Goal: Task Accomplishment & Management: Use online tool/utility

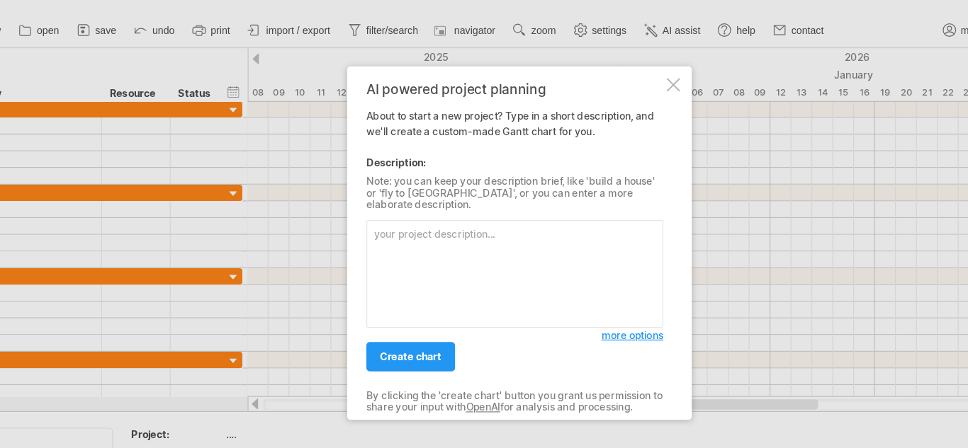
click at [385, 207] on textarea at bounding box center [480, 250] width 252 height 91
type textarea "Create a timeline for my dissertation where data collection will take 4 months,…"
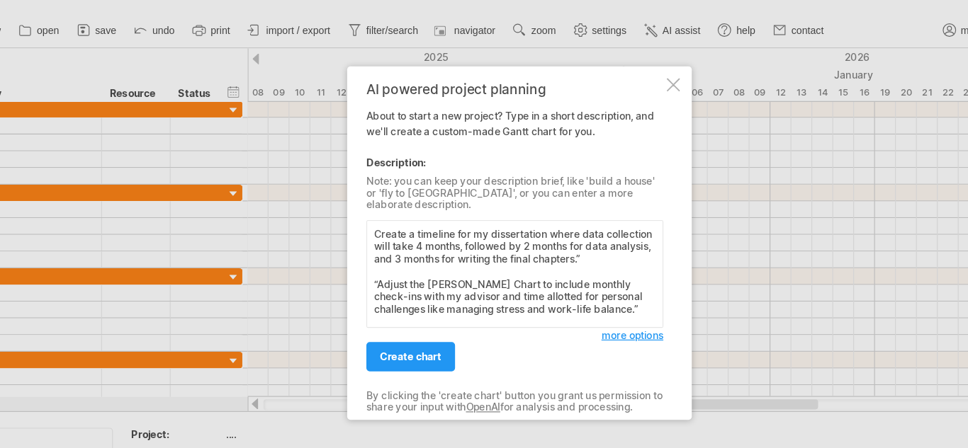
scroll to position [33, 0]
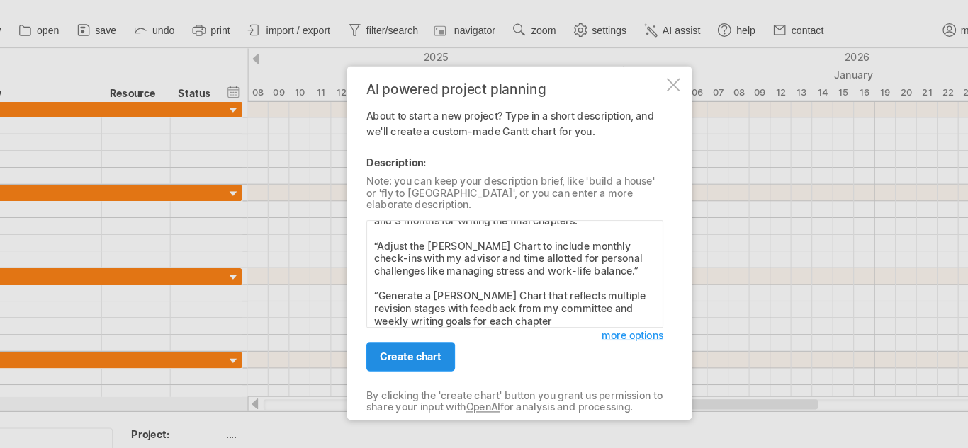
click at [400, 315] on span "create chart" at bounding box center [392, 320] width 52 height 11
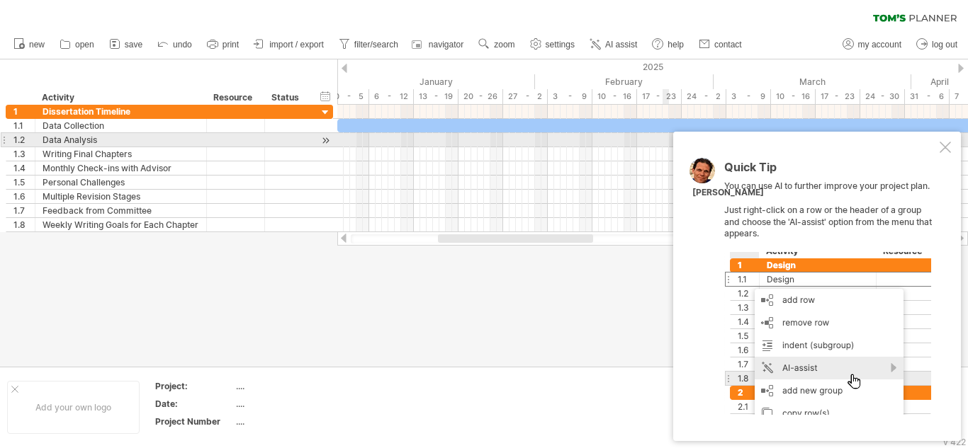
click at [947, 146] on div at bounding box center [944, 147] width 11 height 11
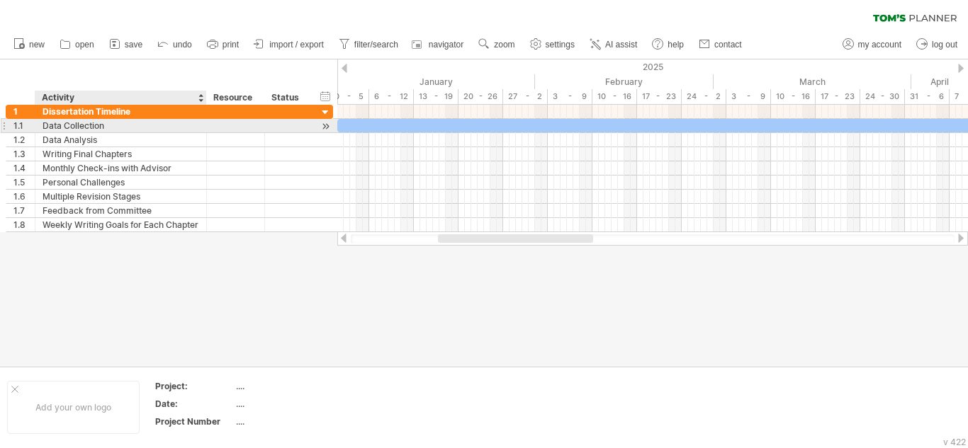
click at [83, 120] on div "Data Collection" at bounding box center [121, 125] width 157 height 13
click at [329, 128] on div at bounding box center [325, 126] width 13 height 15
click at [396, 128] on div at bounding box center [726, 125] width 765 height 13
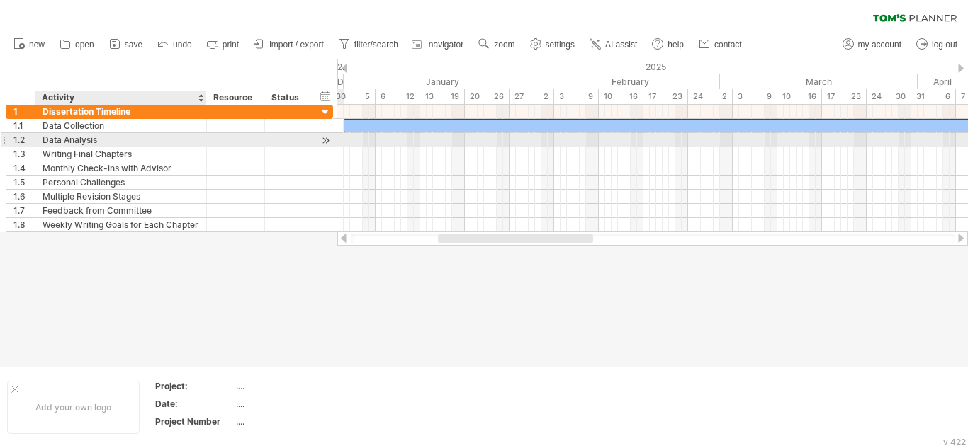
click at [74, 139] on div "Data Analysis" at bounding box center [121, 139] width 157 height 13
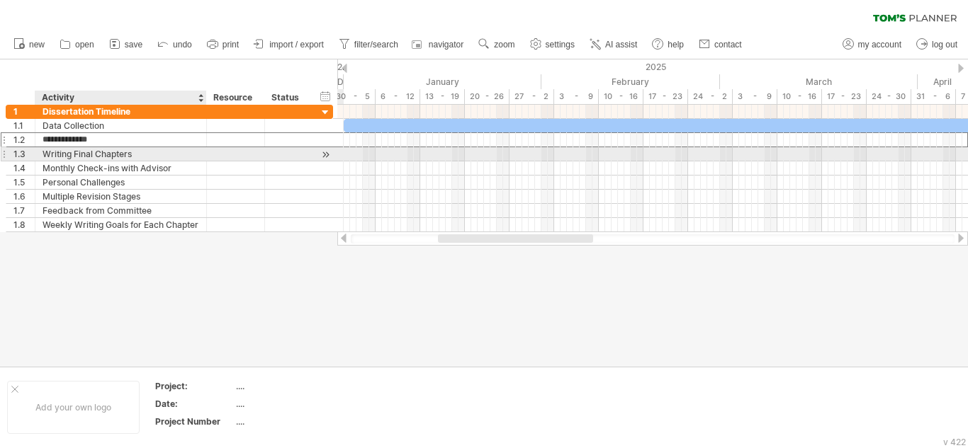
click at [76, 152] on div "Writing Final Chapters" at bounding box center [121, 153] width 157 height 13
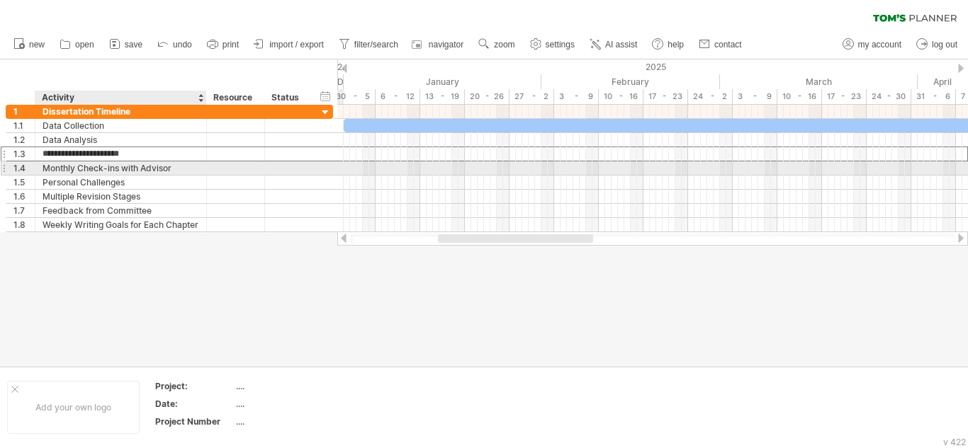
click at [77, 164] on div "Monthly Check-ins with Advisor" at bounding box center [121, 168] width 157 height 13
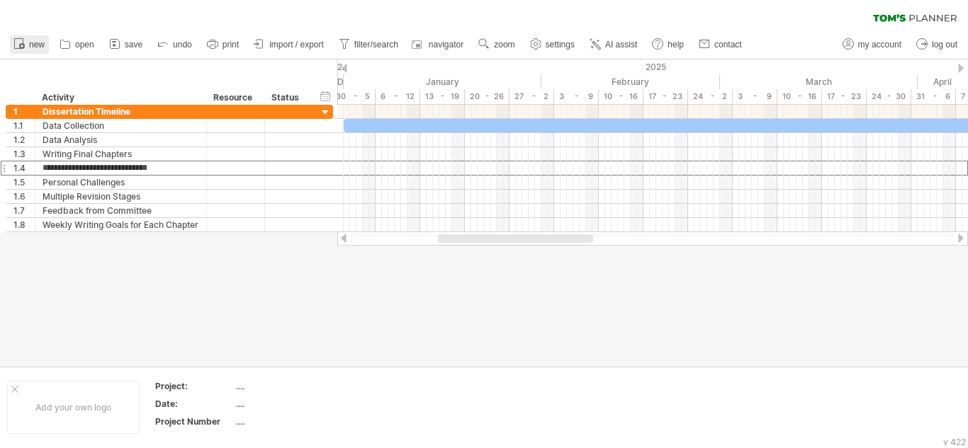
click at [46, 45] on link "new" at bounding box center [29, 44] width 39 height 18
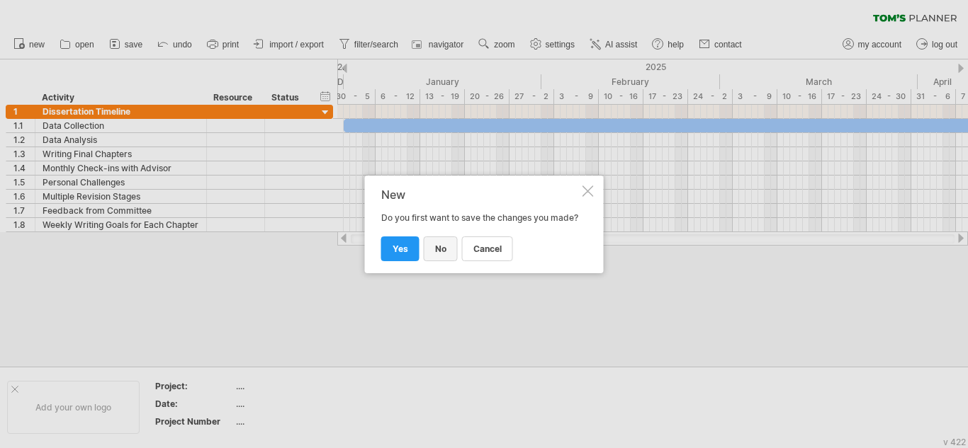
click at [450, 256] on link "no" at bounding box center [441, 249] width 34 height 25
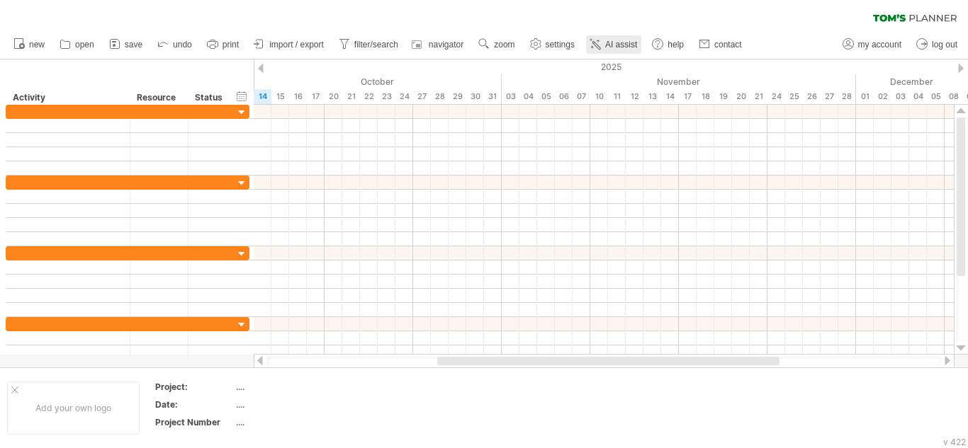
click at [632, 45] on span "AI assist" at bounding box center [621, 45] width 32 height 10
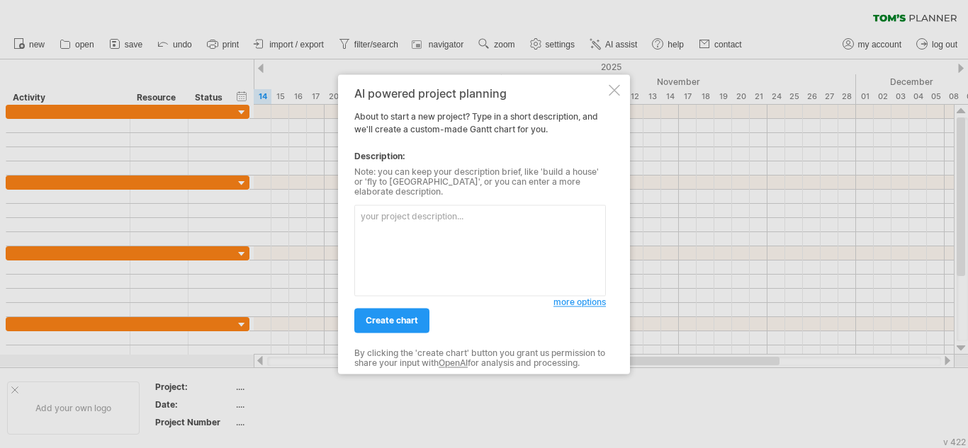
click at [371, 207] on textarea at bounding box center [480, 250] width 252 height 91
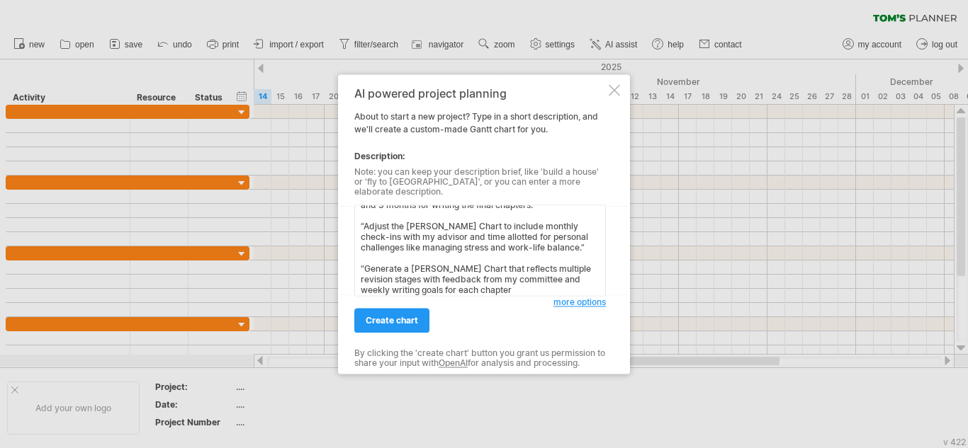
scroll to position [0, 0]
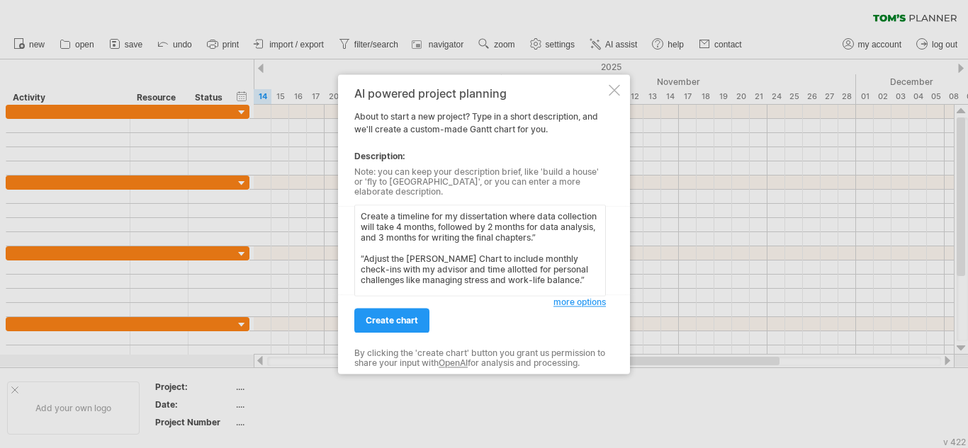
click at [446, 210] on textarea "Create a timeline for my dissertation where data collection will take 4 months,…" at bounding box center [480, 250] width 252 height 91
click at [444, 210] on textarea "Create a timeline for 2028 my dissertation where data collection will take 4 mo…" at bounding box center [480, 250] width 252 height 91
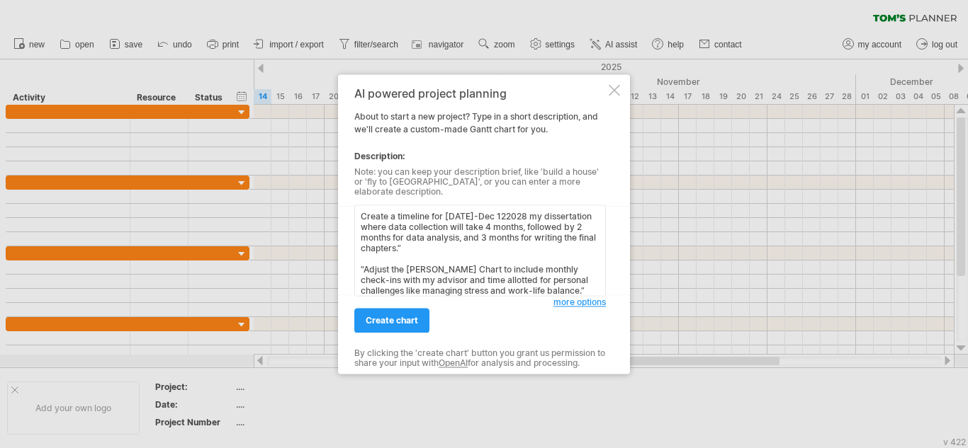
type textarea "Create a timeline for [DATE]-[DATE] my dissertation where data collection will …"
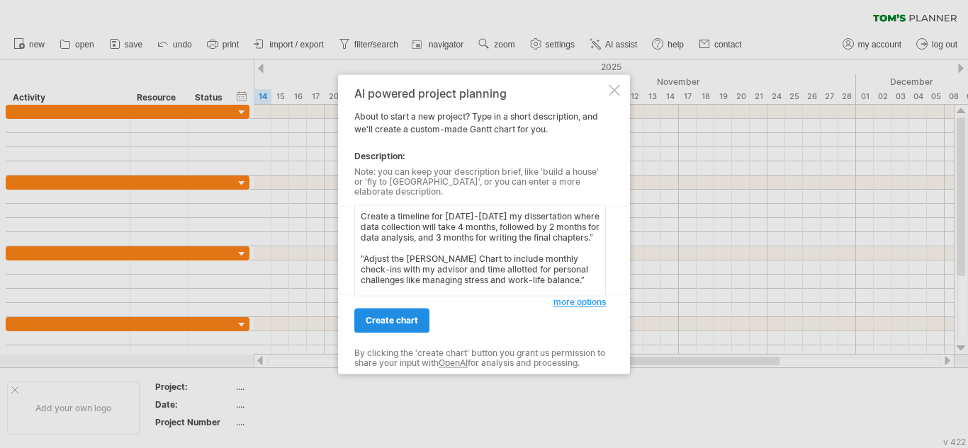
click at [397, 315] on span "create chart" at bounding box center [392, 320] width 52 height 11
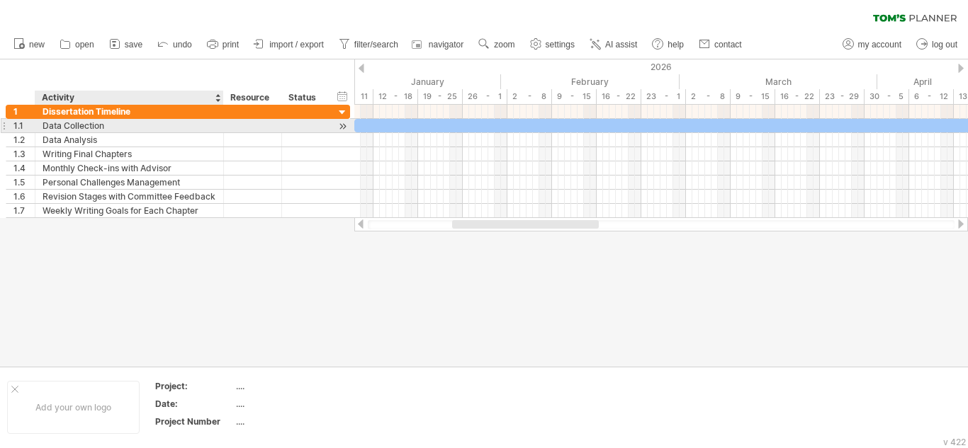
click at [89, 124] on div "Data Collection" at bounding box center [130, 125] width 174 height 13
click at [344, 127] on div at bounding box center [342, 126] width 13 height 15
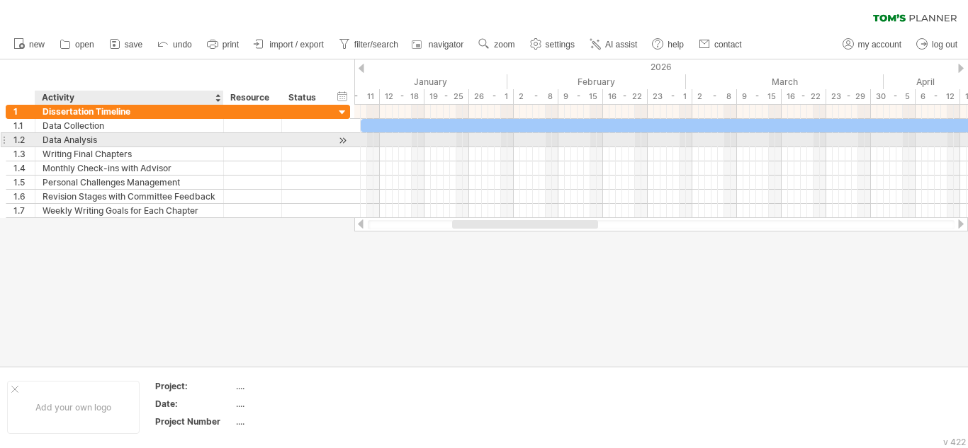
click at [80, 142] on div "Data Analysis" at bounding box center [130, 139] width 174 height 13
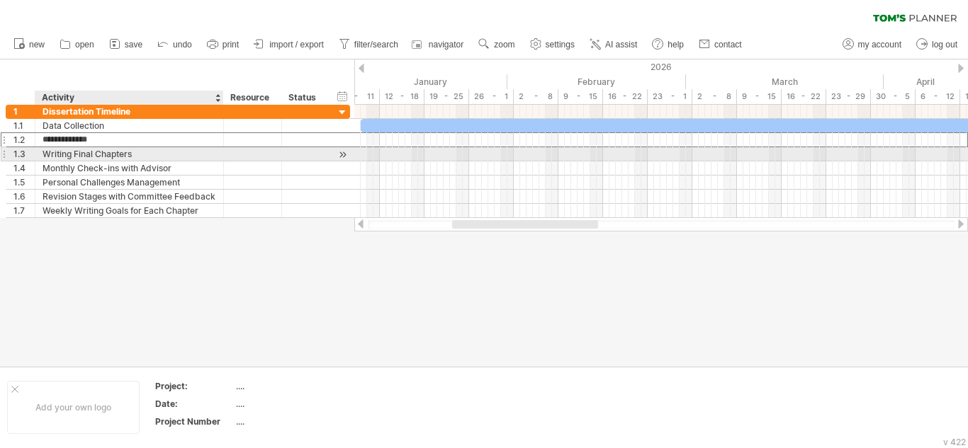
click at [84, 152] on div "Writing Final Chapters" at bounding box center [130, 153] width 174 height 13
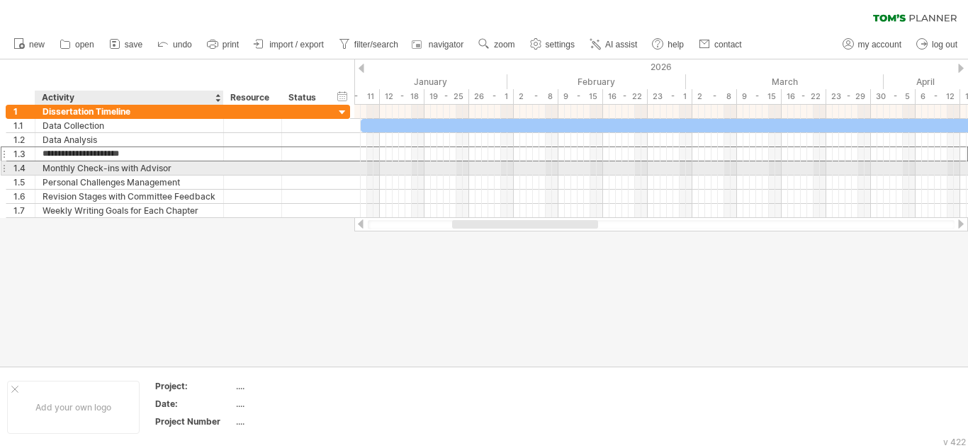
click at [84, 167] on div "Monthly Check-ins with Advisor" at bounding box center [130, 168] width 174 height 13
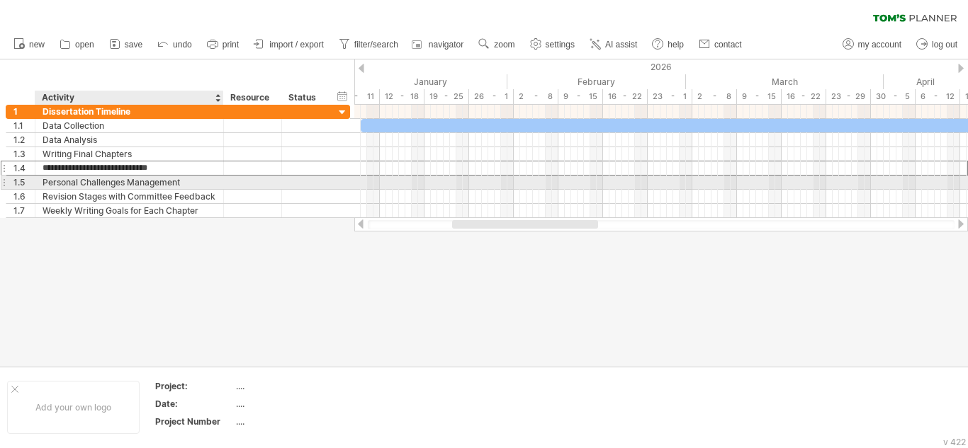
click at [84, 179] on div "Personal Challenges Management" at bounding box center [130, 182] width 174 height 13
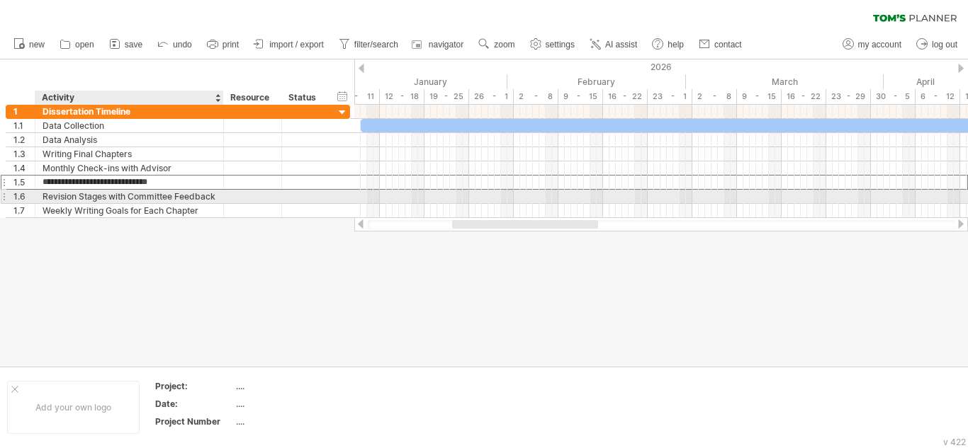
click at [86, 193] on div "Revision Stages with Committee Feedback" at bounding box center [130, 196] width 174 height 13
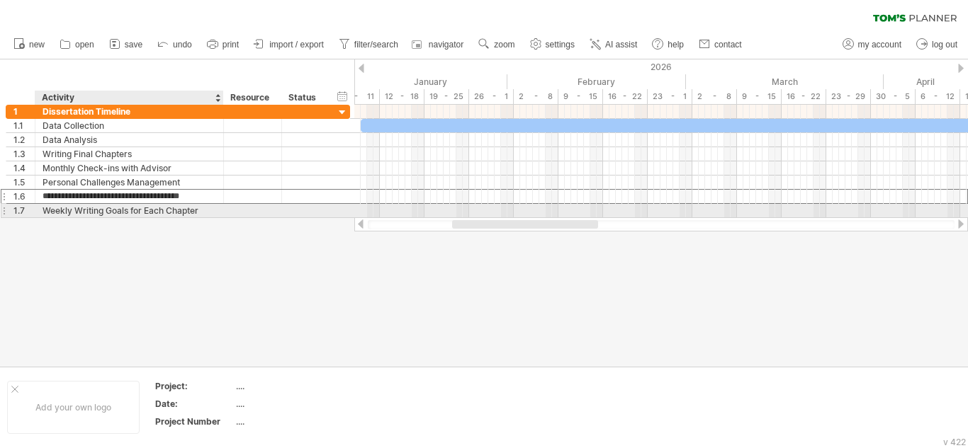
click at [89, 206] on div "Weekly Writing Goals for Each Chapter" at bounding box center [130, 210] width 174 height 13
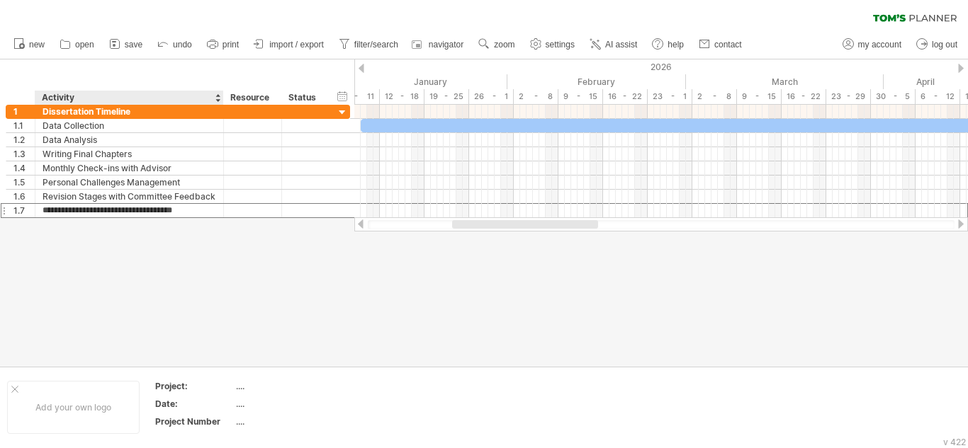
click at [215, 94] on div at bounding box center [218, 98] width 6 height 14
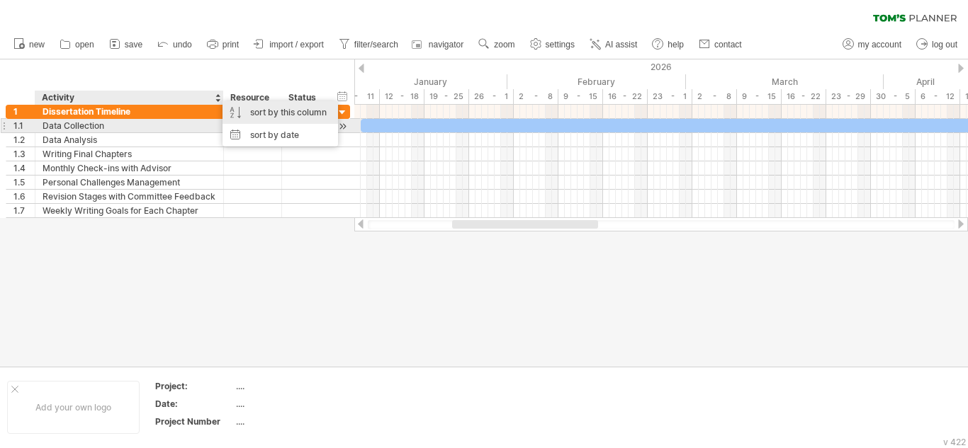
click at [280, 120] on div "sort by this column" at bounding box center [279, 112] width 115 height 23
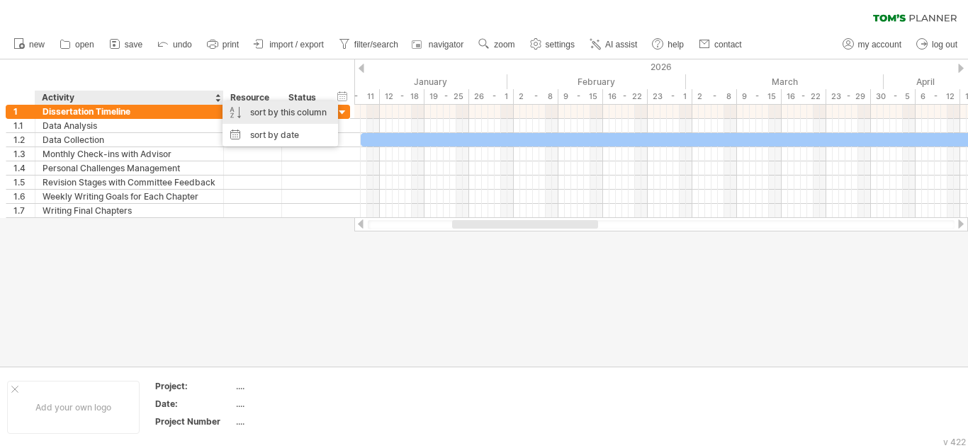
click at [280, 120] on div "sort by this column" at bounding box center [279, 112] width 115 height 23
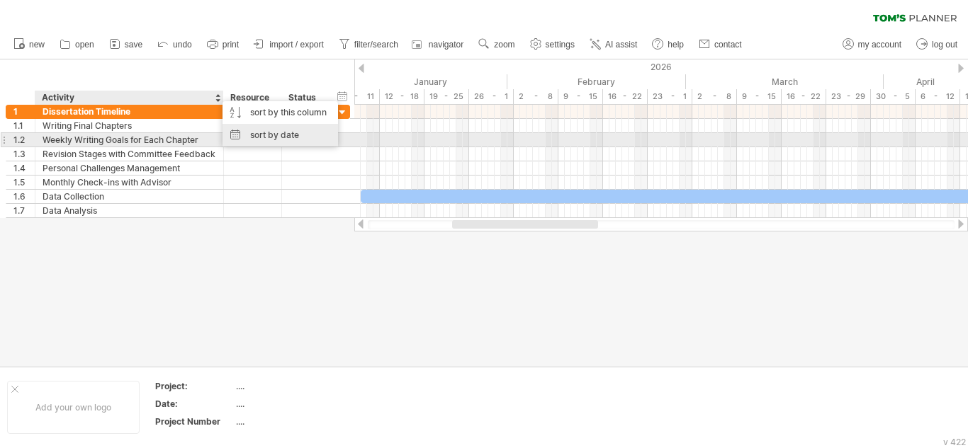
click at [276, 136] on div "sort by date" at bounding box center [279, 135] width 115 height 23
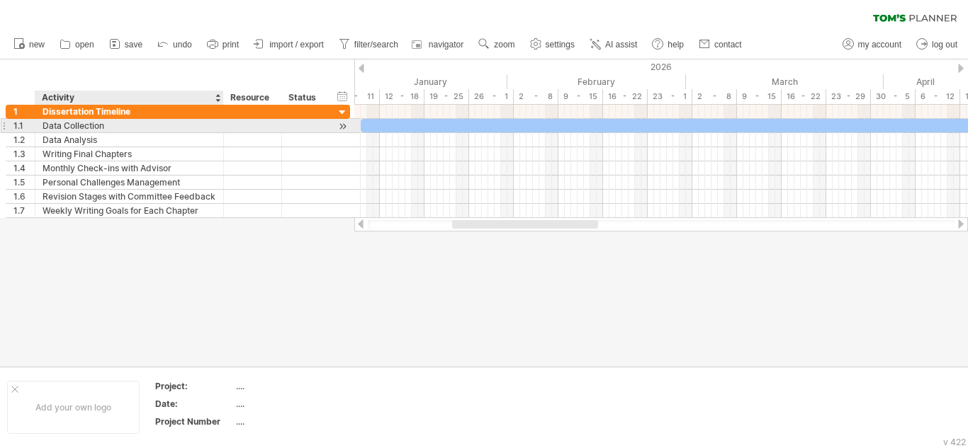
click at [106, 122] on div "Data Collection" at bounding box center [130, 125] width 174 height 13
click at [106, 122] on input "**********" at bounding box center [130, 125] width 174 height 13
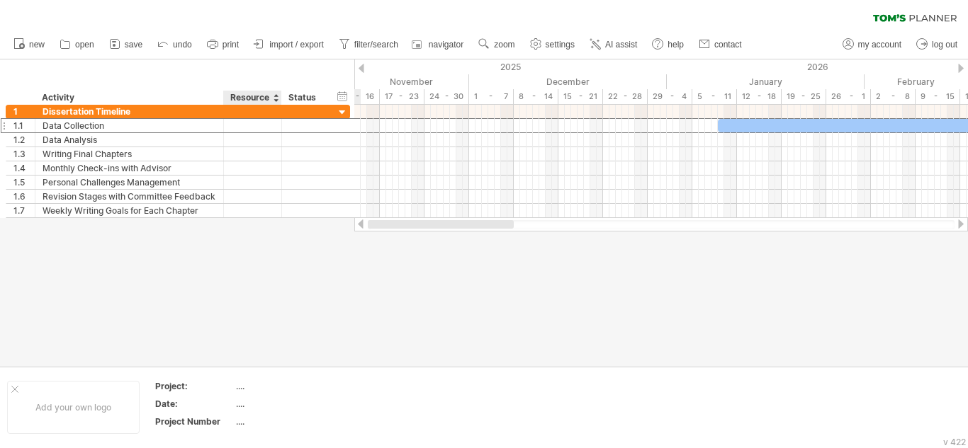
drag, startPoint x: 481, startPoint y: 225, endPoint x: 243, endPoint y: 279, distance: 244.1
click at [243, 279] on div "Trying to reach [DOMAIN_NAME] Connected again... 0% clear filter new 1" at bounding box center [484, 224] width 968 height 448
click at [626, 51] on link "AI assist" at bounding box center [613, 44] width 55 height 18
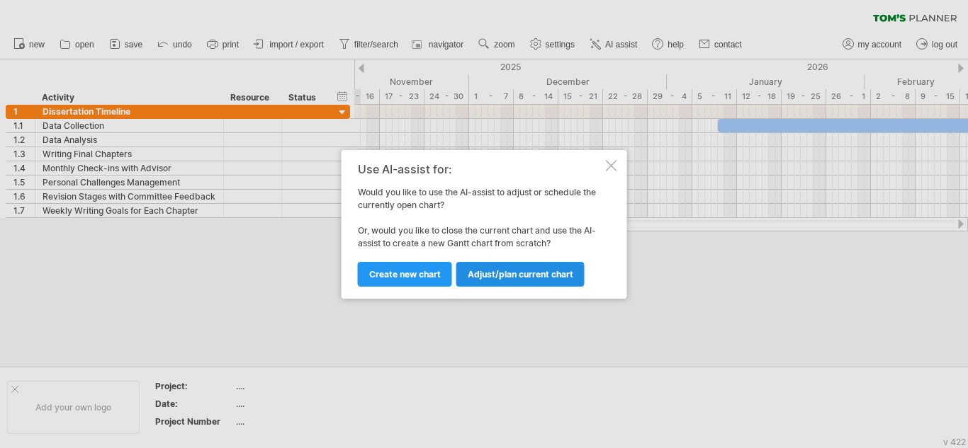
click at [501, 276] on span "Adjust/plan current chart" at bounding box center [521, 274] width 106 height 11
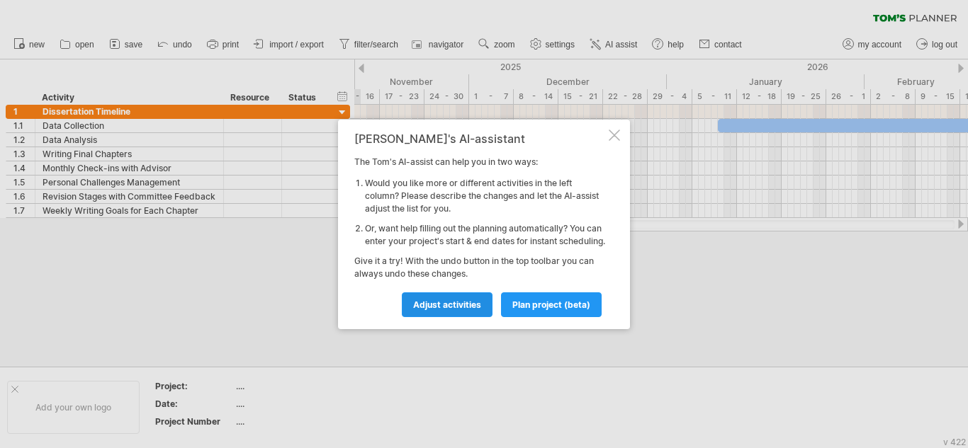
click at [468, 310] on span "Adjust activities" at bounding box center [447, 305] width 68 height 11
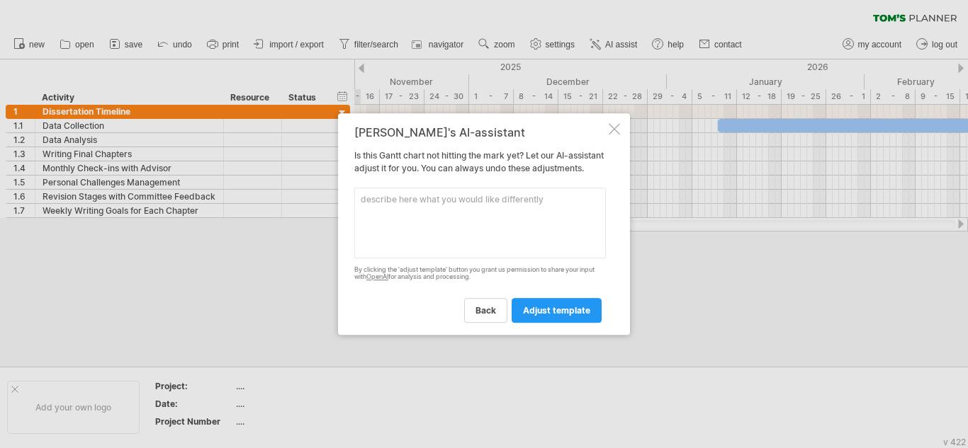
click at [403, 208] on textarea at bounding box center [480, 223] width 252 height 71
type textarea "Add activities"
click at [559, 323] on link "adjust template" at bounding box center [557, 310] width 90 height 25
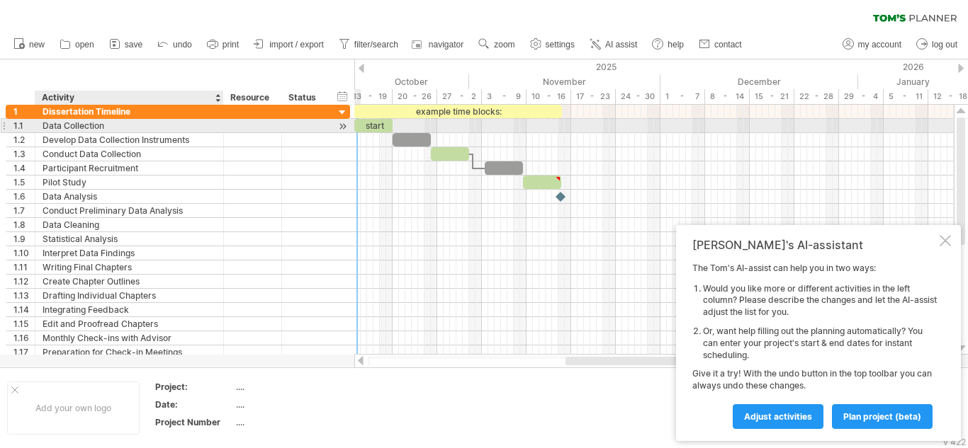
click at [154, 128] on div "Data Collection" at bounding box center [130, 125] width 174 height 13
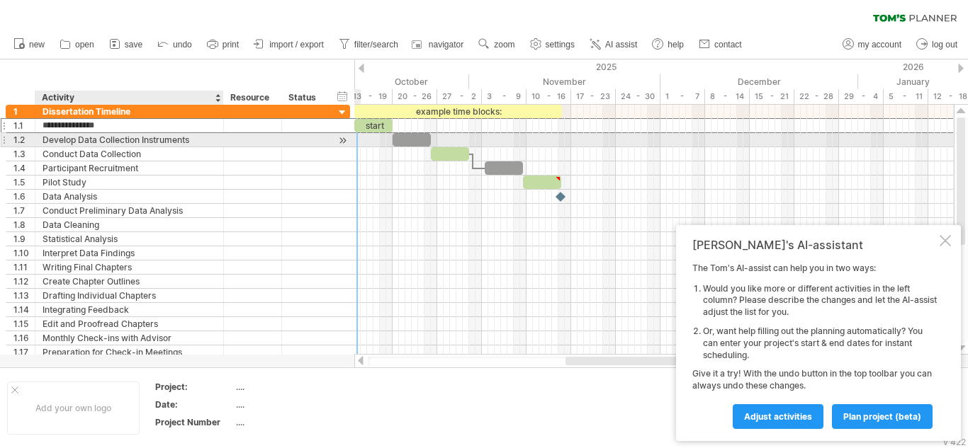
click at [149, 141] on div "Develop Data Collection Instruments" at bounding box center [130, 139] width 174 height 13
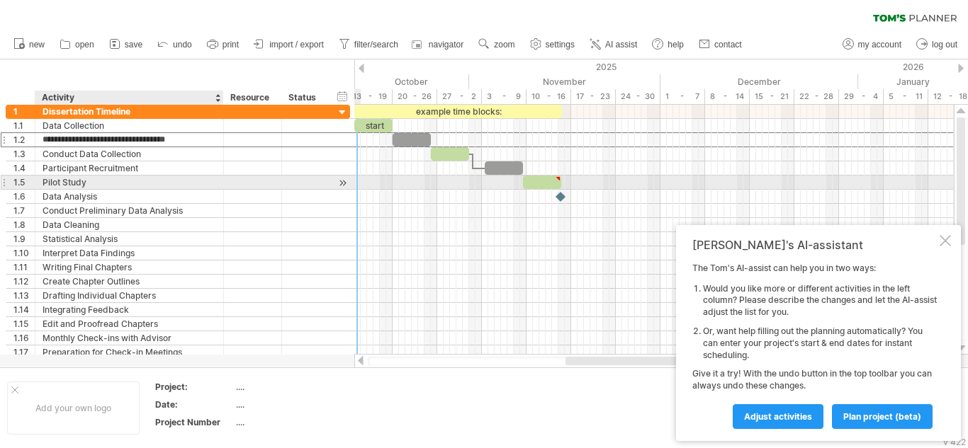
click at [80, 188] on div "Pilot Study" at bounding box center [130, 182] width 174 height 13
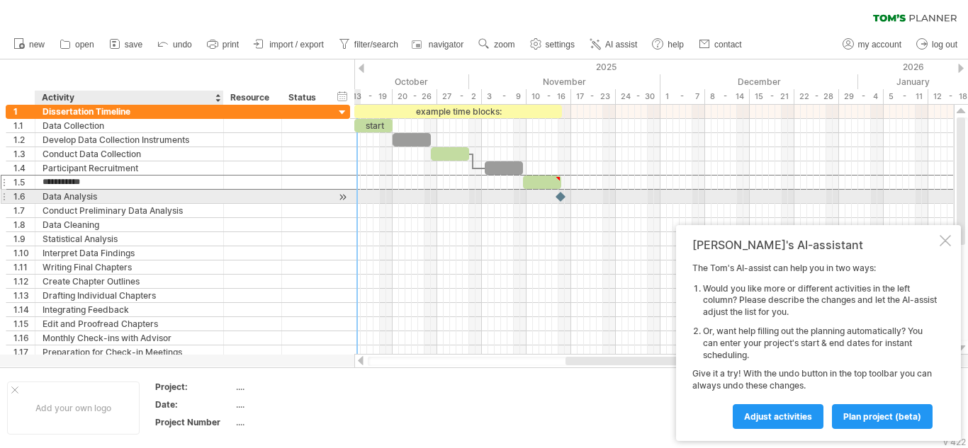
click at [92, 195] on div "Data Analysis" at bounding box center [130, 196] width 174 height 13
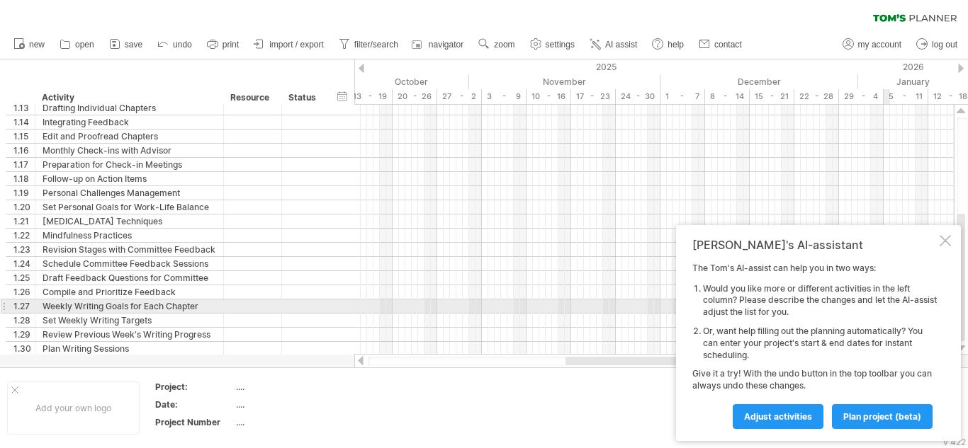
drag, startPoint x: 962, startPoint y: 194, endPoint x: 894, endPoint y: 306, distance: 131.0
click at [894, 306] on div "Trying to reach [DOMAIN_NAME] Connected again... 0% clear filter new 1" at bounding box center [484, 224] width 968 height 448
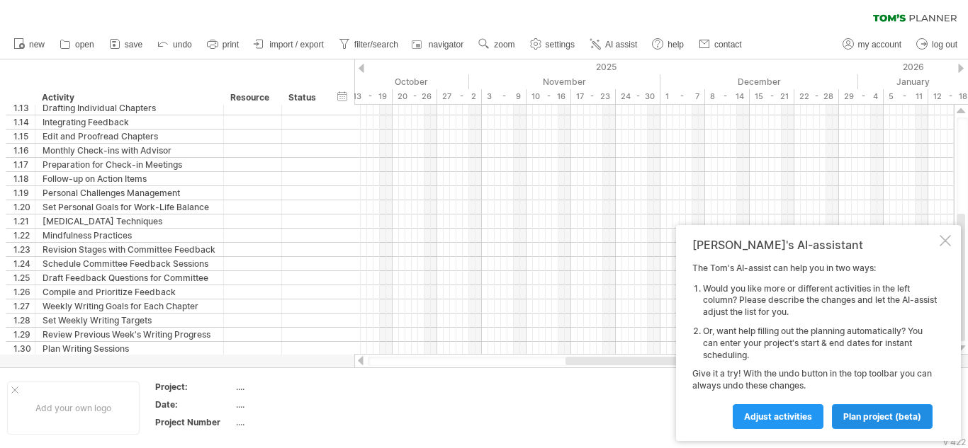
click at [886, 427] on link "plan project (beta)" at bounding box center [882, 417] width 101 height 25
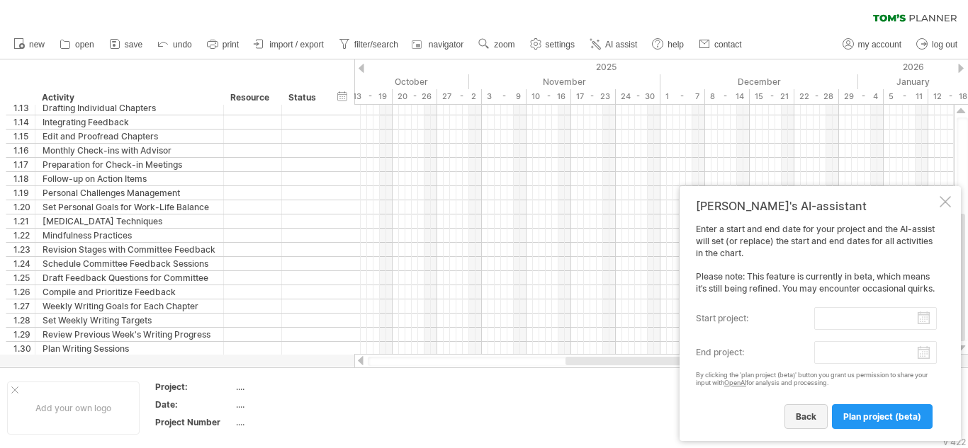
click at [816, 419] on span "back" at bounding box center [806, 417] width 21 height 11
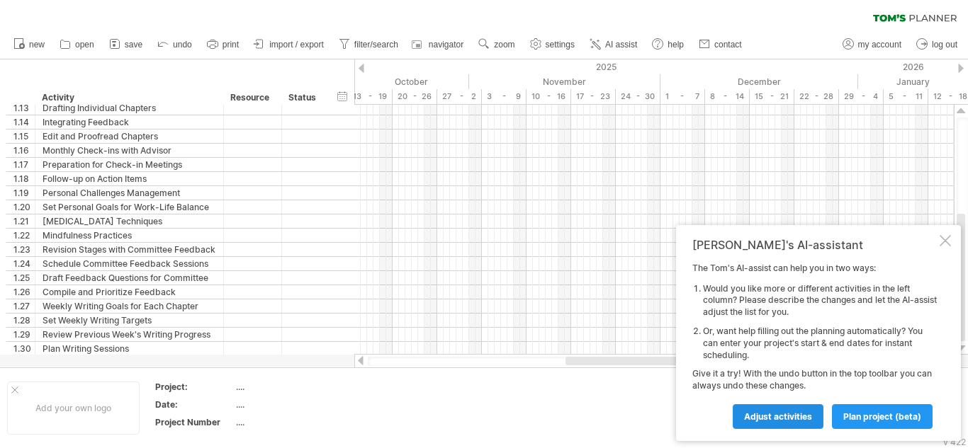
click at [801, 420] on span "Adjust activities" at bounding box center [778, 417] width 68 height 11
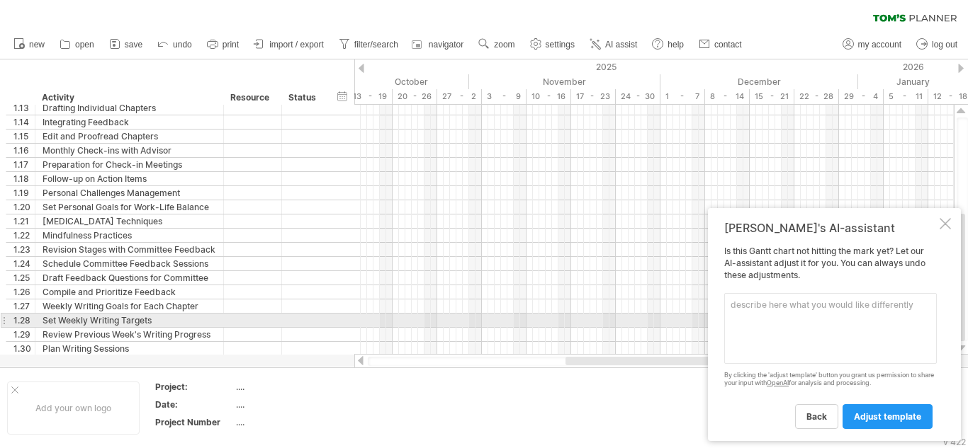
click at [737, 316] on textarea at bounding box center [830, 328] width 213 height 71
type textarea "For dissertation"
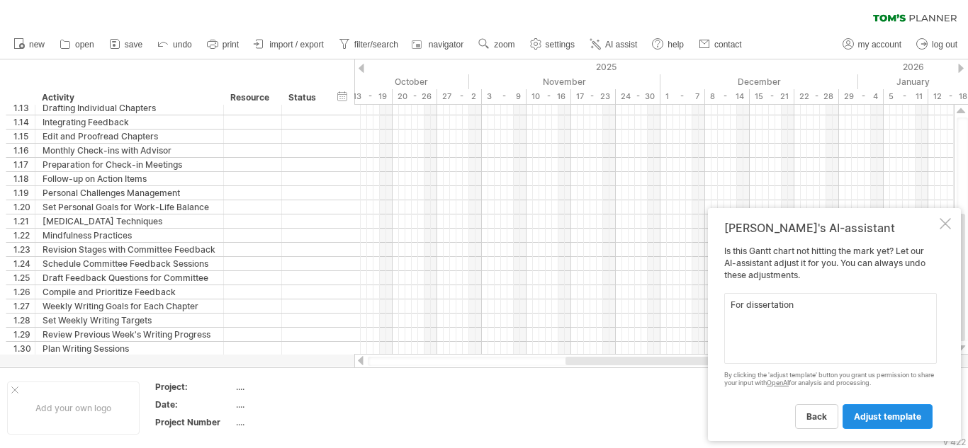
click at [878, 424] on link "adjust template" at bounding box center [887, 417] width 90 height 25
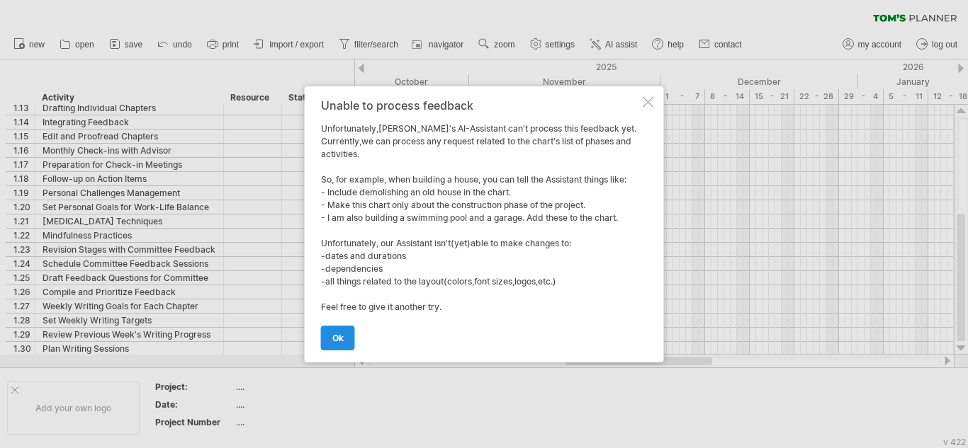
click at [332, 344] on link "ok" at bounding box center [338, 338] width 34 height 25
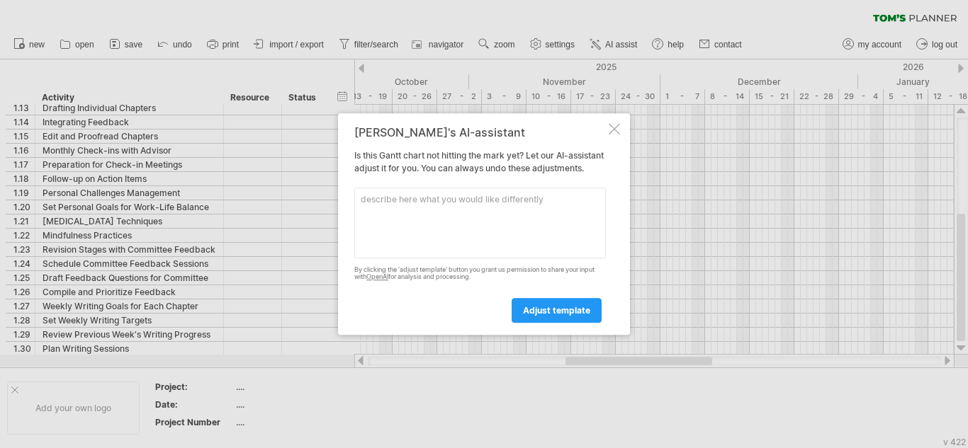
click at [431, 213] on textarea at bounding box center [480, 223] width 252 height 71
type textarea "edit for my dissertation"
click at [424, 206] on textarea "edit for my dissertation" at bounding box center [480, 223] width 252 height 71
click at [556, 316] on span "adjust template" at bounding box center [556, 310] width 67 height 11
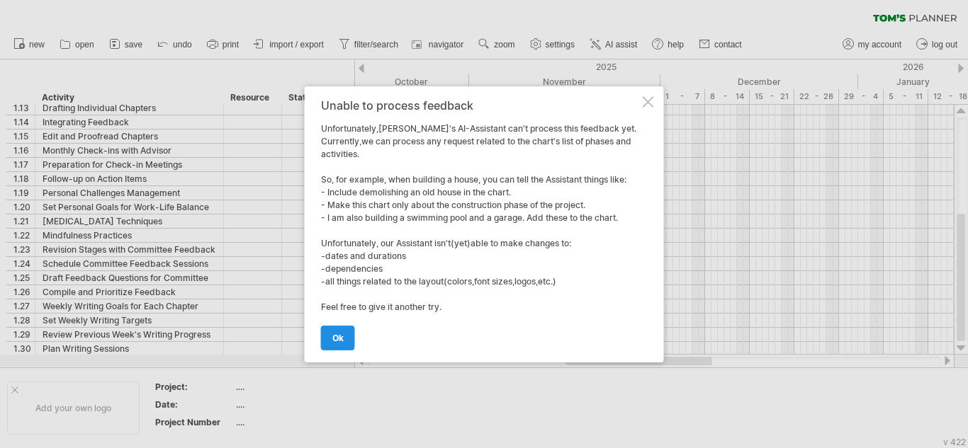
click at [342, 337] on span "ok" at bounding box center [337, 338] width 11 height 11
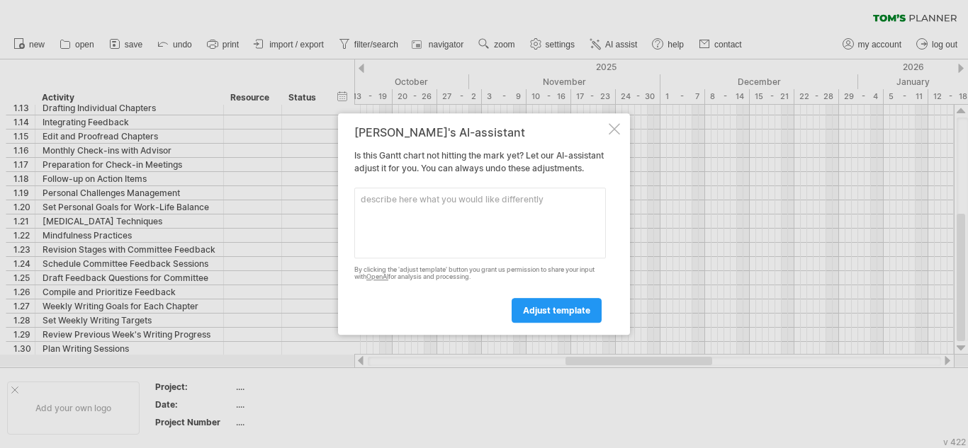
click at [617, 123] on div at bounding box center [614, 128] width 11 height 11
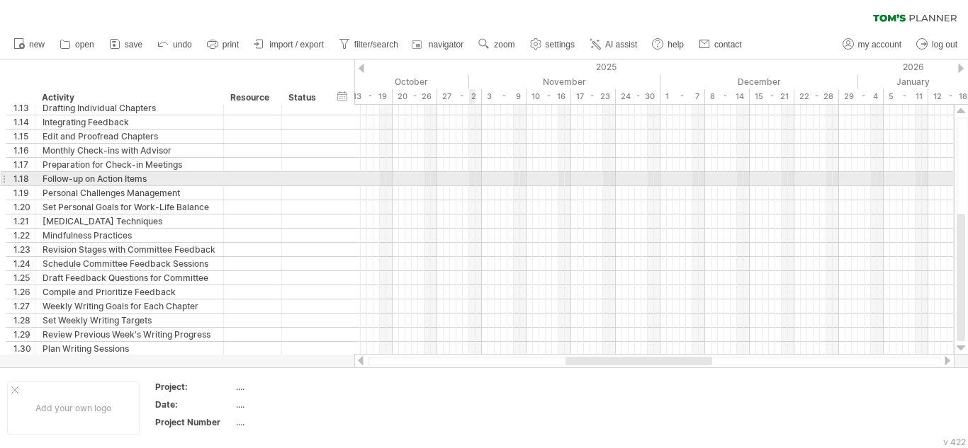
click at [960, 67] on div at bounding box center [961, 68] width 6 height 9
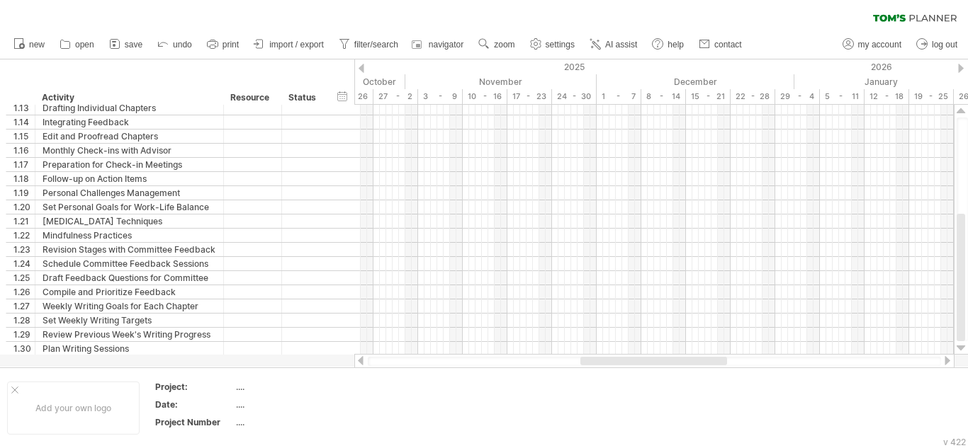
click at [963, 65] on div at bounding box center [961, 68] width 6 height 9
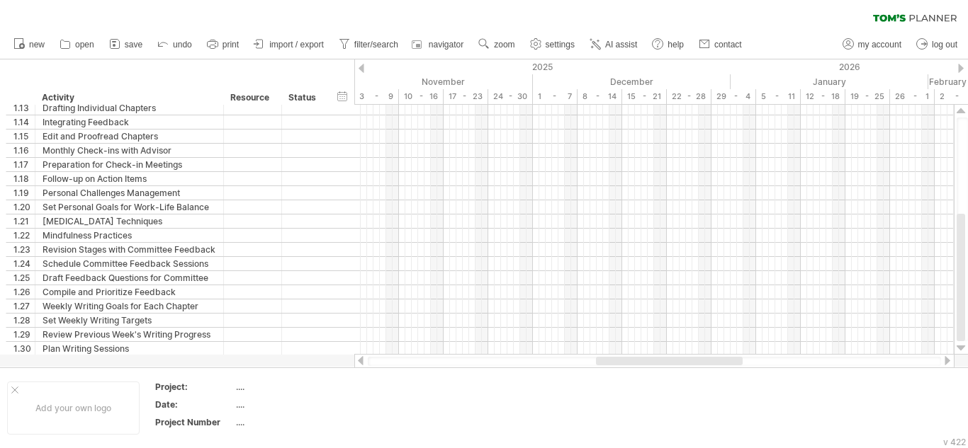
click at [961, 66] on div at bounding box center [961, 68] width 6 height 9
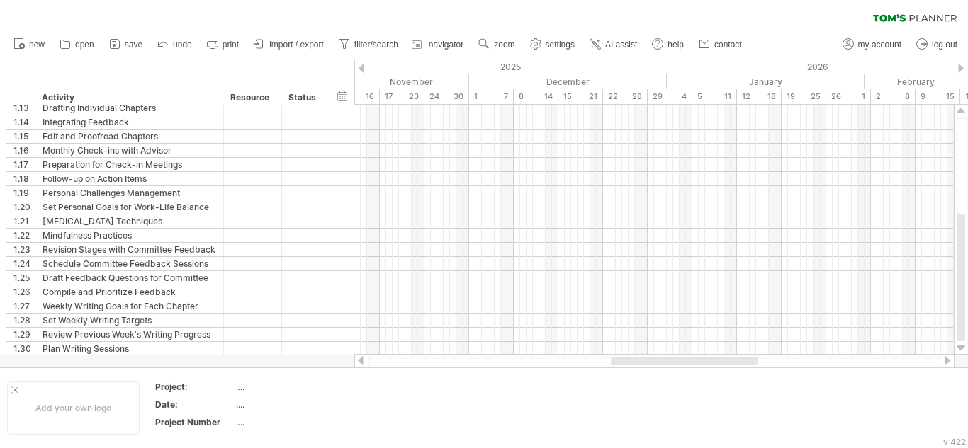
click at [104, 415] on div "Add your own logo" at bounding box center [73, 408] width 132 height 53
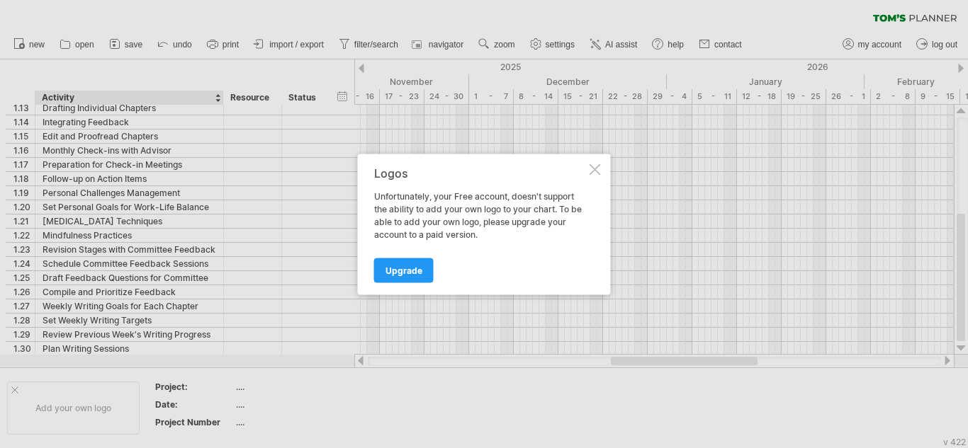
click at [594, 171] on div at bounding box center [594, 169] width 11 height 11
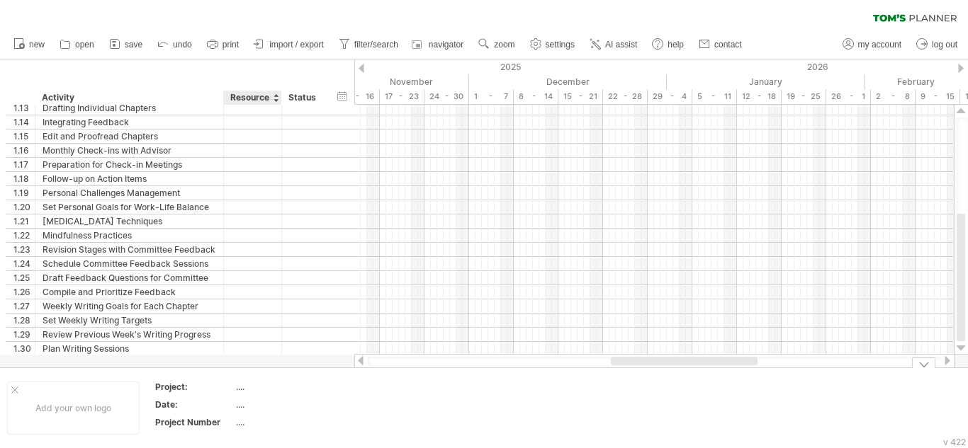
click at [241, 395] on td "...." at bounding box center [296, 389] width 120 height 16
click at [241, 395] on td at bounding box center [296, 389] width 120 height 16
click at [616, 37] on link "AI assist" at bounding box center [613, 44] width 55 height 18
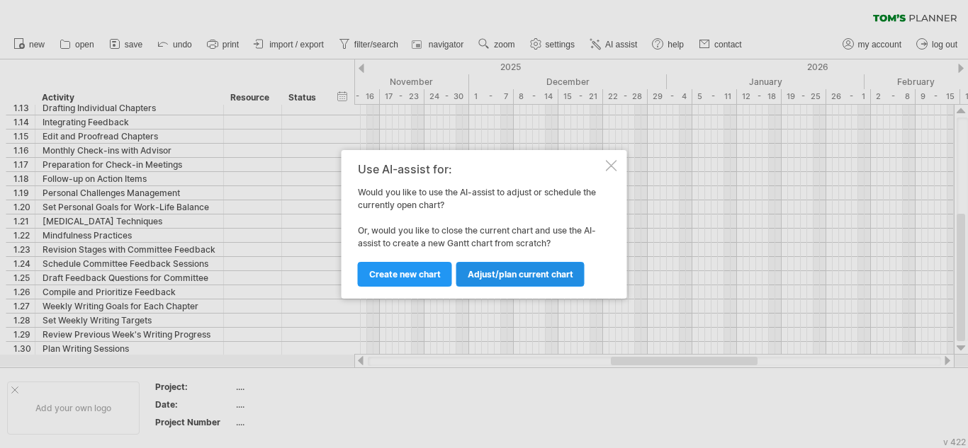
click at [491, 276] on span "Adjust/plan current chart" at bounding box center [521, 274] width 106 height 11
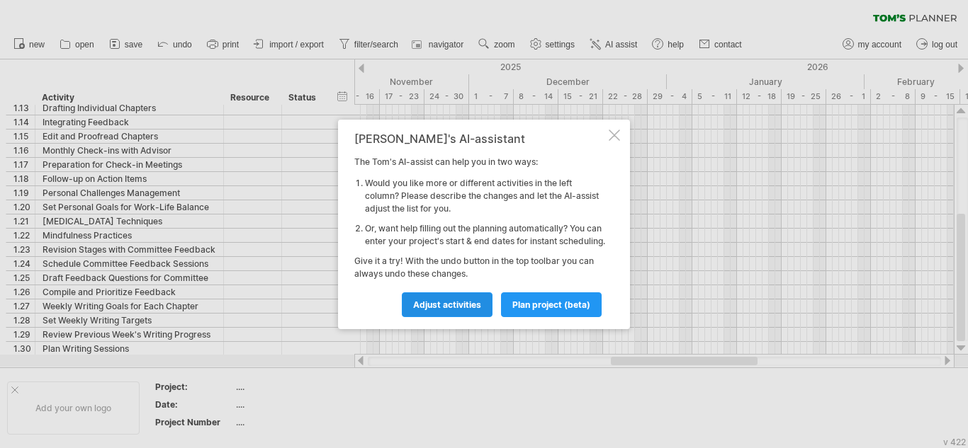
click at [472, 307] on span "Adjust activities" at bounding box center [447, 305] width 68 height 11
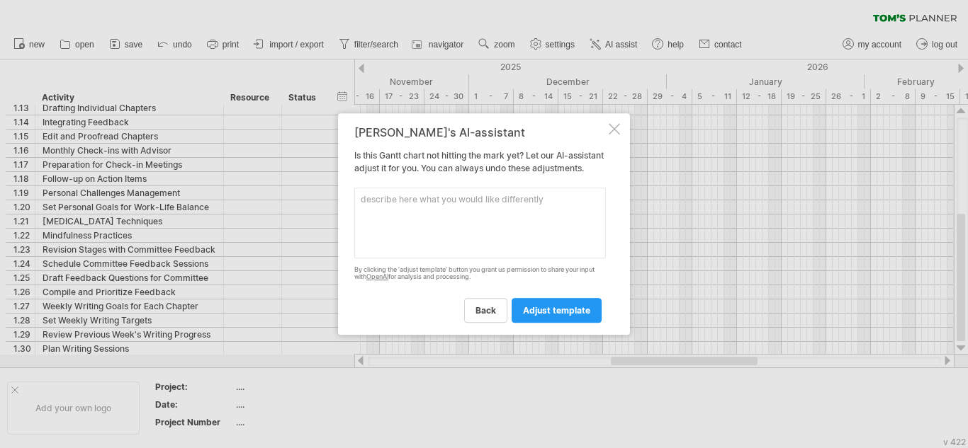
click at [373, 220] on textarea at bounding box center [480, 223] width 252 height 71
paste textarea "Customize your [PERSON_NAME] Chart based on your dissertation needs. Consider i…"
type textarea "Customize your [PERSON_NAME] Chart based on your dissertation needs. Consider i…"
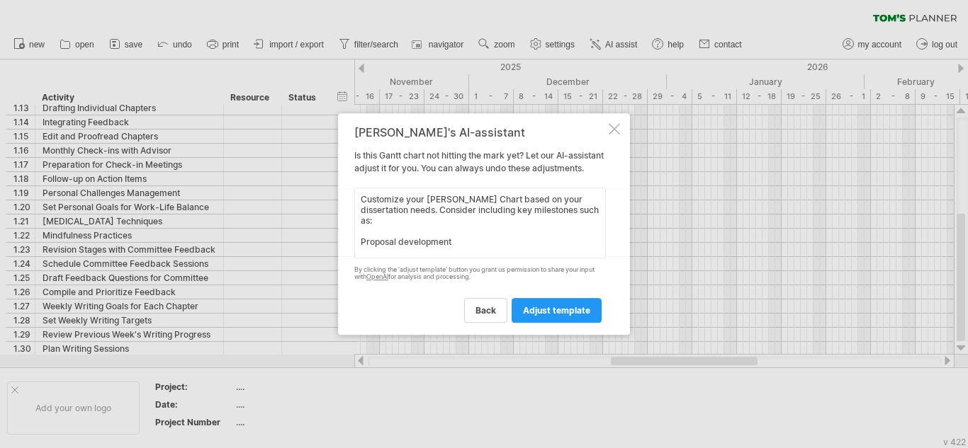
scroll to position [117, 0]
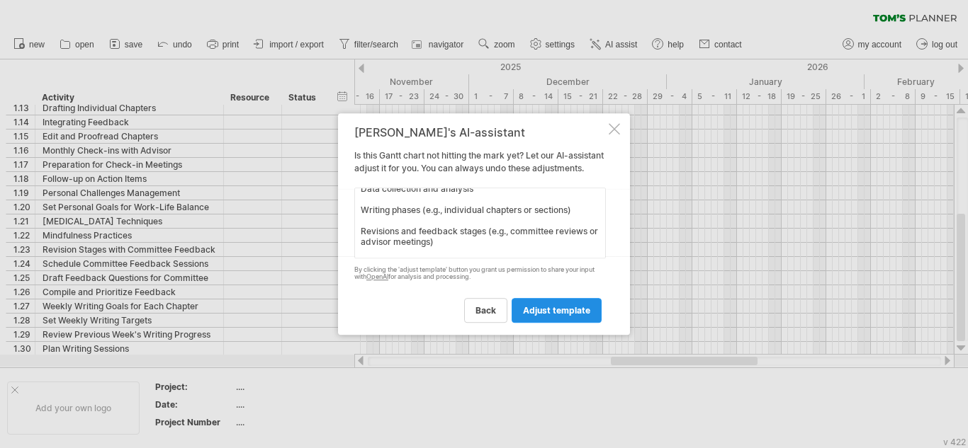
click at [593, 314] on link "adjust template" at bounding box center [557, 310] width 90 height 25
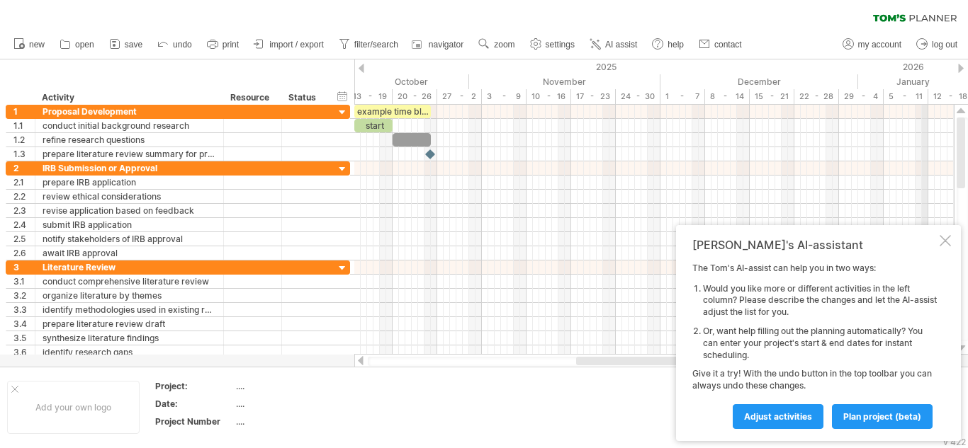
drag, startPoint x: 960, startPoint y: 187, endPoint x: 925, endPoint y: 101, distance: 93.4
click at [925, 101] on div "Trying to reach [DOMAIN_NAME] Connected again... 0% clear filter new 1" at bounding box center [484, 224] width 968 height 448
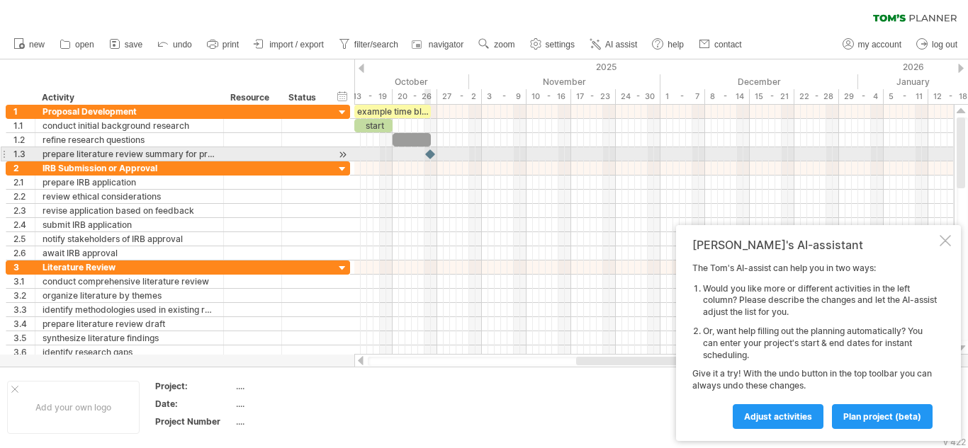
click at [430, 157] on div at bounding box center [431, 153] width 14 height 13
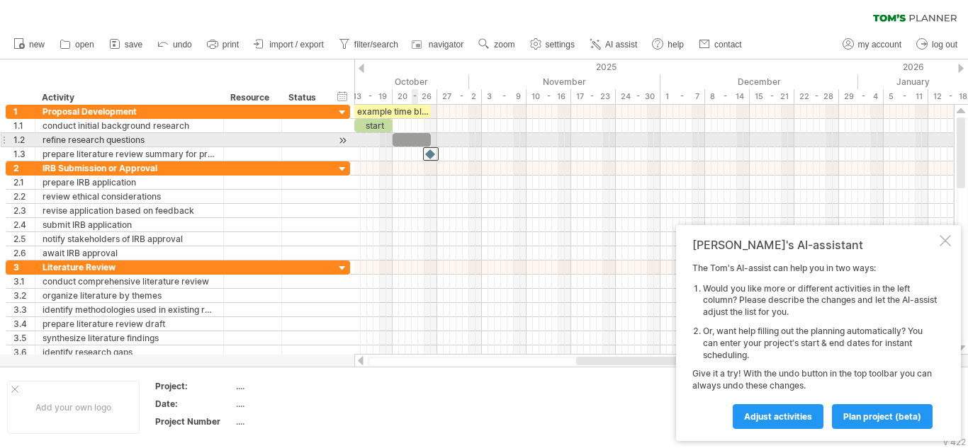
click at [412, 134] on div at bounding box center [412, 139] width 38 height 13
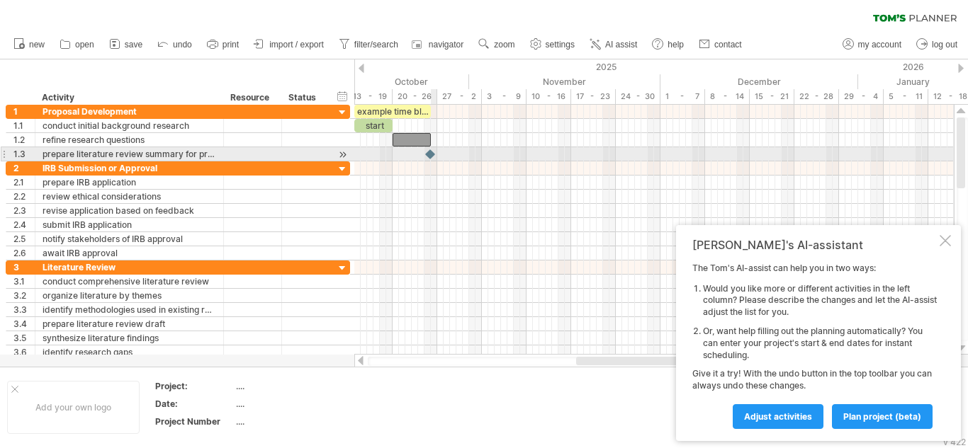
click at [432, 157] on div at bounding box center [431, 153] width 14 height 13
click at [432, 157] on div at bounding box center [431, 153] width 16 height 13
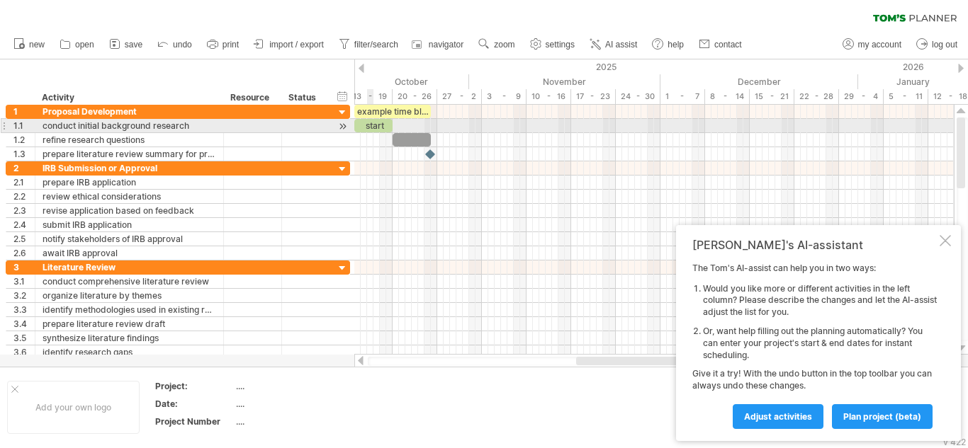
click at [368, 123] on div "start" at bounding box center [373, 125] width 38 height 13
click at [373, 128] on div "*****" at bounding box center [373, 125] width 38 height 13
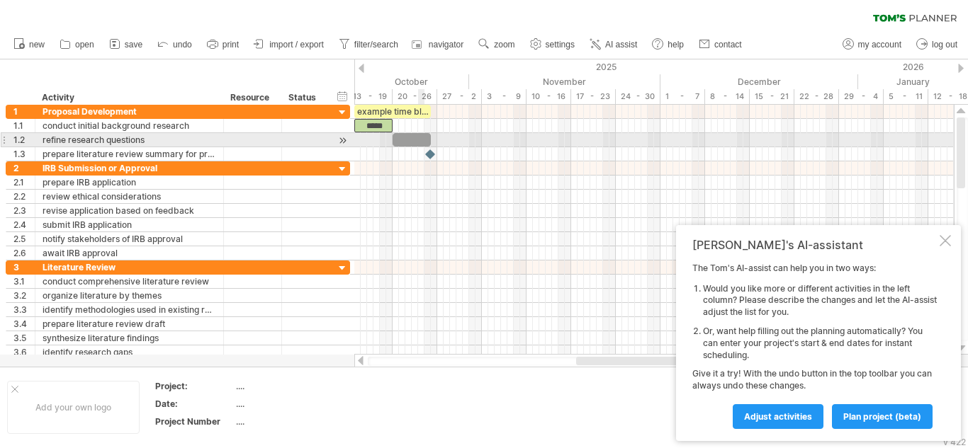
click at [420, 140] on div at bounding box center [412, 139] width 38 height 13
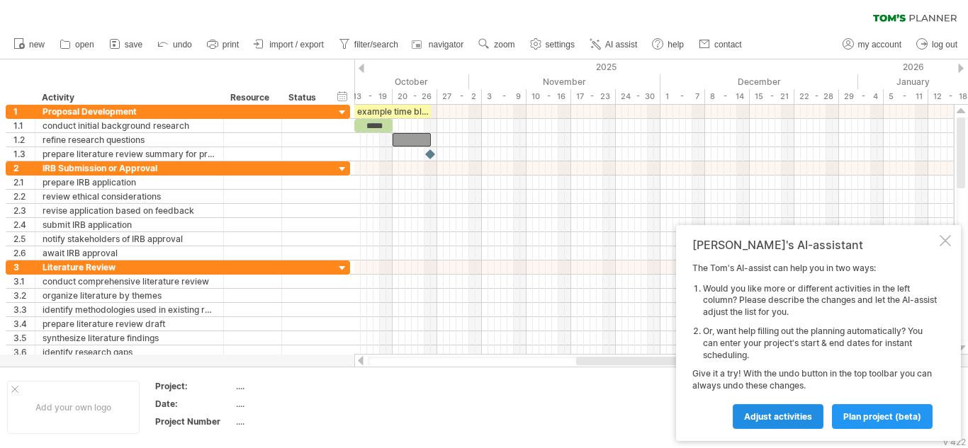
click at [752, 420] on span "Adjust activities" at bounding box center [778, 417] width 68 height 11
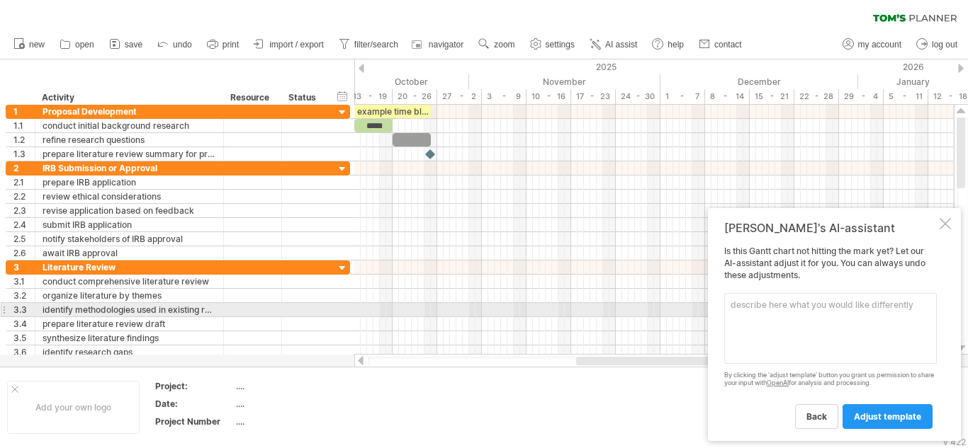
click at [766, 306] on textarea at bounding box center [830, 328] width 213 height 71
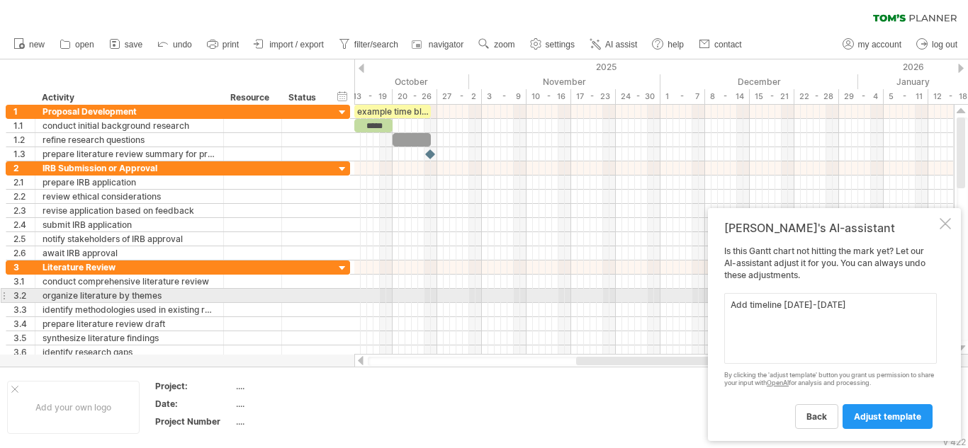
click at [871, 301] on textarea "Add timeline [DATE]-[DATE]" at bounding box center [830, 328] width 213 height 71
type textarea "Add timeline [DATE]-[DATE]"
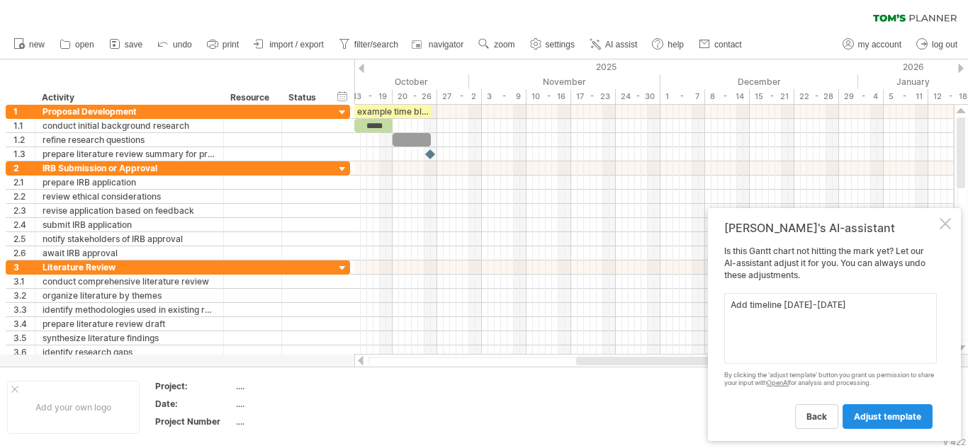
click at [869, 419] on span "adjust template" at bounding box center [887, 417] width 67 height 11
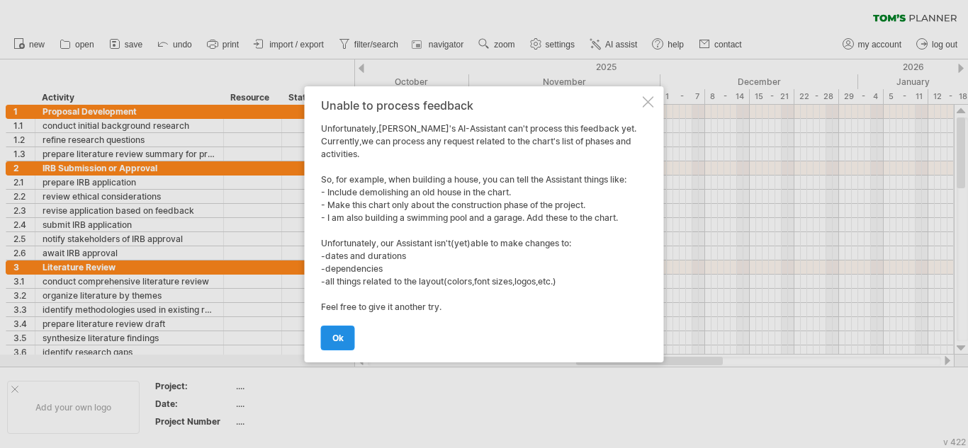
click at [343, 333] on span "ok" at bounding box center [337, 338] width 11 height 11
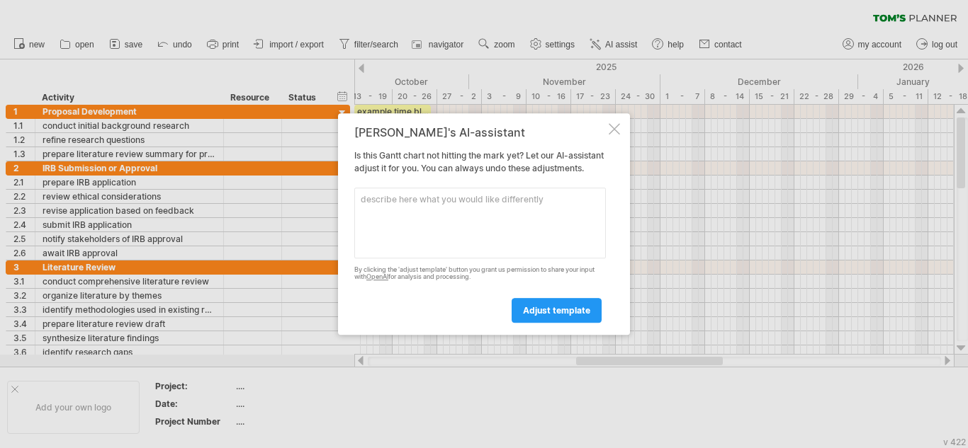
click at [479, 222] on textarea at bounding box center [480, 223] width 252 height 71
type textarea "add a timeline"
click at [536, 323] on link "adjust template" at bounding box center [557, 310] width 90 height 25
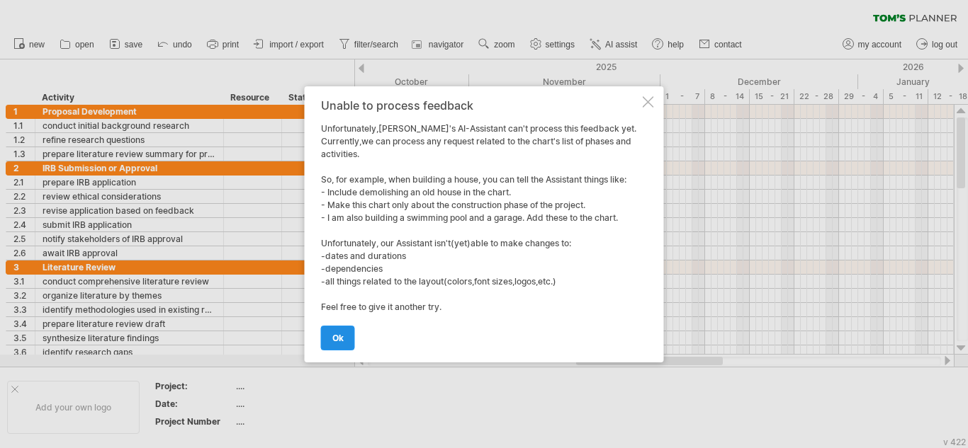
click at [349, 344] on link "ok" at bounding box center [338, 338] width 34 height 25
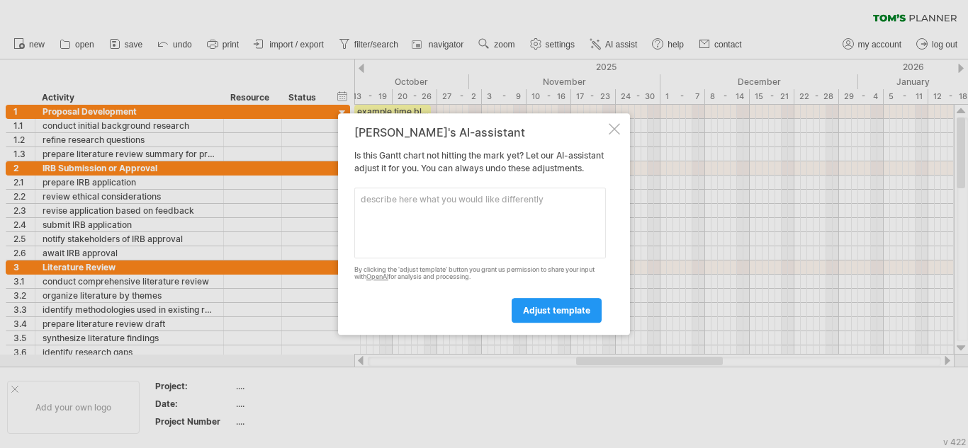
click at [620, 119] on div "[PERSON_NAME]'s AI-assistant Is this [PERSON_NAME] chart not hitting the mark y…" at bounding box center [484, 224] width 292 height 222
click at [616, 123] on div at bounding box center [614, 128] width 11 height 11
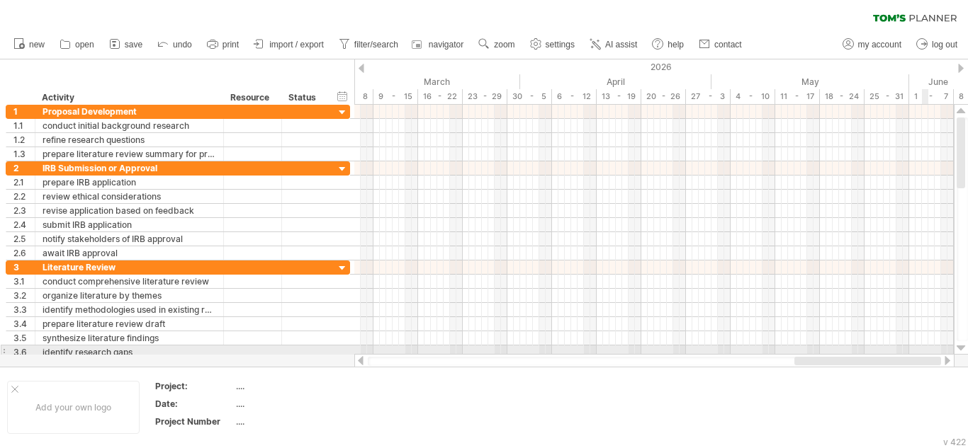
drag, startPoint x: 662, startPoint y: 358, endPoint x: 921, endPoint y: 354, distance: 259.3
click at [921, 354] on div at bounding box center [654, 361] width 600 height 14
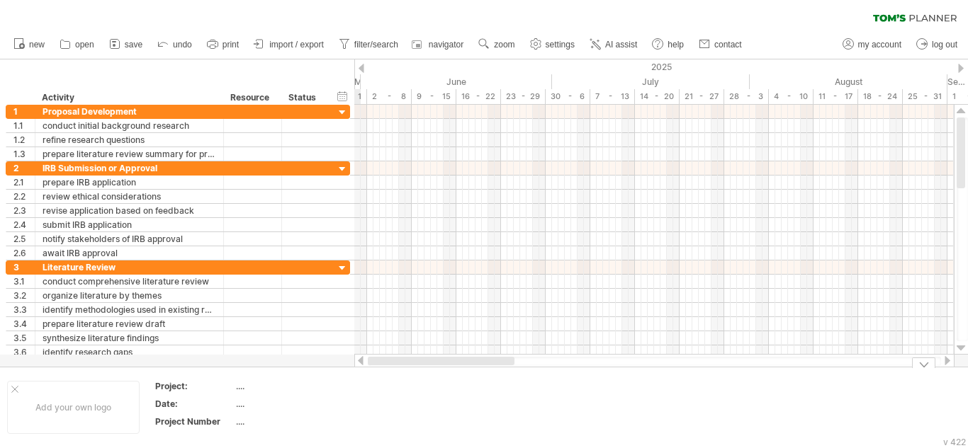
drag, startPoint x: 884, startPoint y: 359, endPoint x: 347, endPoint y: 411, distance: 538.8
click at [347, 411] on div "Trying to reach [DOMAIN_NAME] Connected again... 0% clear filter new 1" at bounding box center [484, 224] width 968 height 448
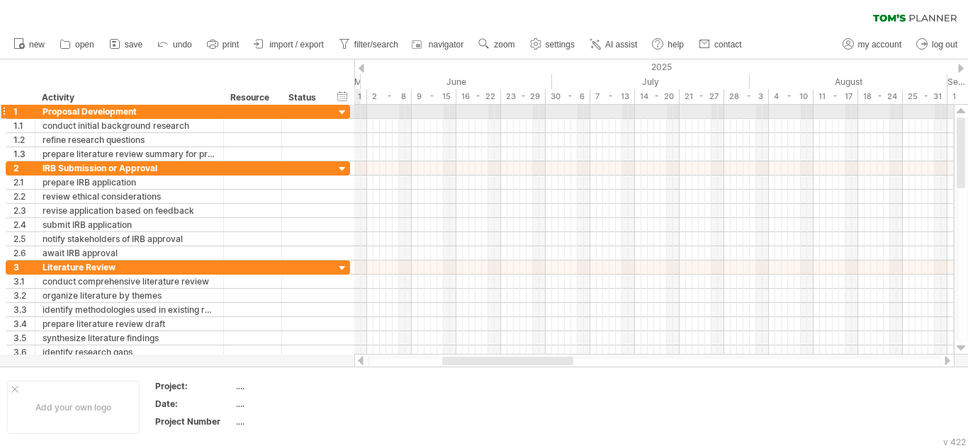
click at [343, 109] on div at bounding box center [342, 112] width 13 height 13
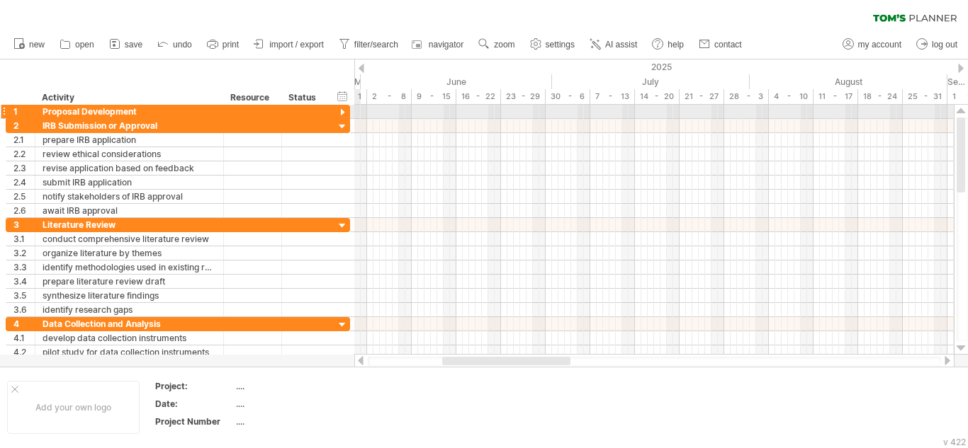
click at [343, 109] on div at bounding box center [342, 112] width 13 height 13
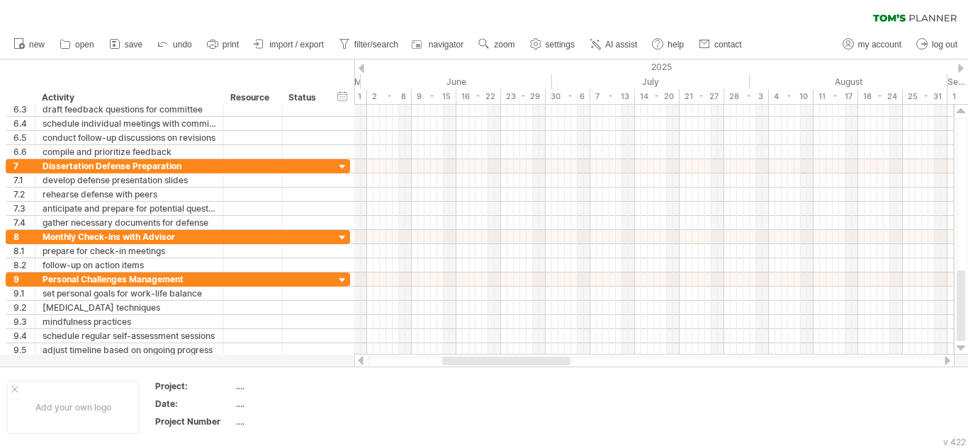
drag, startPoint x: 962, startPoint y: 167, endPoint x: 939, endPoint y: 359, distance: 194.1
click at [939, 359] on div at bounding box center [661, 237] width 614 height 264
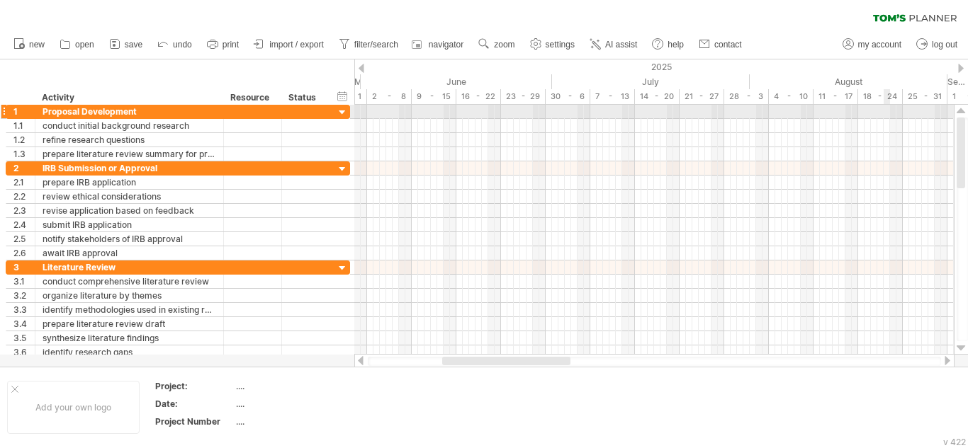
drag, startPoint x: 962, startPoint y: 310, endPoint x: 888, endPoint y: 105, distance: 217.9
click at [888, 105] on div "Trying to reach [DOMAIN_NAME] Connected again... 0% clear filter new 1" at bounding box center [484, 224] width 968 height 448
click at [961, 68] on div at bounding box center [961, 68] width 6 height 9
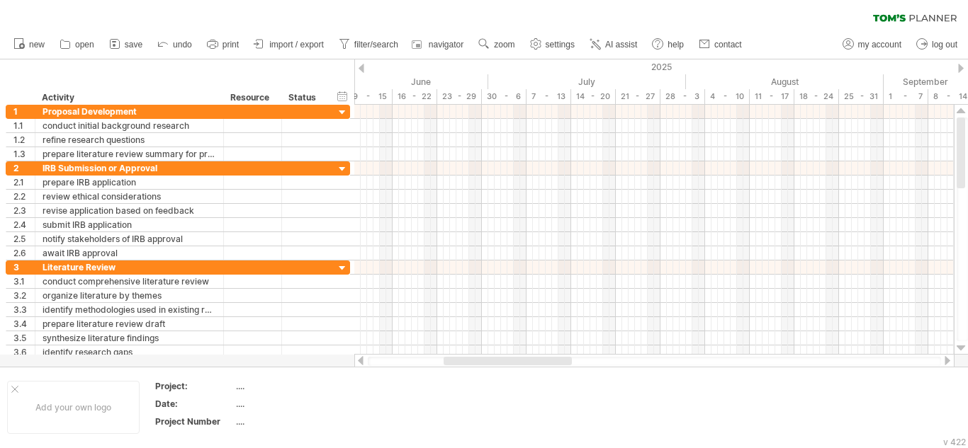
click at [961, 67] on div at bounding box center [961, 68] width 6 height 9
click at [959, 67] on div at bounding box center [961, 68] width 6 height 9
click at [965, 67] on div "2025" at bounding box center [488, 67] width 2092 height 15
click at [962, 65] on div at bounding box center [961, 68] width 6 height 9
click at [961, 68] on div at bounding box center [961, 68] width 6 height 9
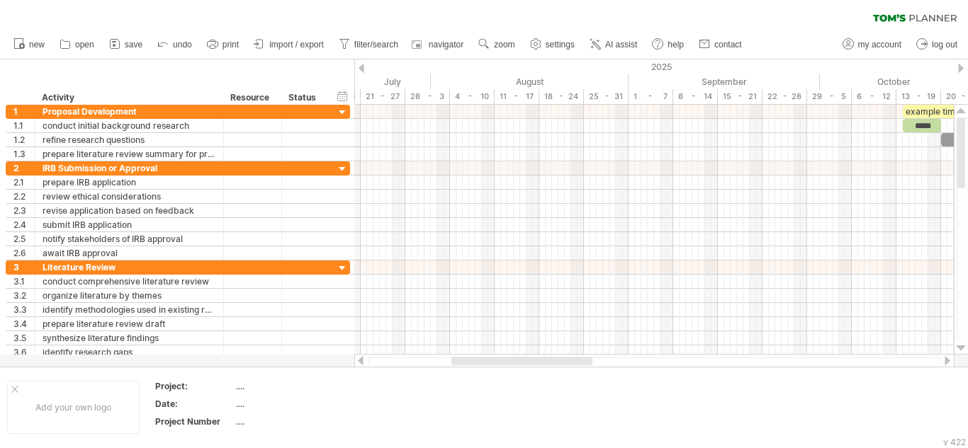
click at [961, 67] on div at bounding box center [961, 68] width 6 height 9
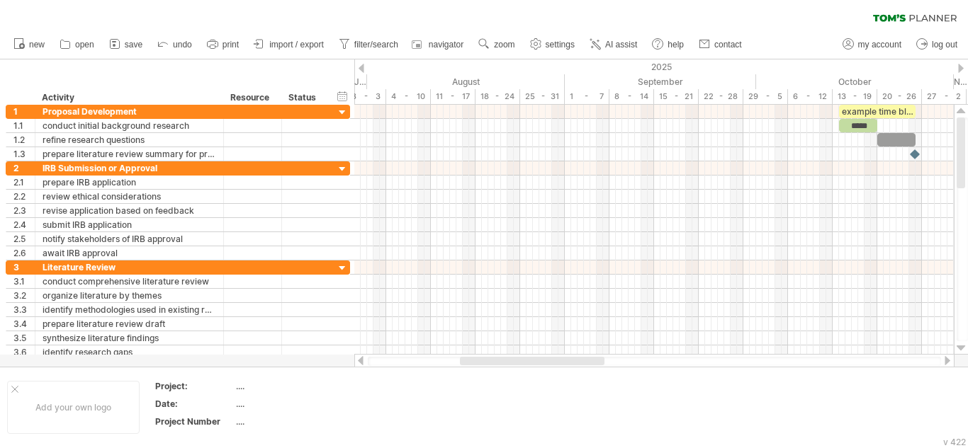
click at [961, 65] on div at bounding box center [961, 68] width 6 height 9
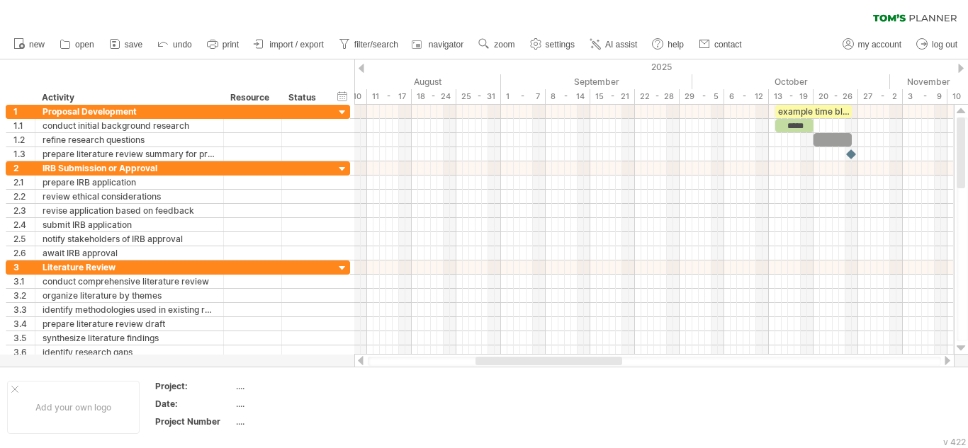
click at [958, 73] on div "2025" at bounding box center [233, 67] width 2092 height 15
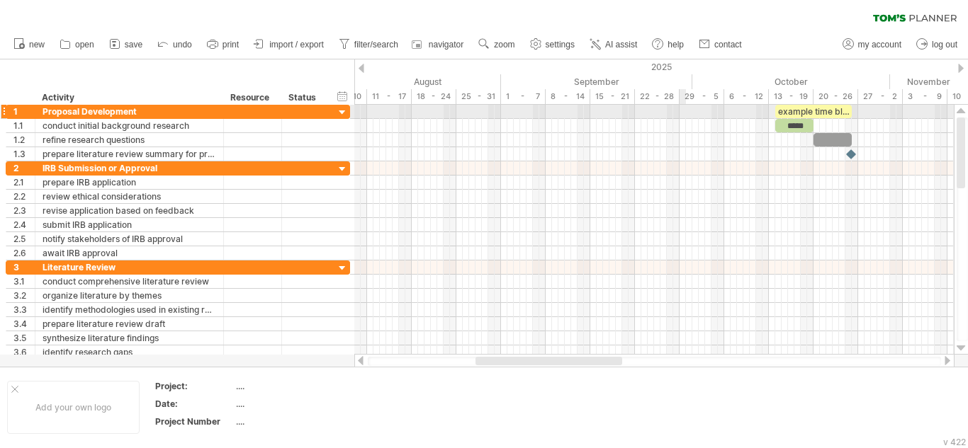
click at [960, 68] on div at bounding box center [961, 68] width 6 height 9
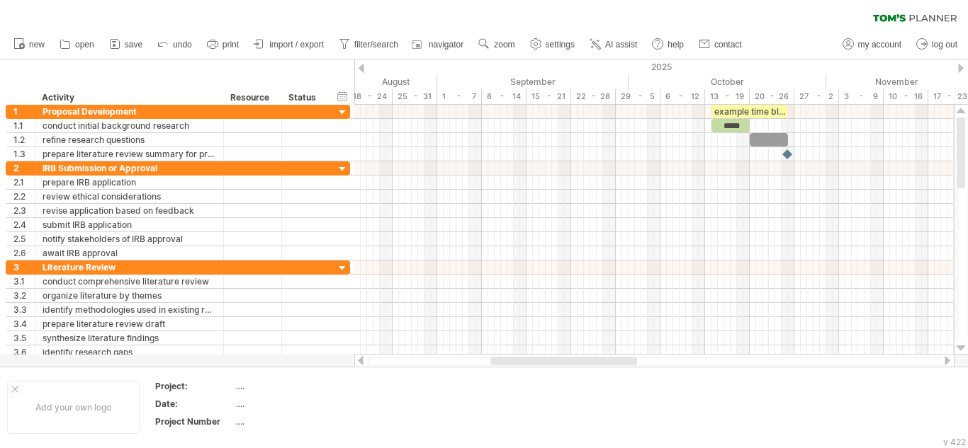
click at [966, 74] on div "2025" at bounding box center [170, 67] width 2092 height 15
click at [962, 68] on div at bounding box center [961, 68] width 6 height 9
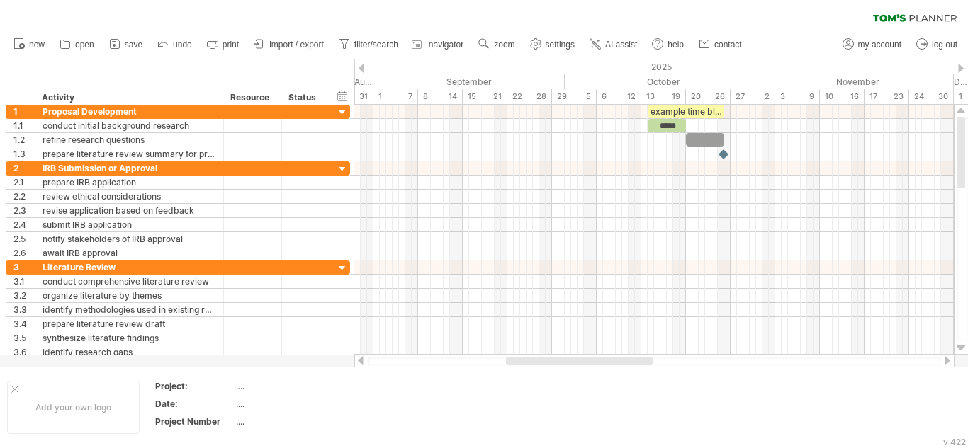
click at [965, 70] on div "2025" at bounding box center [106, 67] width 2092 height 15
click at [961, 68] on div at bounding box center [961, 68] width 6 height 9
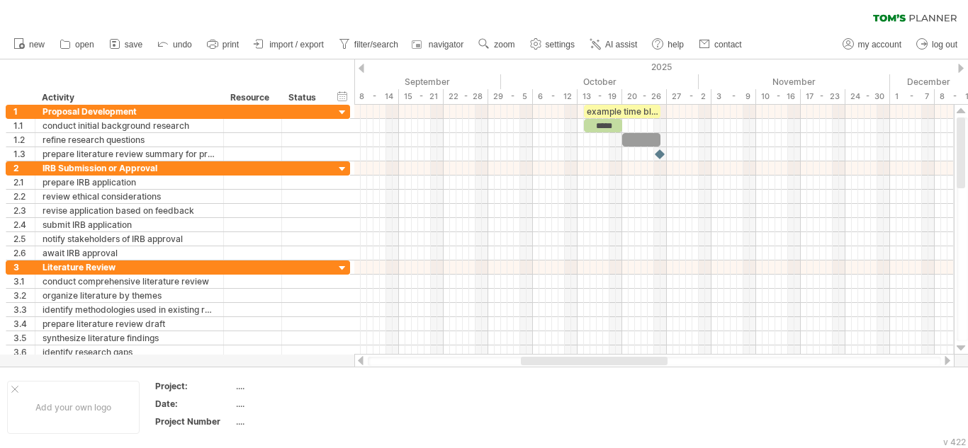
click at [966, 64] on div "2025" at bounding box center [42, 67] width 2092 height 15
click at [961, 68] on div at bounding box center [961, 68] width 6 height 9
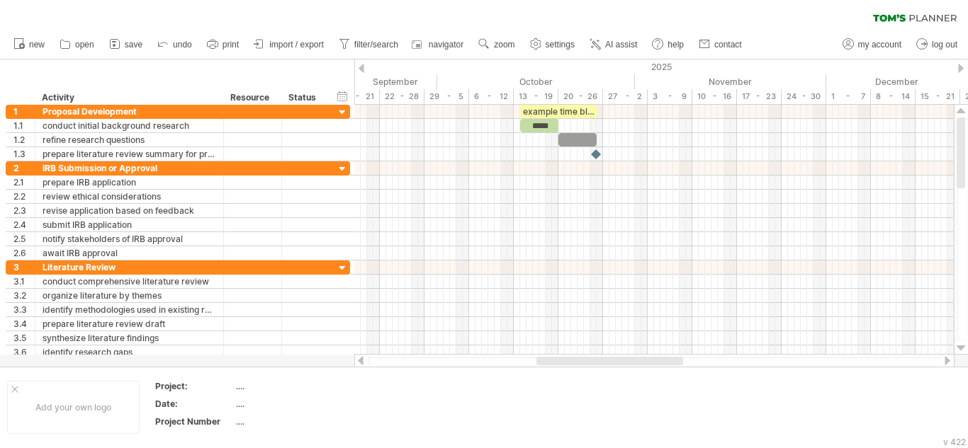
click at [961, 68] on div at bounding box center [961, 68] width 6 height 9
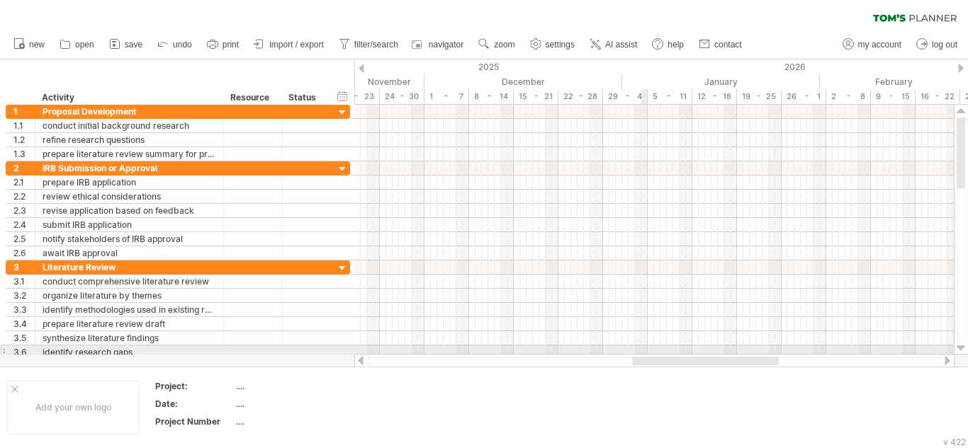
drag, startPoint x: 564, startPoint y: 361, endPoint x: 645, endPoint y: 352, distance: 81.3
click at [645, 352] on div "Trying to reach [DOMAIN_NAME] Connected again... 0% clear filter new 1" at bounding box center [484, 224] width 968 height 448
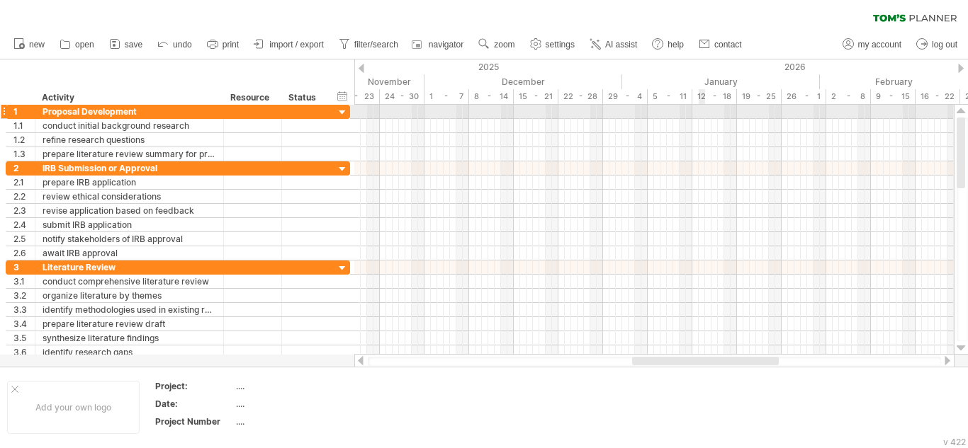
click at [704, 115] on div at bounding box center [653, 112] width 599 height 14
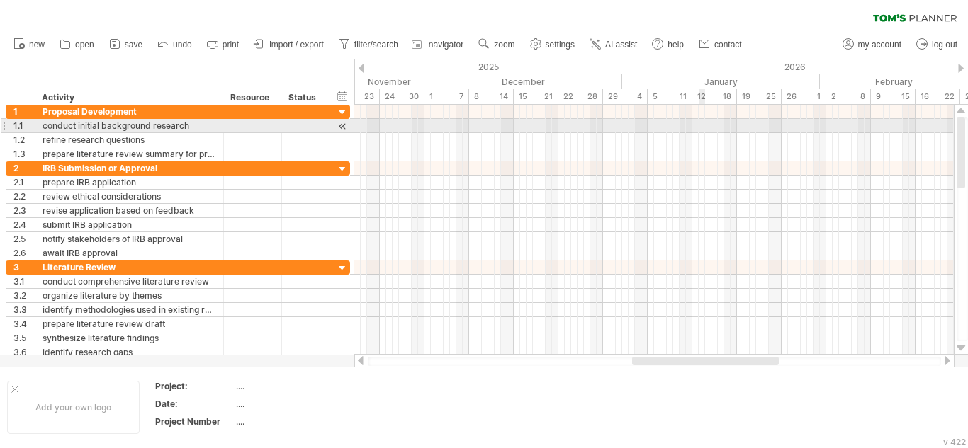
click at [703, 128] on div at bounding box center [653, 126] width 599 height 14
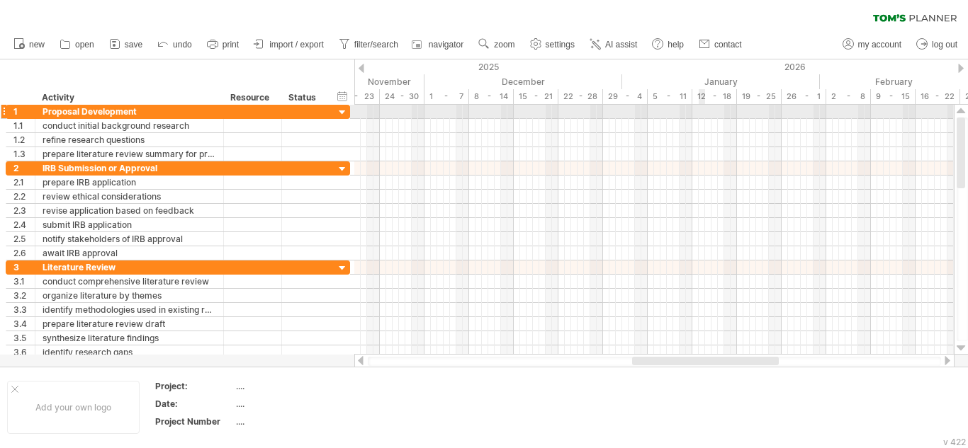
click at [702, 111] on div at bounding box center [653, 112] width 599 height 14
click at [709, 117] on div at bounding box center [653, 112] width 599 height 14
click at [704, 114] on div at bounding box center [653, 112] width 599 height 14
click at [716, 117] on div at bounding box center [653, 112] width 599 height 14
click at [704, 127] on div at bounding box center [653, 126] width 599 height 14
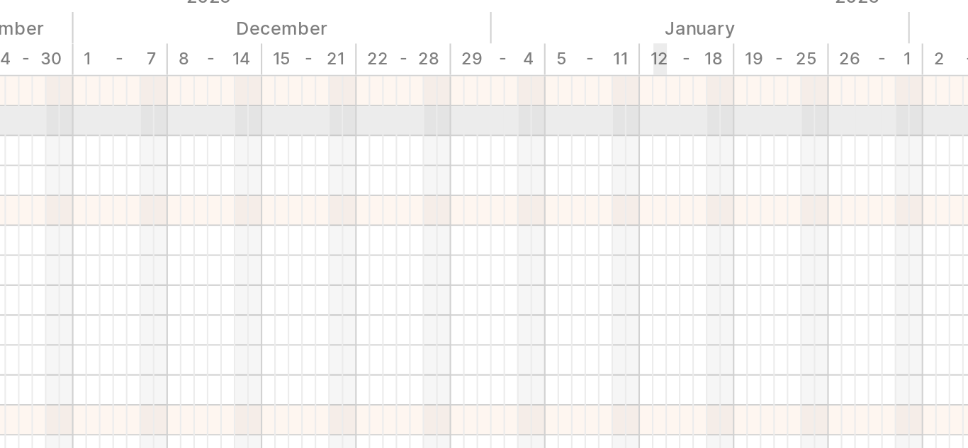
click at [698, 123] on div at bounding box center [653, 126] width 599 height 14
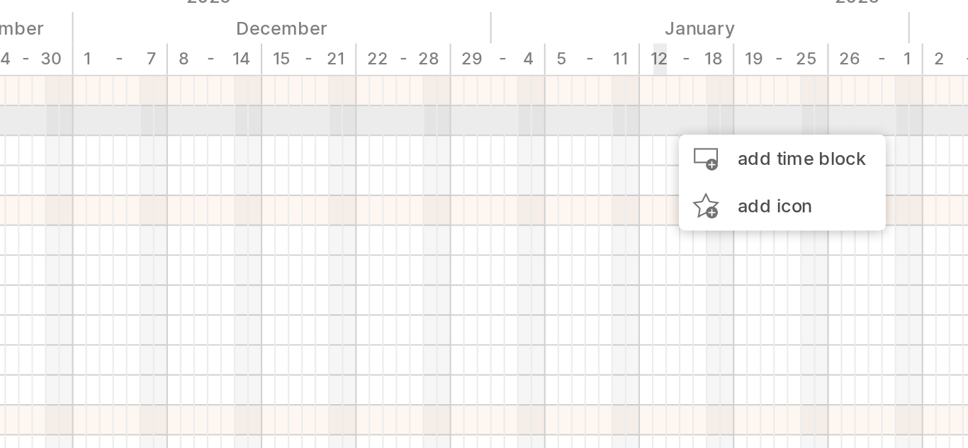
click at [767, 143] on div "add time block" at bounding box center [760, 143] width 98 height 23
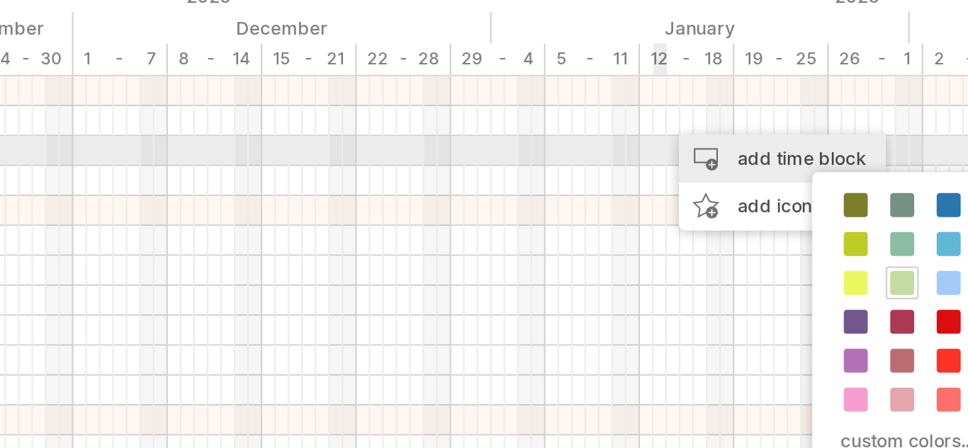
click at [794, 203] on span at bounding box center [794, 202] width 11 height 11
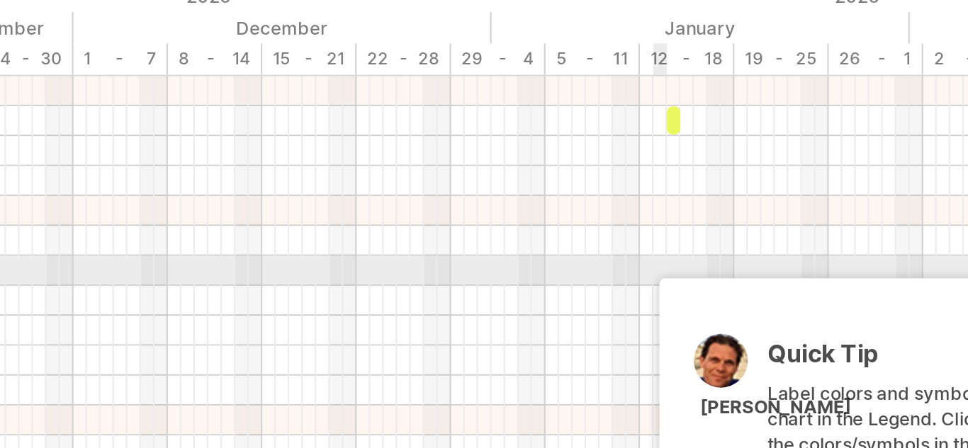
click at [708, 128] on div at bounding box center [708, 125] width 6 height 13
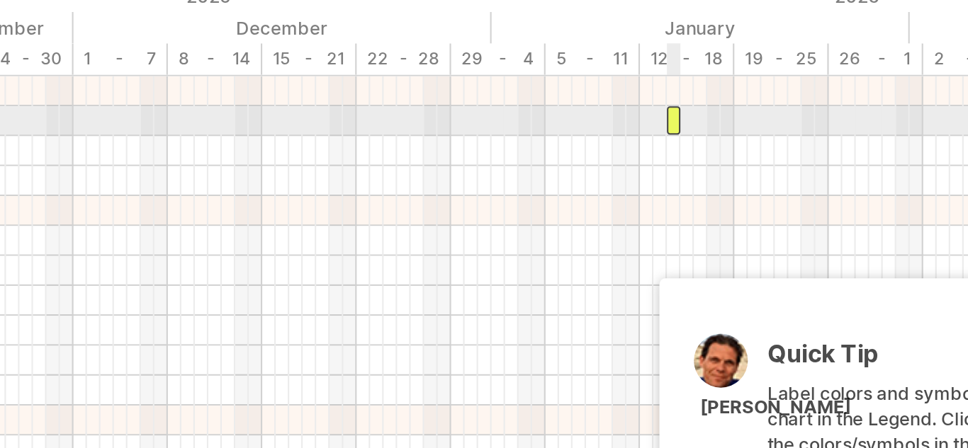
click at [711, 127] on span at bounding box center [712, 125] width 6 height 13
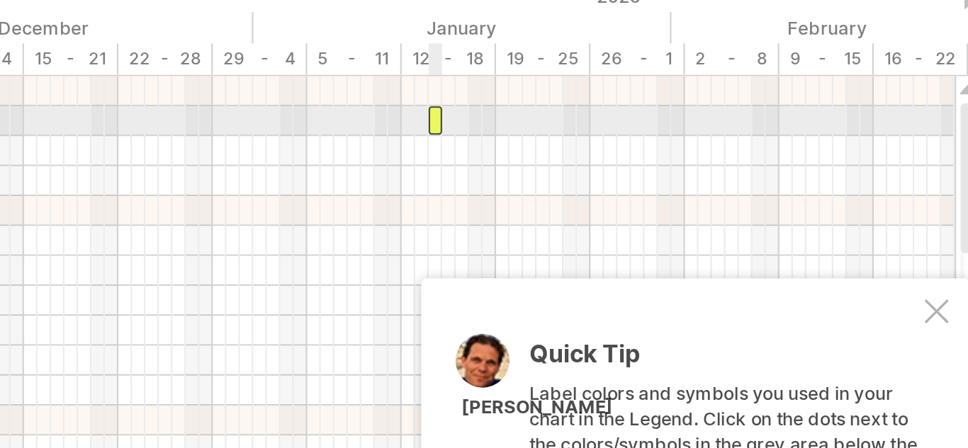
click at [708, 125] on div at bounding box center [708, 125] width 6 height 13
click at [947, 217] on div at bounding box center [944, 215] width 11 height 11
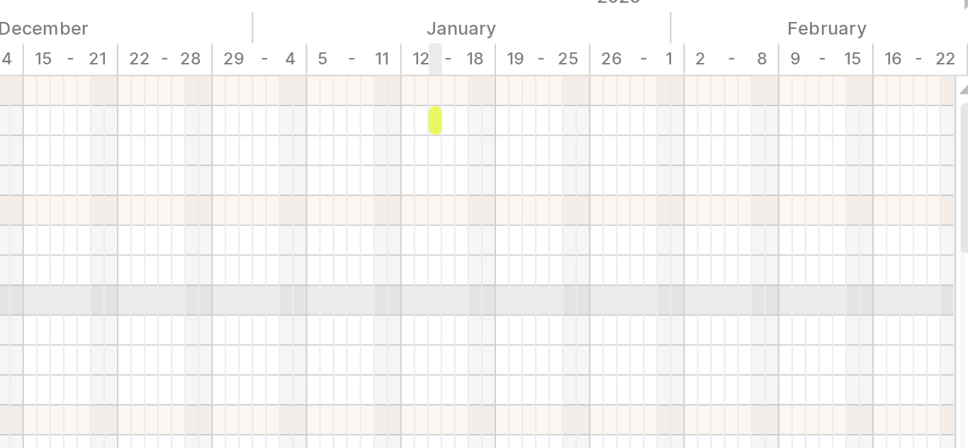
click at [704, 125] on span at bounding box center [705, 125] width 6 height 13
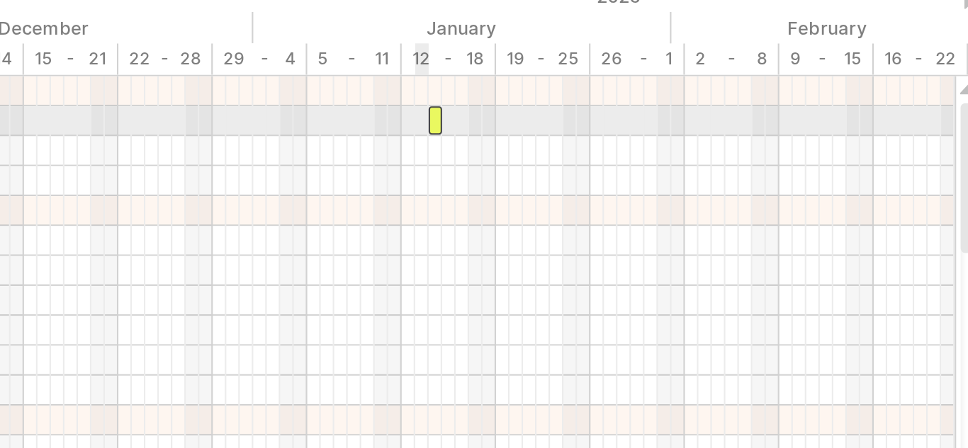
click at [709, 125] on span at bounding box center [712, 125] width 6 height 13
click at [709, 128] on span at bounding box center [712, 125] width 6 height 13
click at [708, 128] on div at bounding box center [708, 125] width 6 height 13
click at [709, 127] on span at bounding box center [712, 125] width 6 height 13
click at [709, 125] on span at bounding box center [712, 125] width 6 height 13
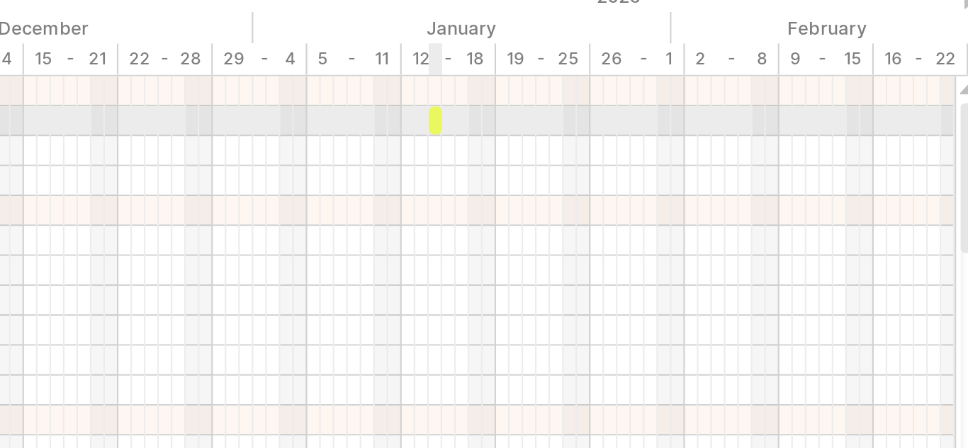
click at [709, 126] on span at bounding box center [712, 125] width 6 height 13
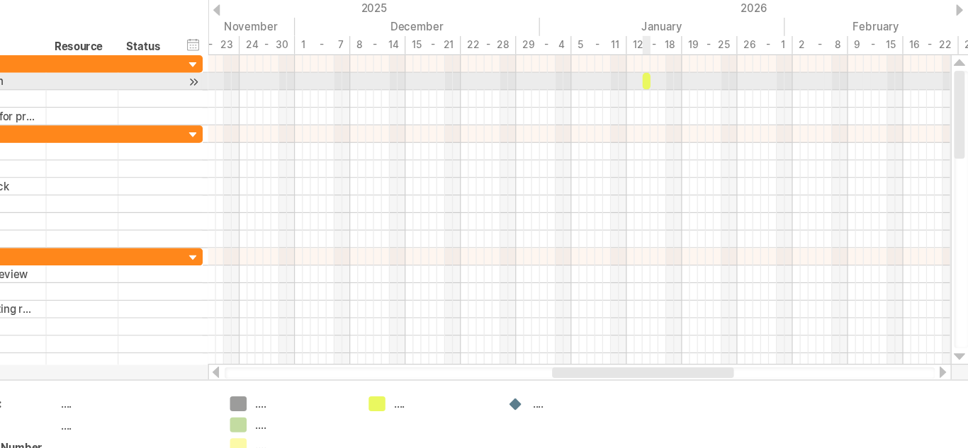
click at [704, 130] on span at bounding box center [705, 125] width 6 height 13
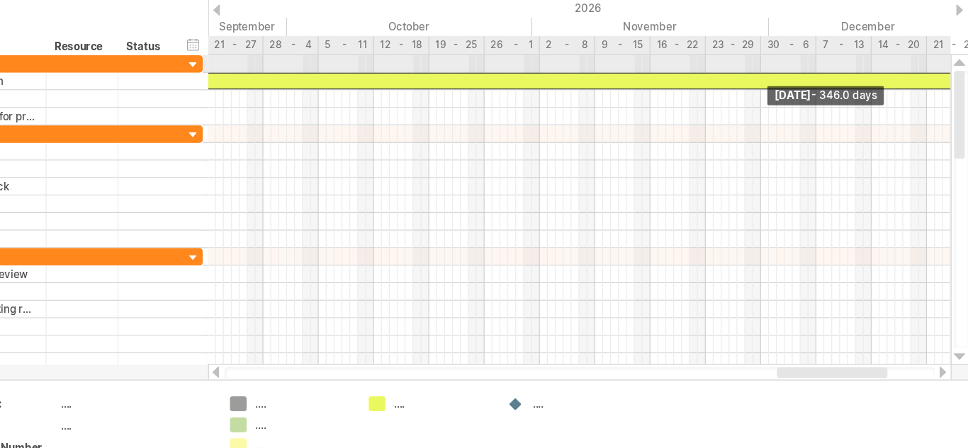
drag, startPoint x: 710, startPoint y: 125, endPoint x: 966, endPoint y: 116, distance: 256.6
click at [966, 116] on div "Trying to reach [DOMAIN_NAME] Connected again... 0% clear filter new 1" at bounding box center [484, 224] width 968 height 448
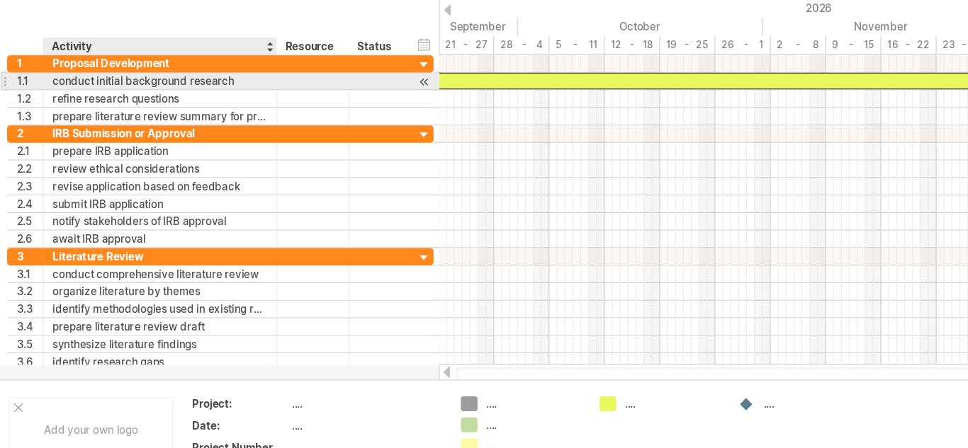
click at [57, 126] on div "conduct initial background research" at bounding box center [130, 125] width 174 height 13
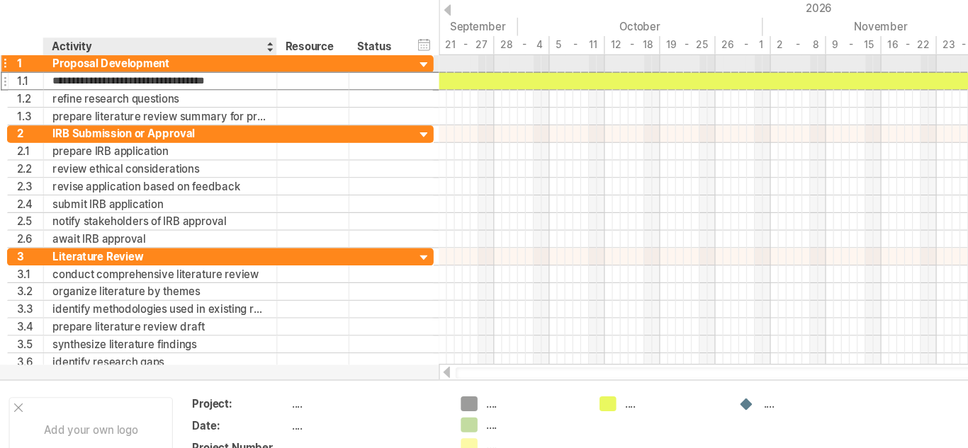
click at [84, 107] on div "Proposal Development" at bounding box center [130, 111] width 174 height 13
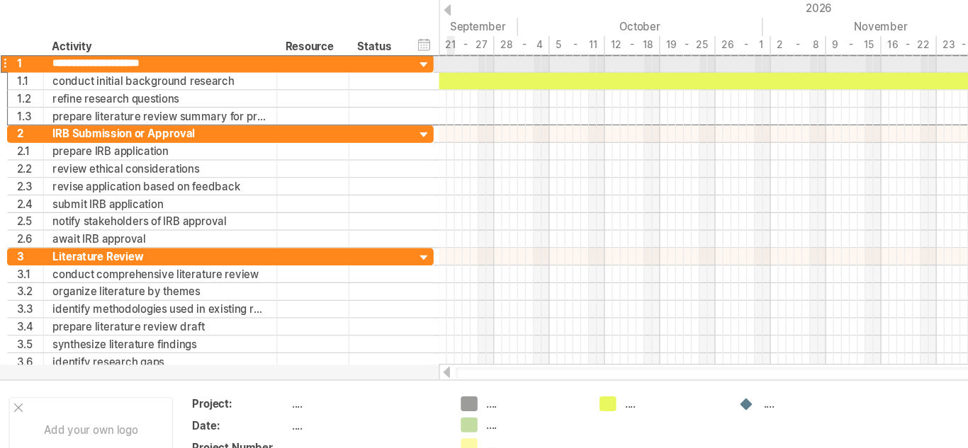
click at [364, 360] on div at bounding box center [360, 360] width 11 height 9
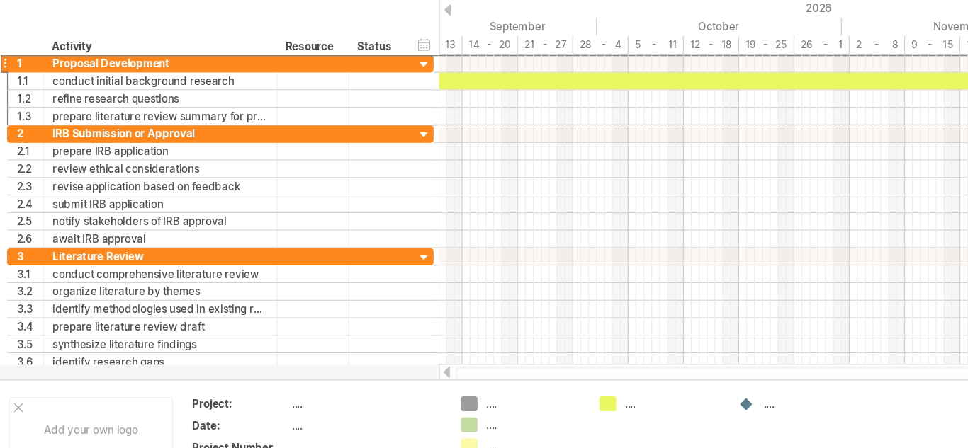
click at [362, 371] on div "Add your own logo Project: .... Date: .... Project Number .... .... .... .... .…" at bounding box center [484, 407] width 968 height 81
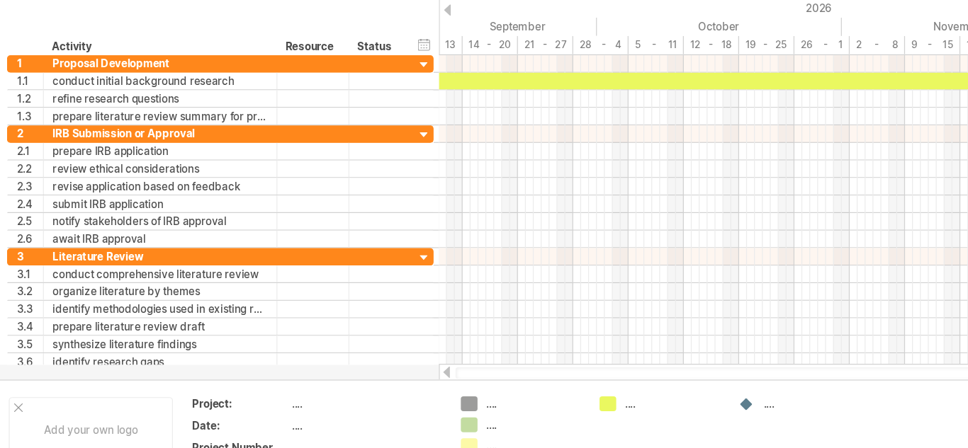
click at [364, 364] on div at bounding box center [360, 360] width 11 height 9
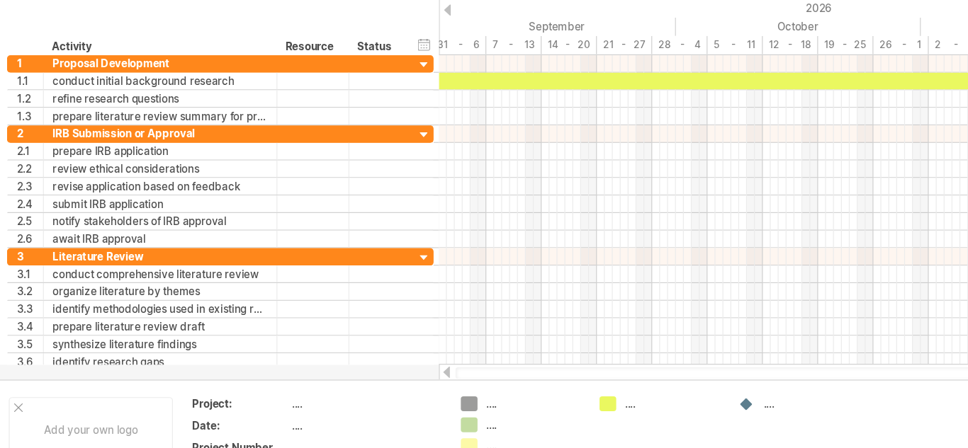
click at [371, 358] on div at bounding box center [654, 361] width 573 height 9
click at [366, 356] on div at bounding box center [654, 361] width 600 height 14
click at [368, 349] on div at bounding box center [653, 353] width 599 height 14
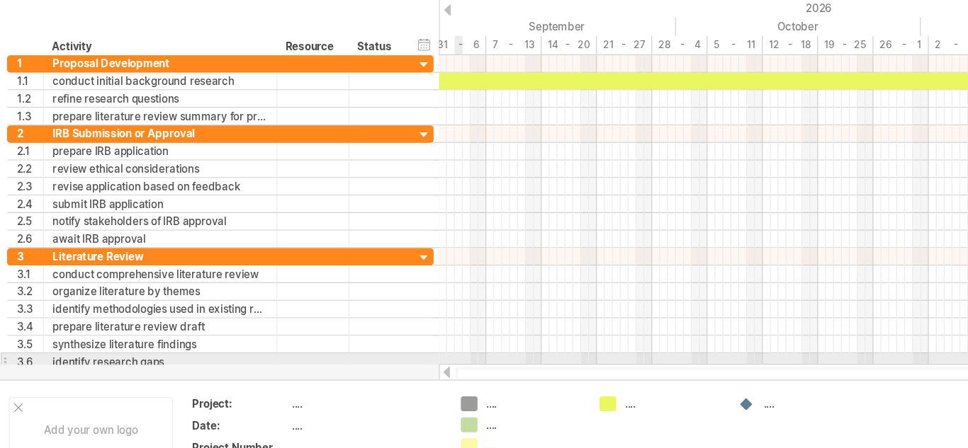
click at [362, 369] on div "Add your own logo Project: .... Date: .... Project Number .... .... .... .... .…" at bounding box center [484, 407] width 968 height 81
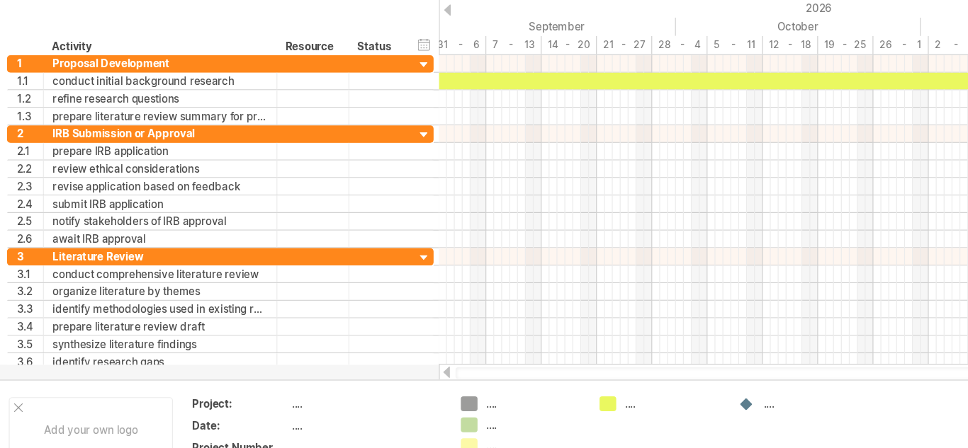
click at [365, 368] on div "Add your own logo Project: .... Date: .... Project Number .... .... .... .... .…" at bounding box center [484, 407] width 968 height 81
click at [363, 365] on div at bounding box center [360, 360] width 11 height 9
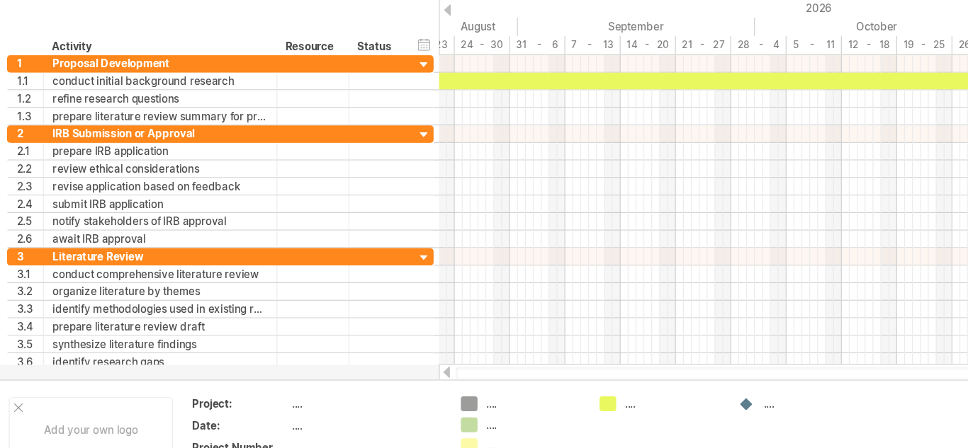
click at [360, 363] on div at bounding box center [360, 360] width 11 height 9
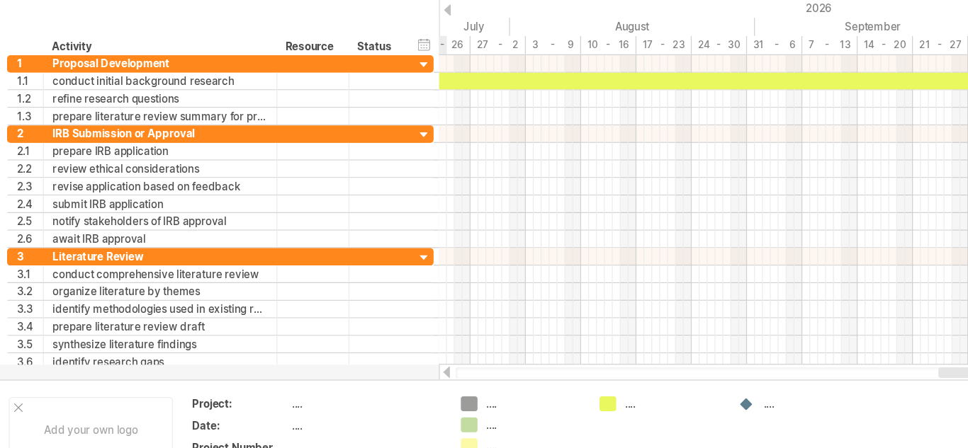
click at [360, 363] on div at bounding box center [360, 360] width 11 height 9
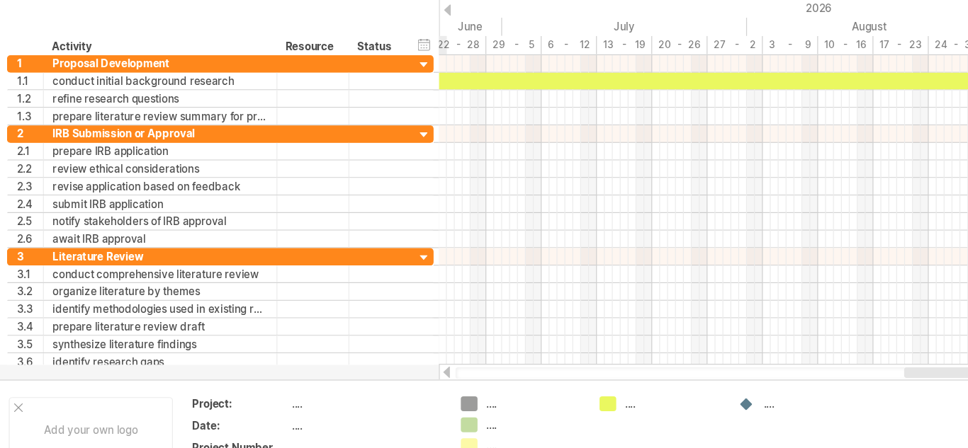
click at [360, 363] on div at bounding box center [360, 360] width 11 height 9
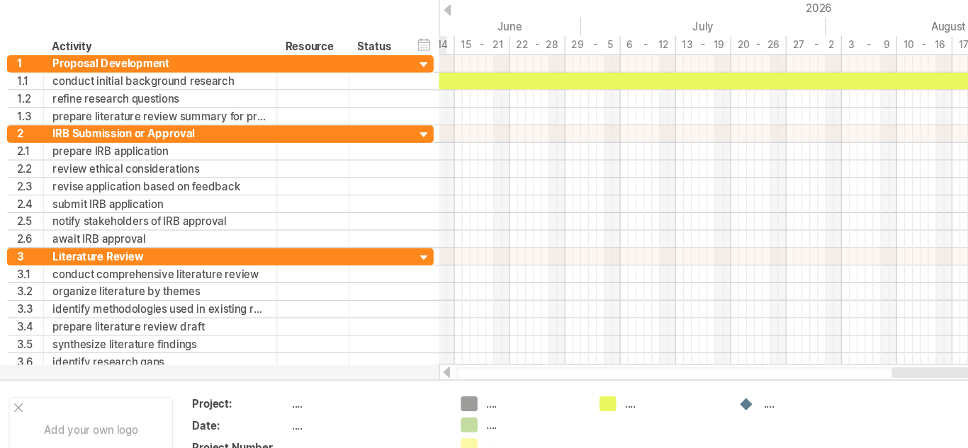
click at [360, 363] on div at bounding box center [360, 360] width 11 height 9
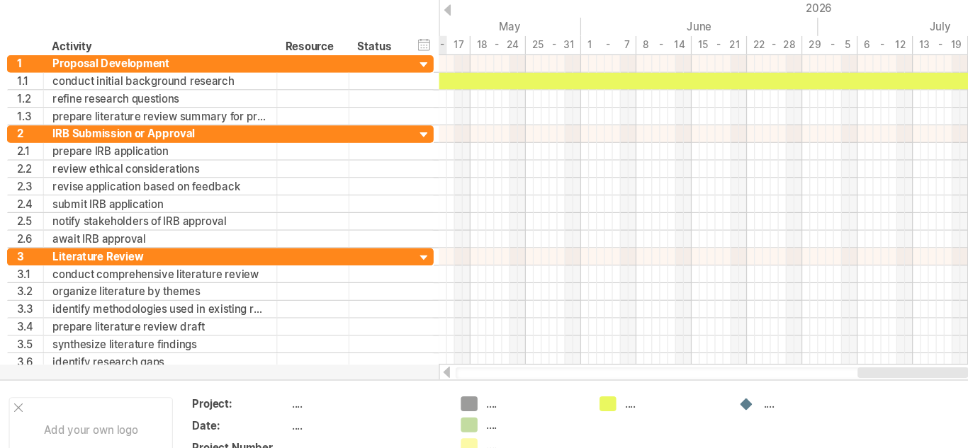
click at [360, 363] on div at bounding box center [360, 360] width 11 height 9
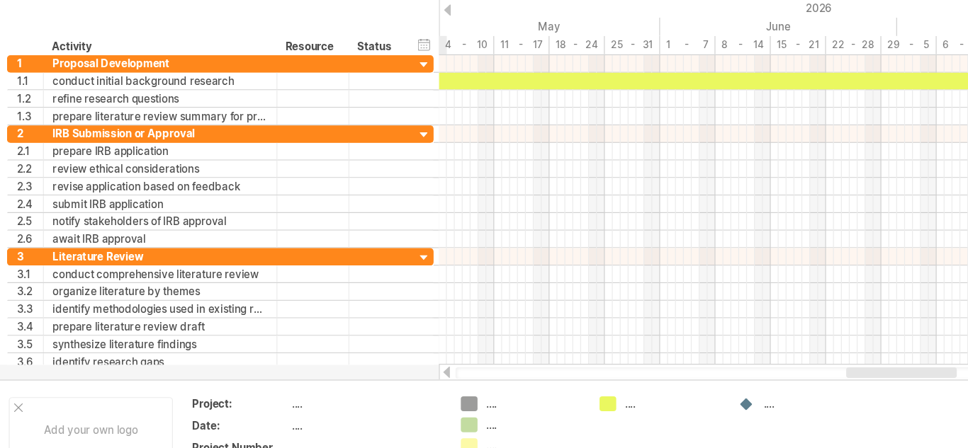
click at [360, 363] on div at bounding box center [360, 360] width 11 height 9
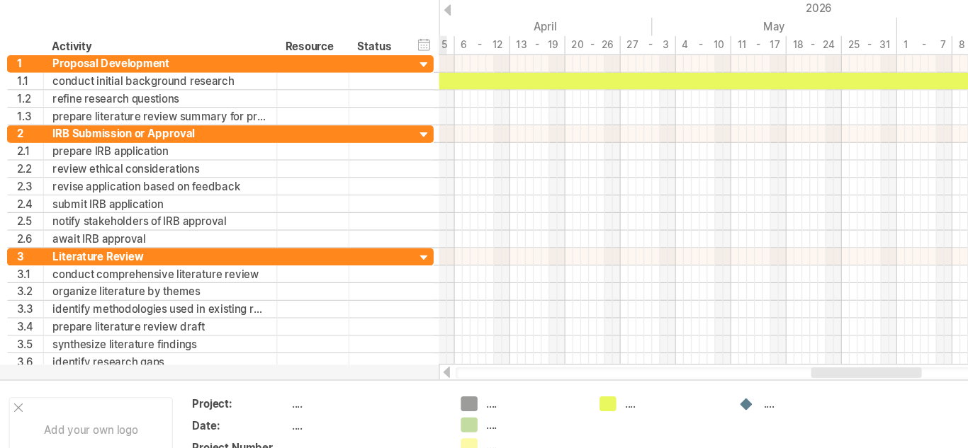
click at [360, 363] on div at bounding box center [360, 360] width 11 height 9
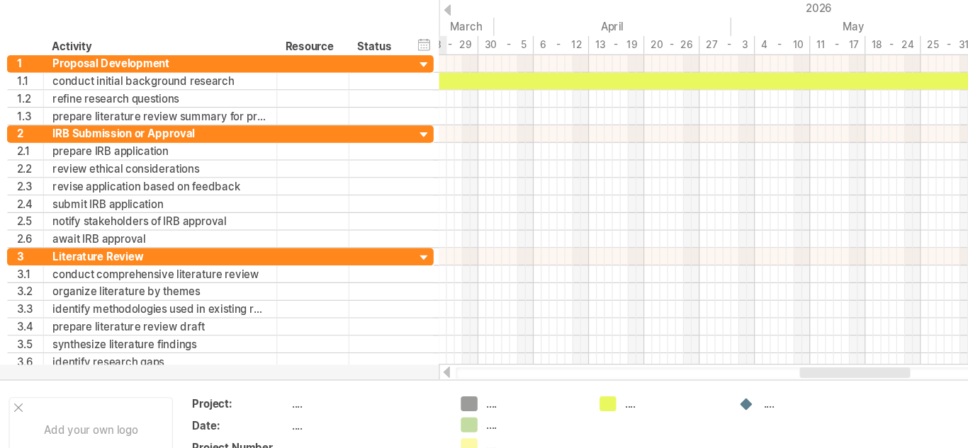
click at [360, 363] on div at bounding box center [360, 360] width 11 height 9
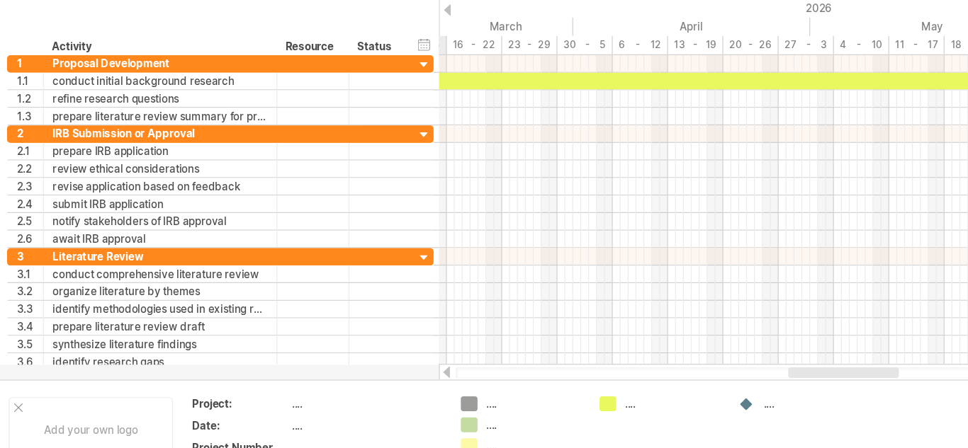
click at [360, 363] on div at bounding box center [360, 360] width 11 height 9
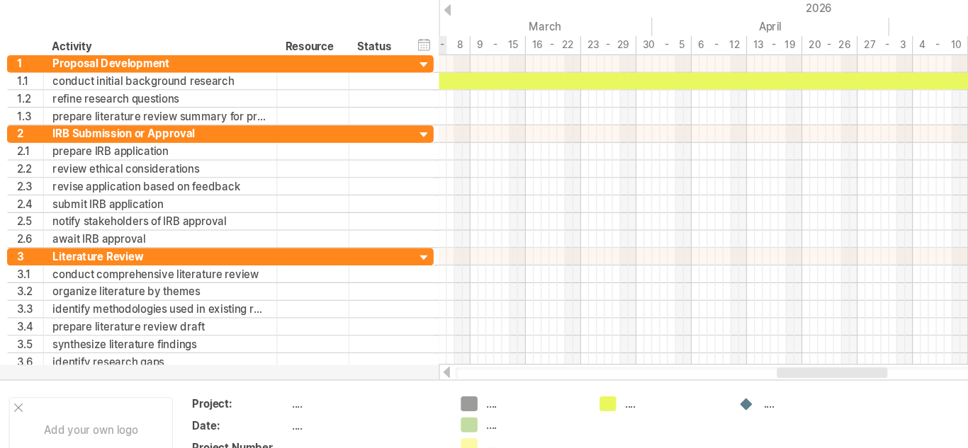
click at [360, 363] on div at bounding box center [360, 360] width 11 height 9
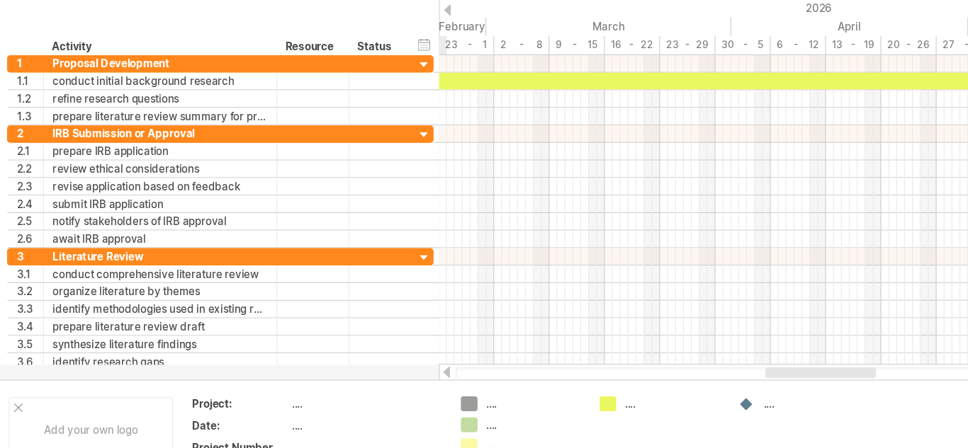
click at [360, 363] on div at bounding box center [360, 360] width 11 height 9
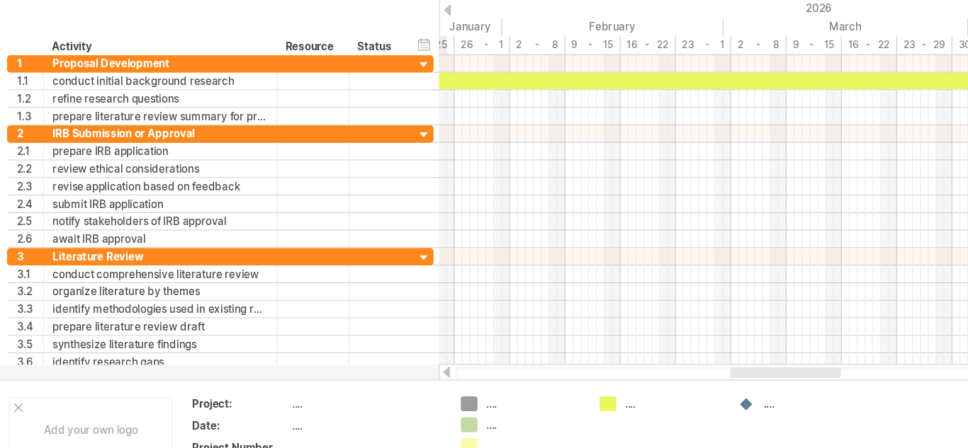
click at [360, 363] on div at bounding box center [360, 360] width 11 height 9
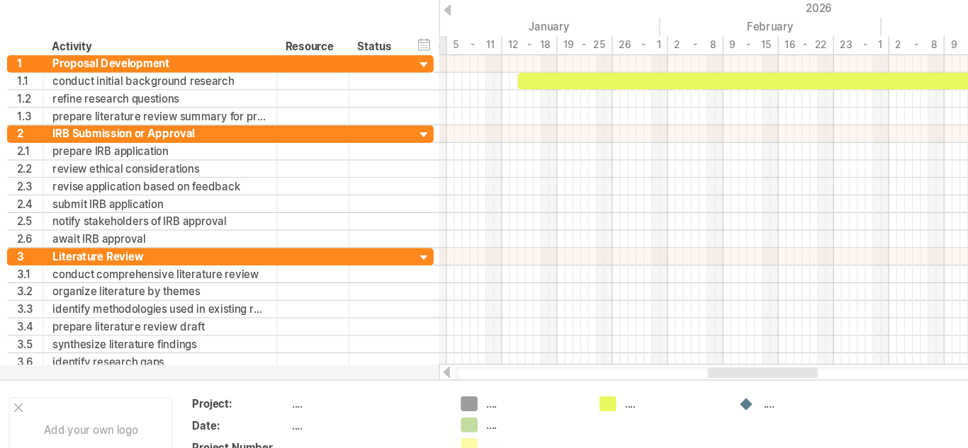
click at [360, 363] on div at bounding box center [360, 360] width 11 height 9
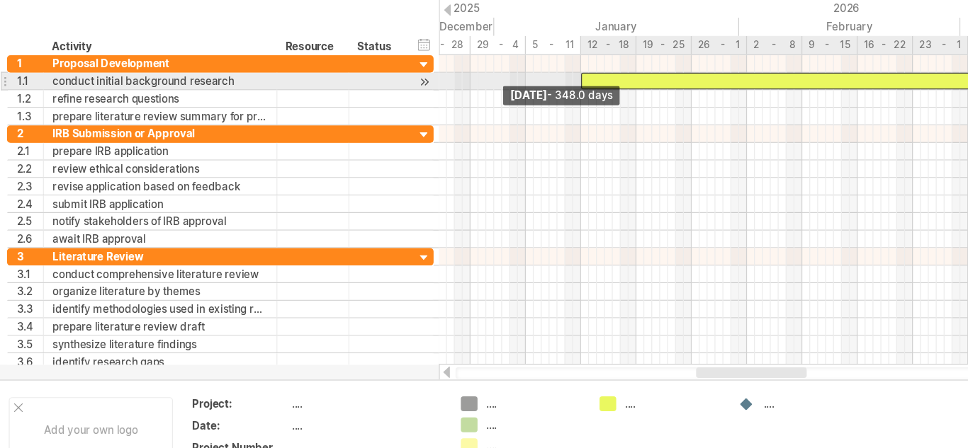
drag, startPoint x: 479, startPoint y: 126, endPoint x: 467, endPoint y: 130, distance: 12.6
click at [467, 130] on div "example time blocks: ***** [DATE] - 346.0 days [DATE] - 348.0 days" at bounding box center [653, 230] width 599 height 250
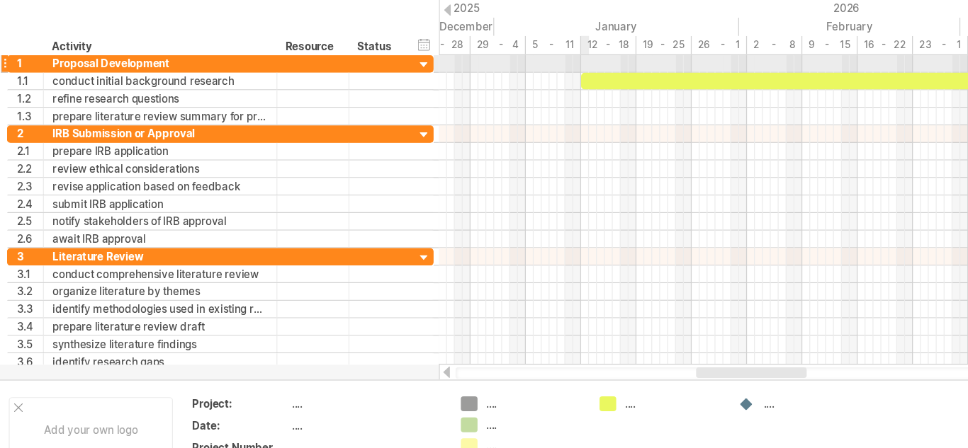
click at [472, 111] on div at bounding box center [653, 112] width 599 height 14
click at [471, 112] on div at bounding box center [653, 112] width 599 height 14
click at [475, 110] on div at bounding box center [653, 112] width 599 height 14
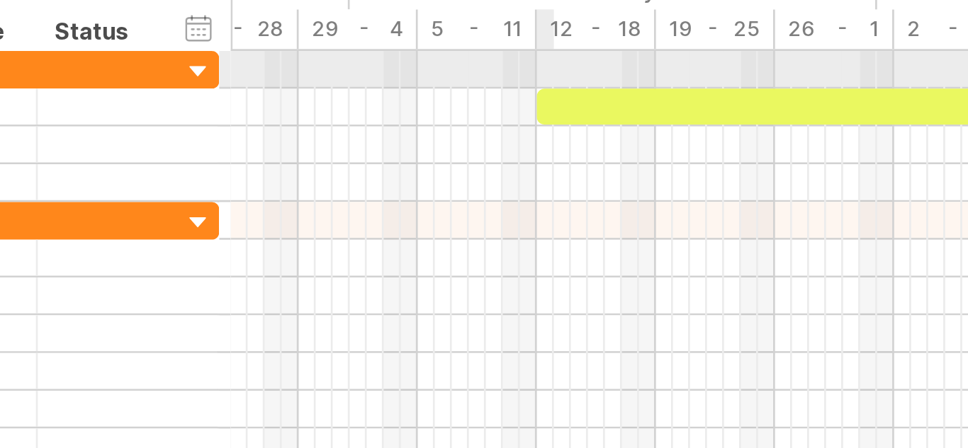
click at [472, 113] on div at bounding box center [653, 112] width 599 height 14
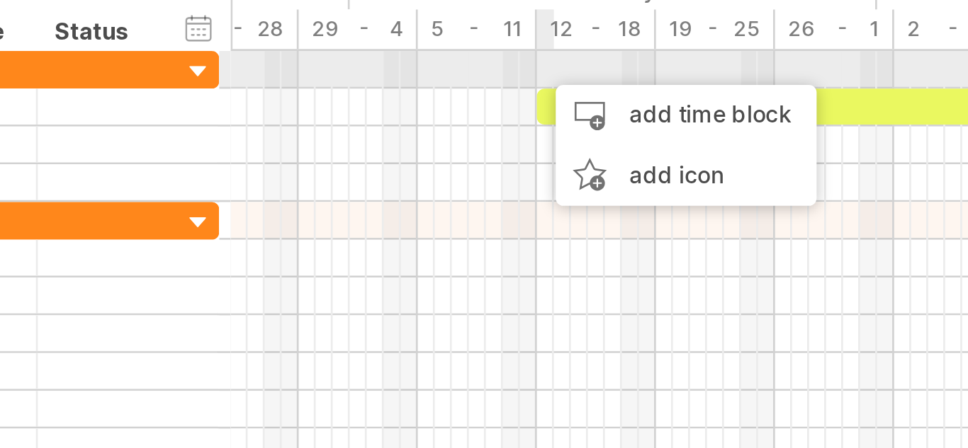
click at [538, 131] on div "add time block" at bounding box center [525, 129] width 98 height 23
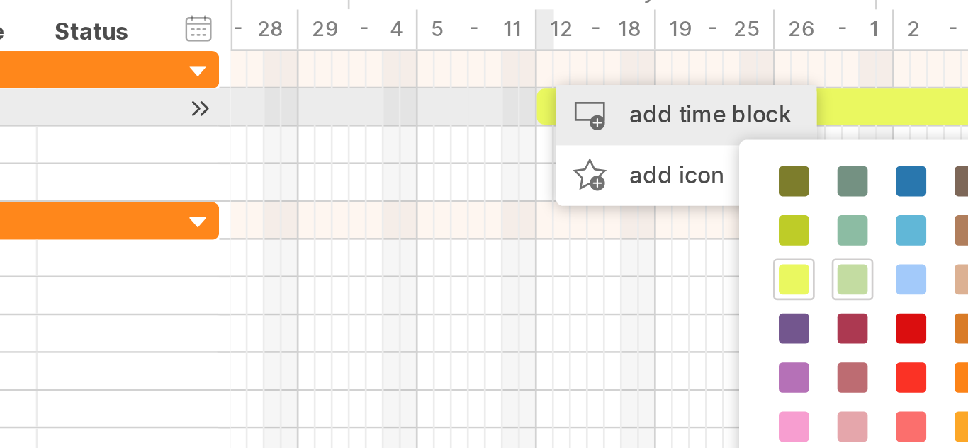
click at [470, 109] on div at bounding box center [653, 112] width 599 height 14
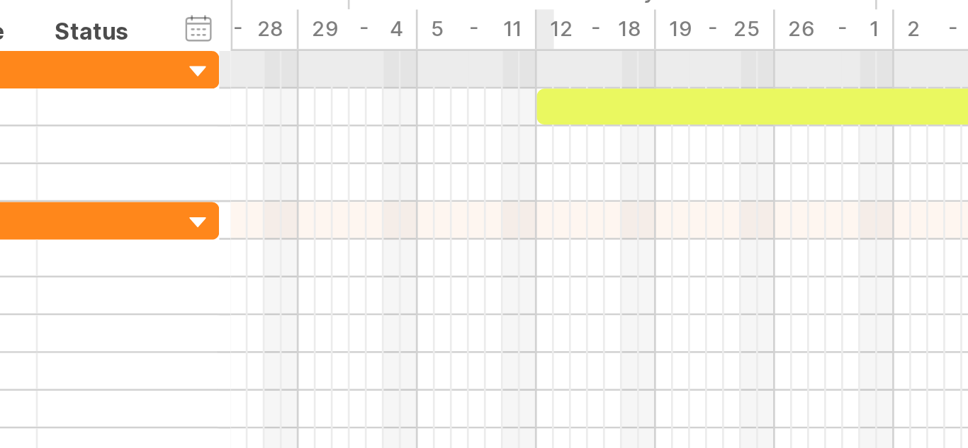
click at [471, 108] on div at bounding box center [653, 112] width 599 height 14
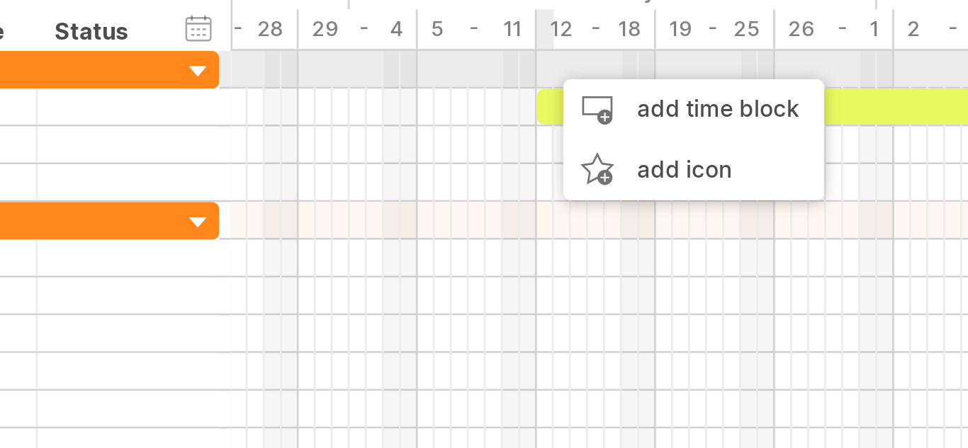
click at [521, 123] on div "add time block" at bounding box center [528, 126] width 98 height 23
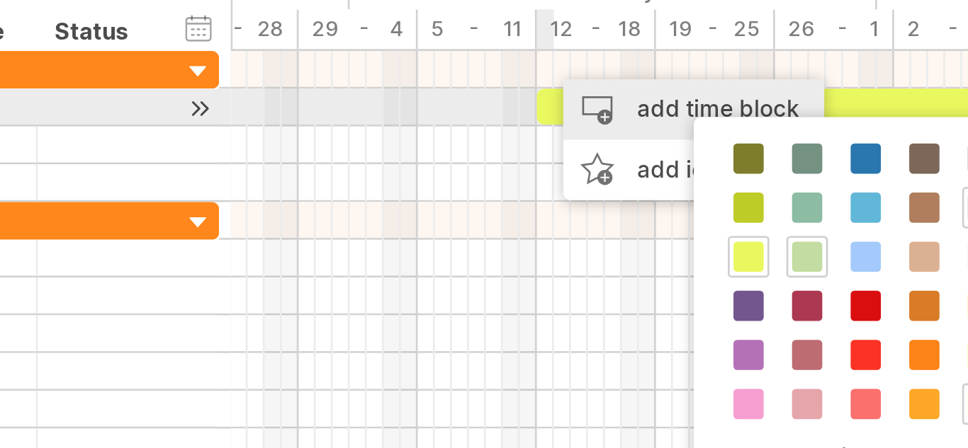
click at [574, 162] on span at bounding box center [570, 163] width 11 height 11
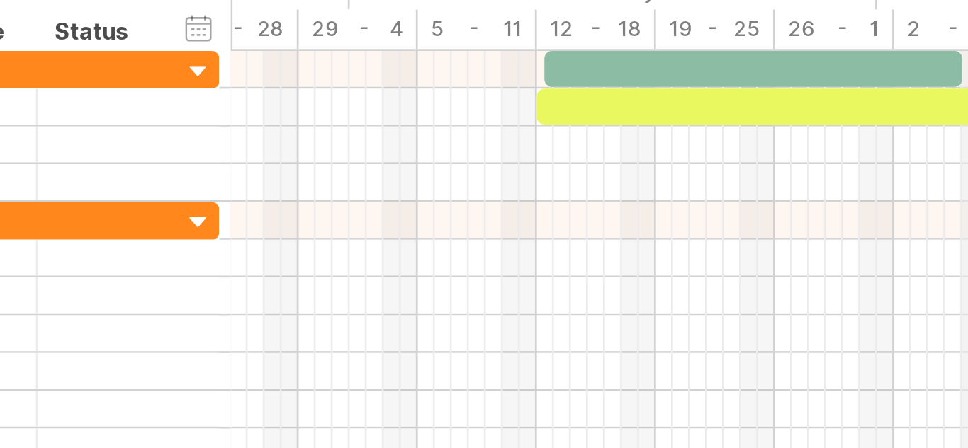
drag, startPoint x: 480, startPoint y: 109, endPoint x: 630, endPoint y: 102, distance: 150.4
click at [630, 102] on div "Trying to reach [DOMAIN_NAME] Connected again... 0% clear filter new 1" at bounding box center [484, 224] width 968 height 448
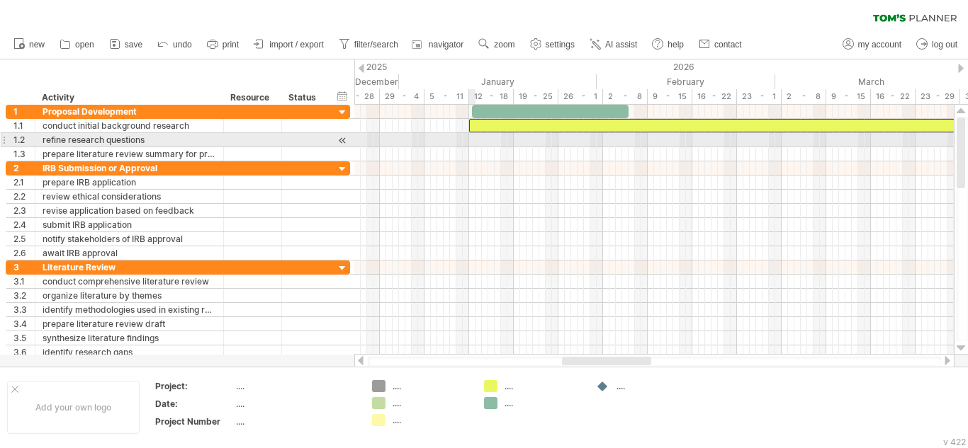
click at [472, 140] on div at bounding box center [653, 140] width 599 height 14
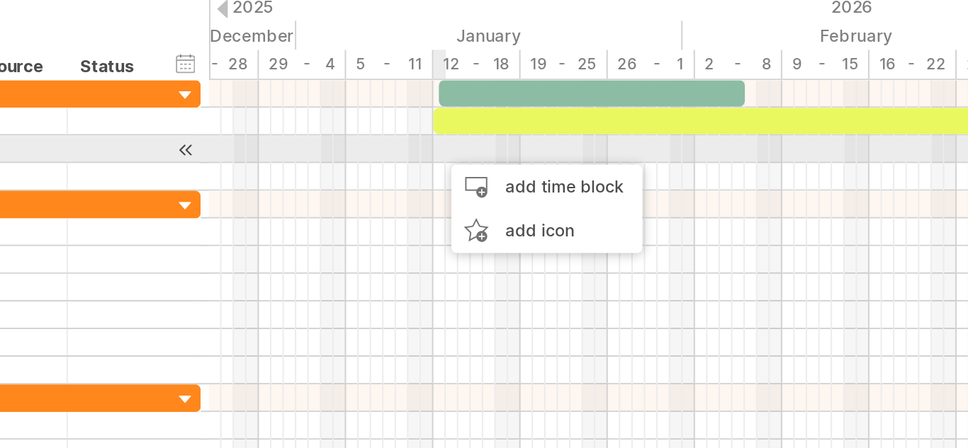
click at [534, 159] on div "add time block" at bounding box center [527, 159] width 98 height 23
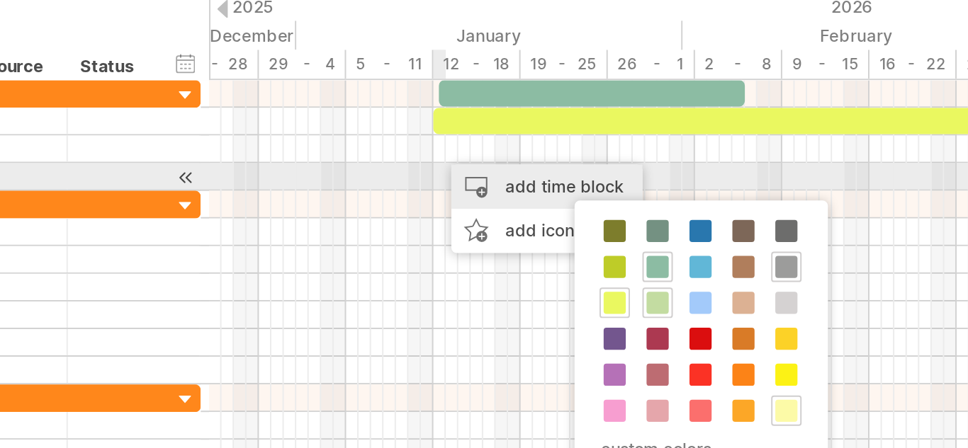
click at [633, 239] on span at bounding box center [627, 237] width 11 height 11
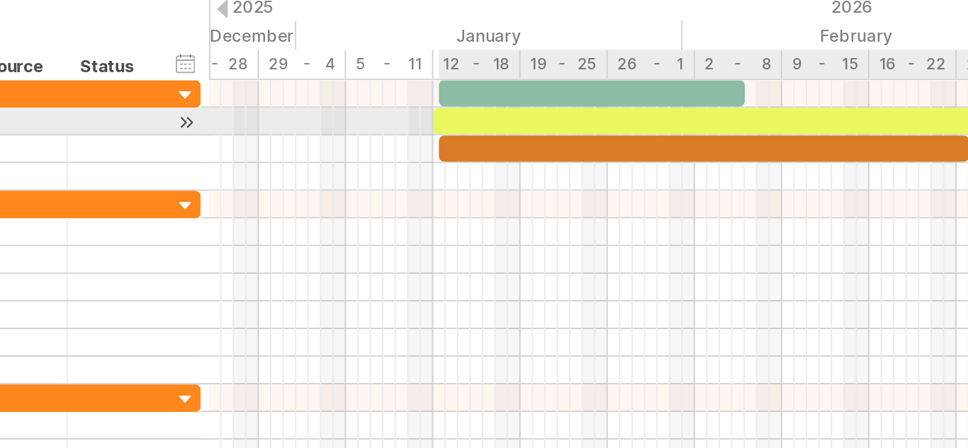
drag, startPoint x: 476, startPoint y: 140, endPoint x: 742, endPoint y: 130, distance: 265.9
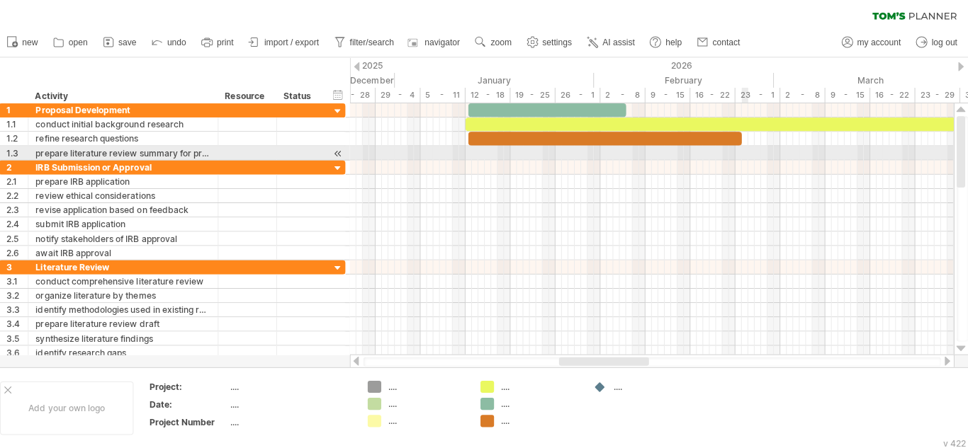
click at [747, 154] on div at bounding box center [653, 154] width 599 height 14
click at [782, 155] on div at bounding box center [653, 154] width 599 height 14
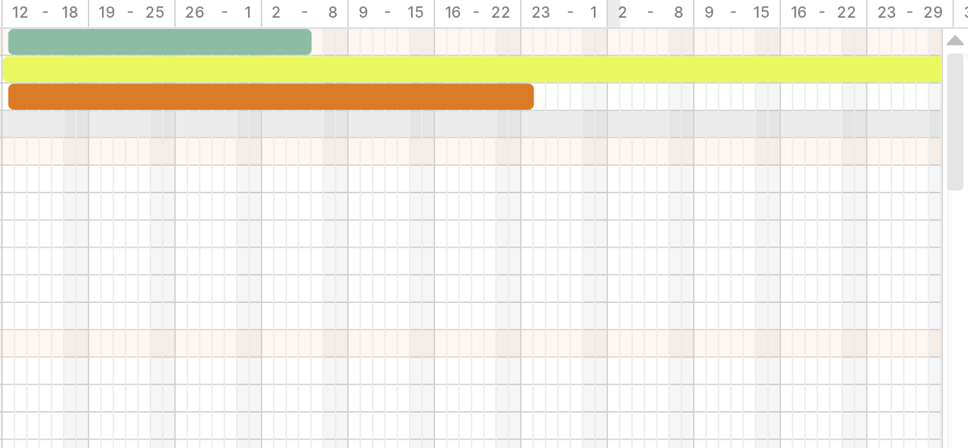
click at [742, 154] on div at bounding box center [653, 154] width 599 height 14
click at [740, 153] on div at bounding box center [653, 154] width 599 height 14
click at [742, 152] on div at bounding box center [653, 154] width 599 height 14
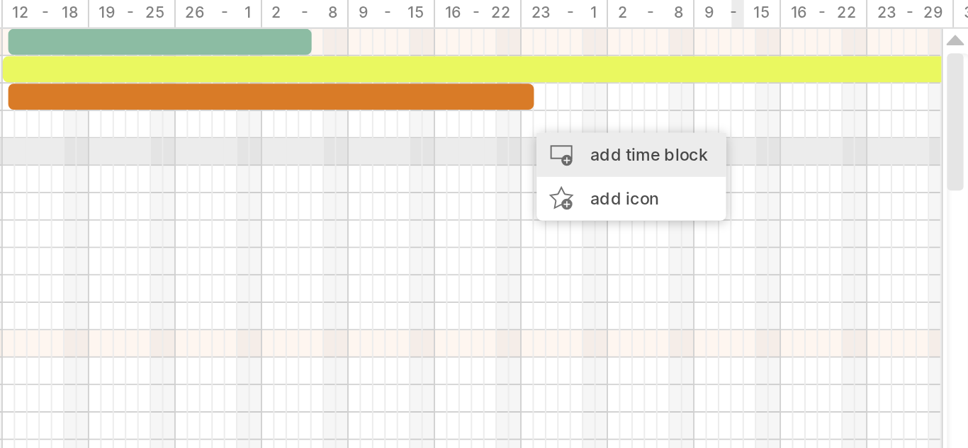
click at [810, 171] on div "add time block" at bounding box center [794, 170] width 98 height 23
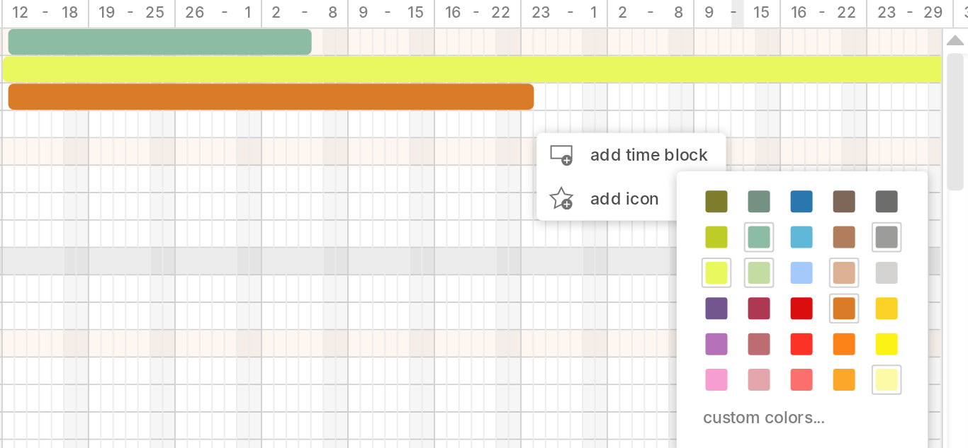
click at [906, 231] on span at bounding box center [903, 230] width 11 height 11
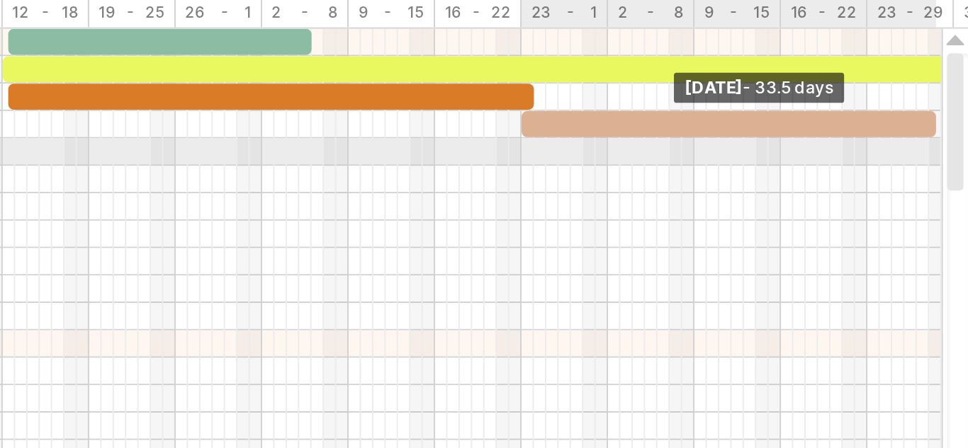
drag, startPoint x: 745, startPoint y: 154, endPoint x: 959, endPoint y: 163, distance: 214.9
click at [959, 163] on div "Trying to reach [DOMAIN_NAME] Connected again... 0% clear filter new 1" at bounding box center [484, 224] width 968 height 448
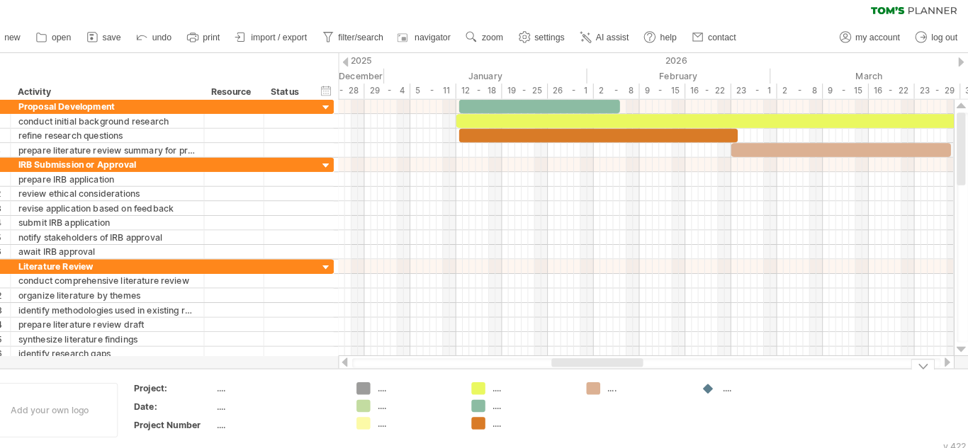
click at [395, 390] on div "...." at bounding box center [431, 386] width 77 height 12
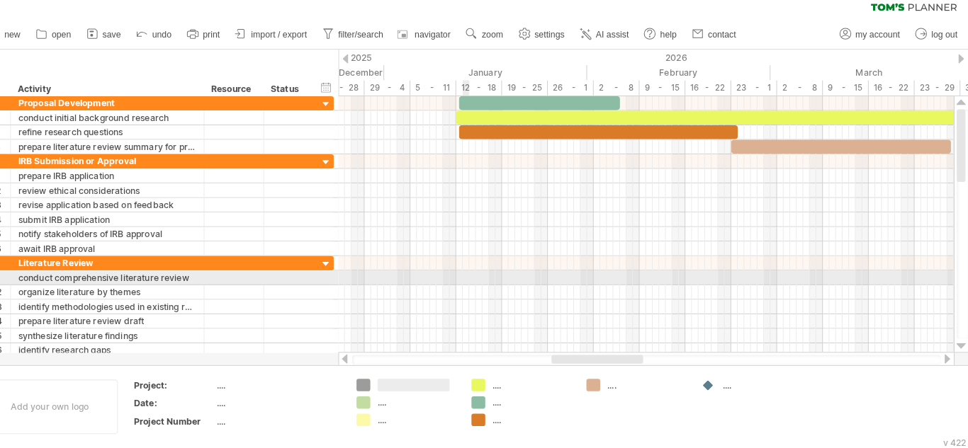
click at [948, 363] on div at bounding box center [947, 360] width 11 height 9
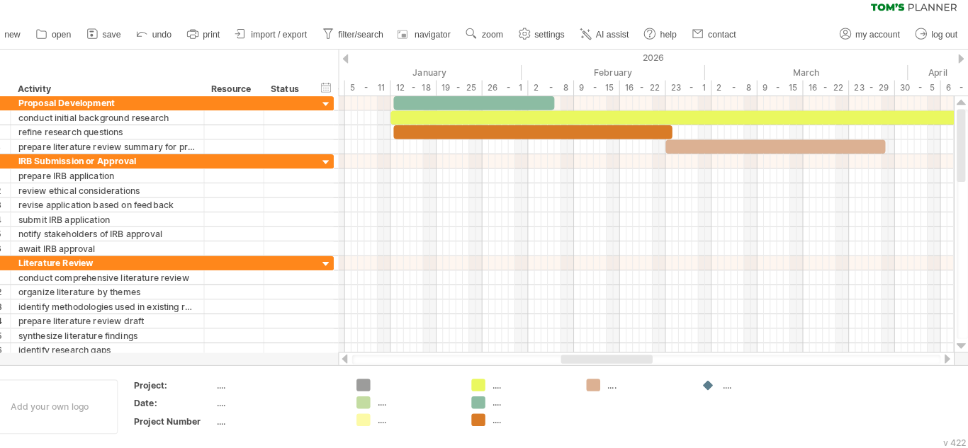
click at [944, 365] on div at bounding box center [947, 360] width 11 height 9
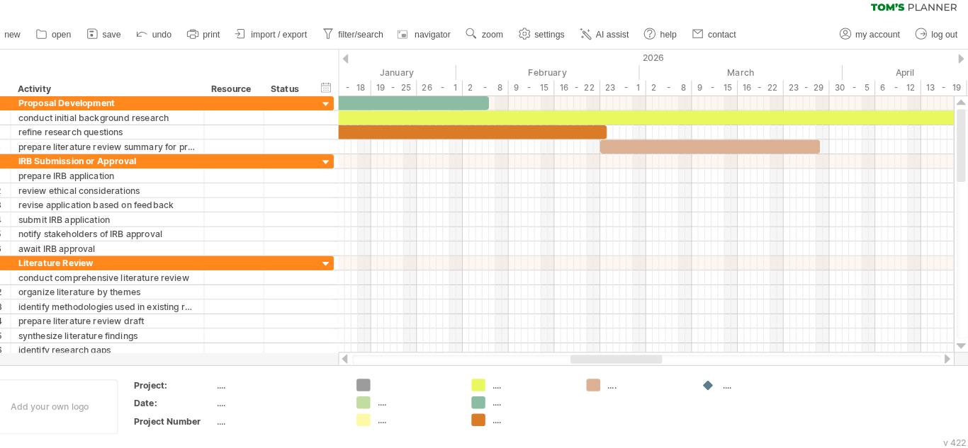
click at [947, 365] on div at bounding box center [947, 360] width 11 height 9
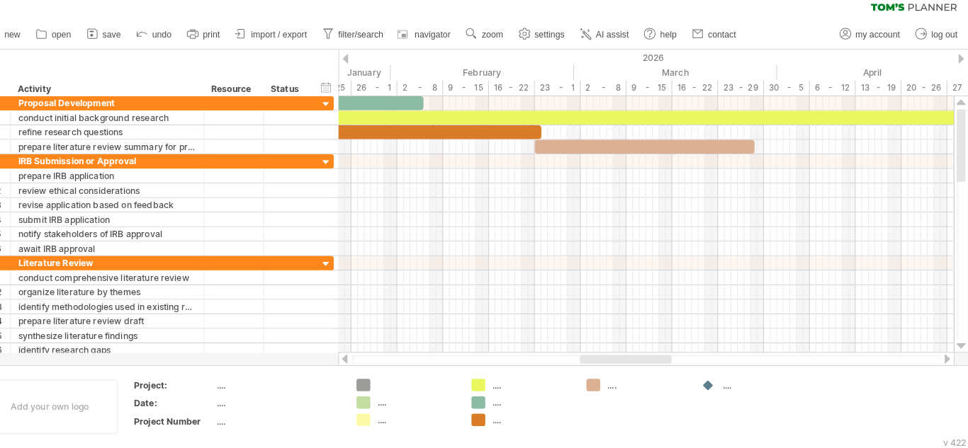
click at [939, 358] on div at bounding box center [654, 361] width 573 height 9
click at [932, 355] on div at bounding box center [654, 361] width 600 height 14
click at [931, 347] on div at bounding box center [653, 353] width 599 height 14
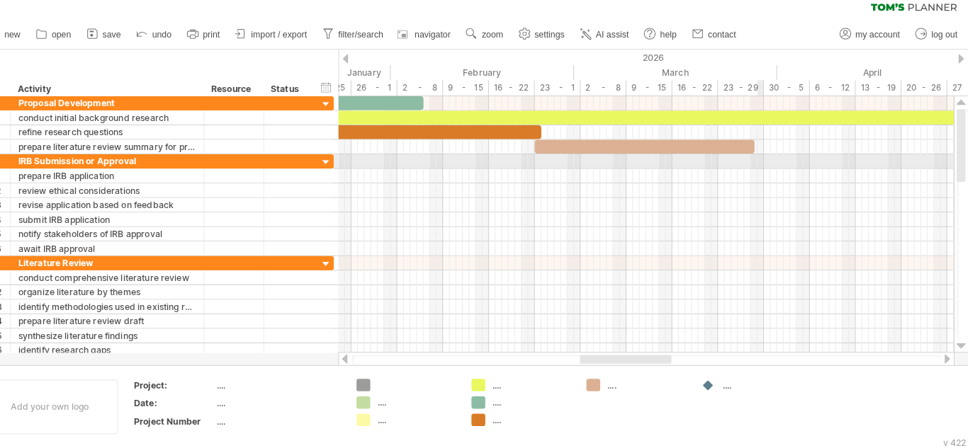
click at [762, 170] on div at bounding box center [653, 169] width 599 height 14
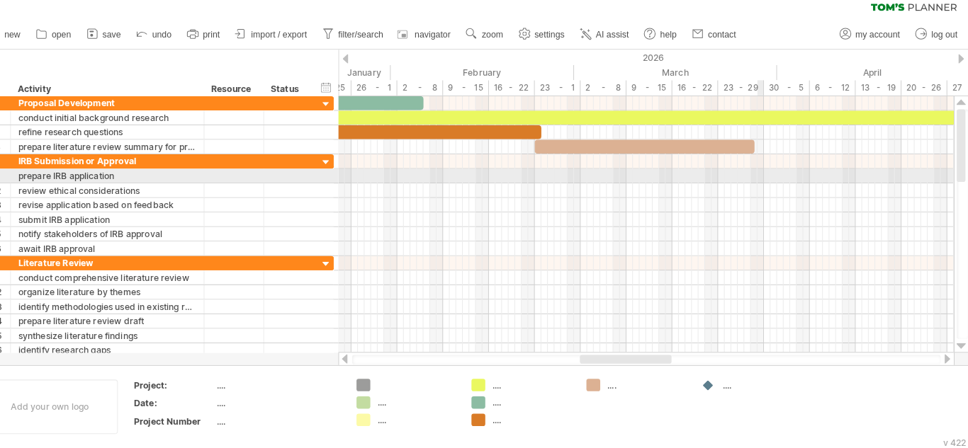
click at [764, 184] on div at bounding box center [653, 183] width 599 height 14
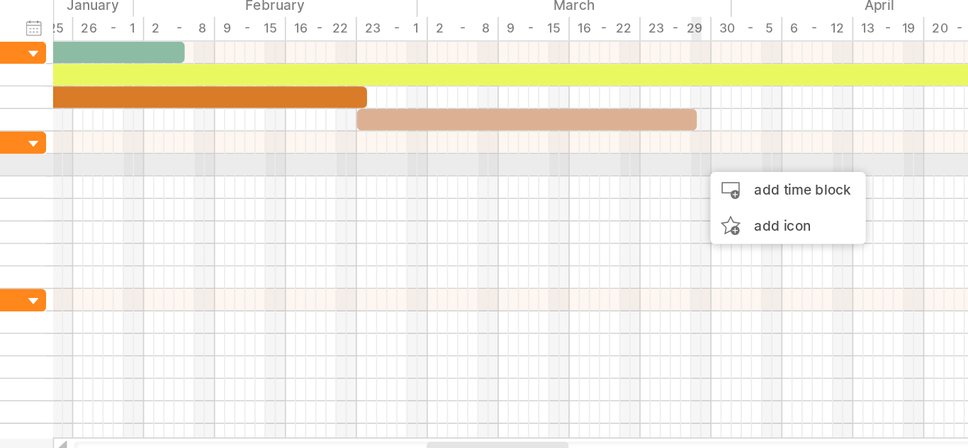
click at [821, 194] on div "add time block" at bounding box center [817, 198] width 98 height 23
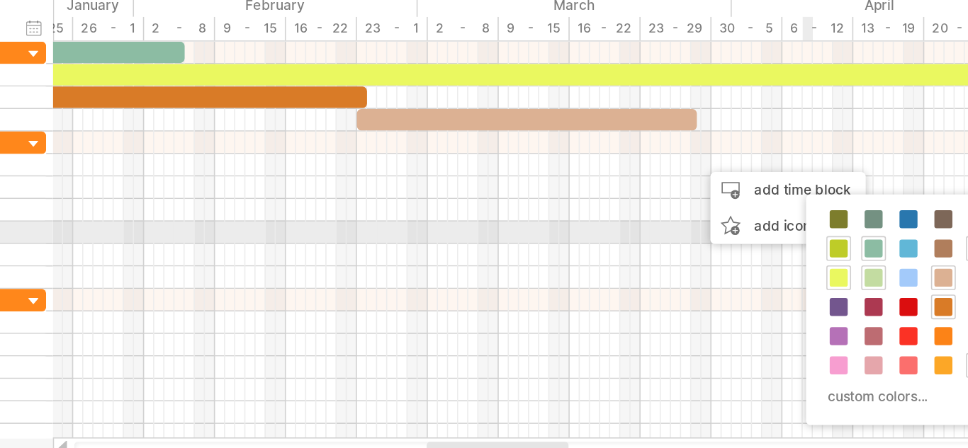
click at [848, 230] on span at bounding box center [848, 235] width 11 height 11
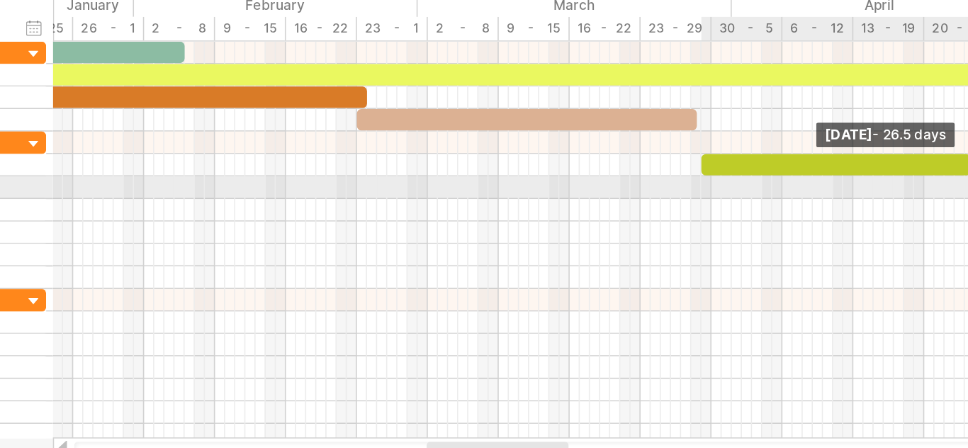
drag, startPoint x: 767, startPoint y: 181, endPoint x: 930, endPoint y: 201, distance: 163.4
click at [930, 201] on div "example time blocks: ***** [DATE] - 26.5 days [DATE]" at bounding box center [653, 230] width 599 height 250
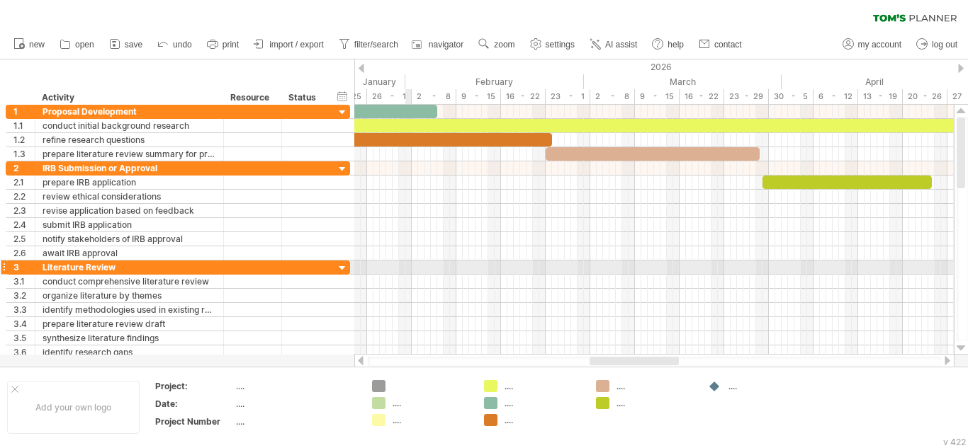
click at [407, 272] on div at bounding box center [653, 268] width 599 height 14
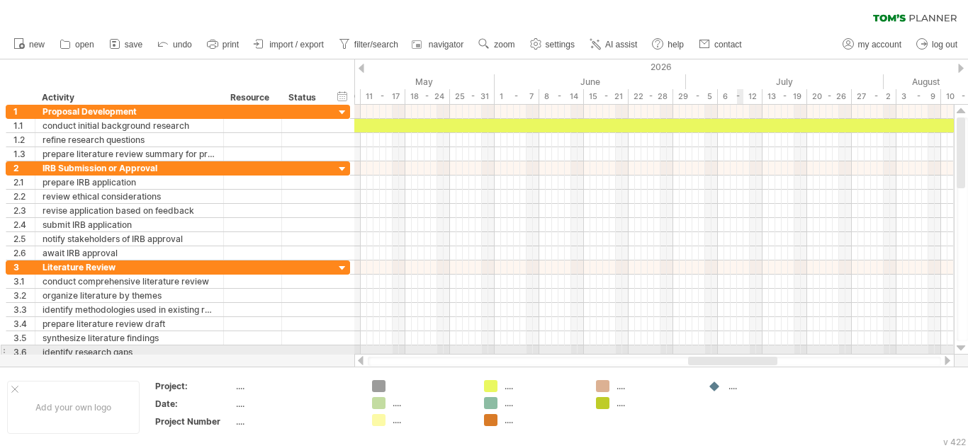
drag, startPoint x: 643, startPoint y: 361, endPoint x: 741, endPoint y: 353, distance: 98.9
click at [741, 353] on div "Trying to reach [DOMAIN_NAME] Connected again... 0% clear filter new 1" at bounding box center [484, 224] width 968 height 448
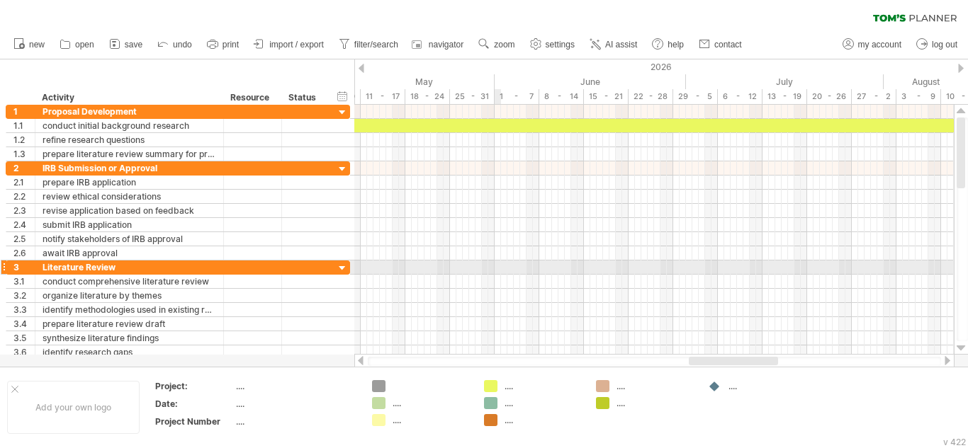
click at [500, 268] on div at bounding box center [653, 268] width 599 height 14
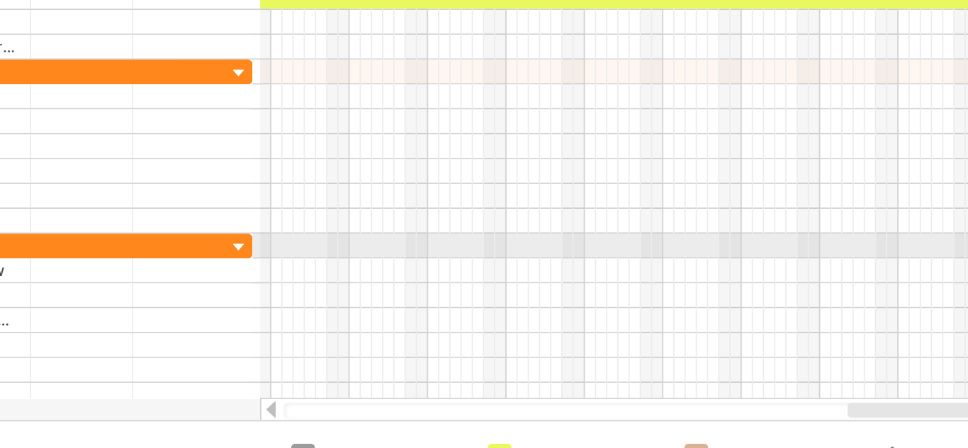
click at [500, 266] on div at bounding box center [653, 268] width 599 height 14
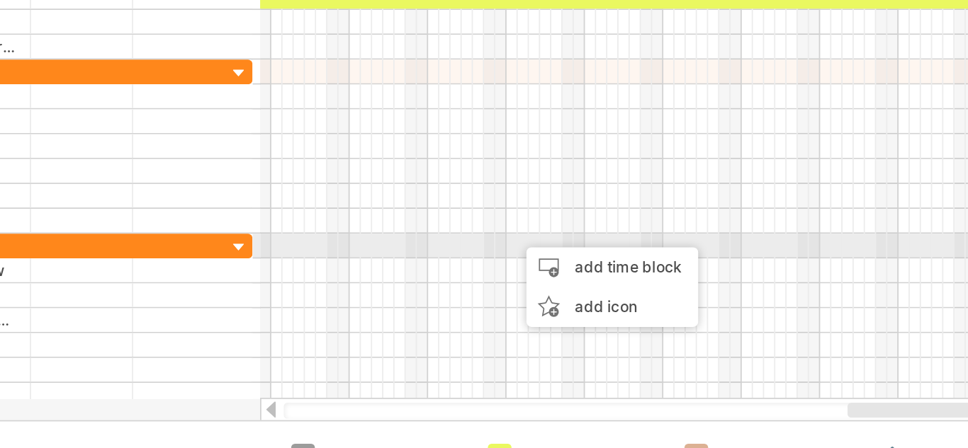
click at [536, 282] on div "add time block" at bounding box center [555, 280] width 98 height 23
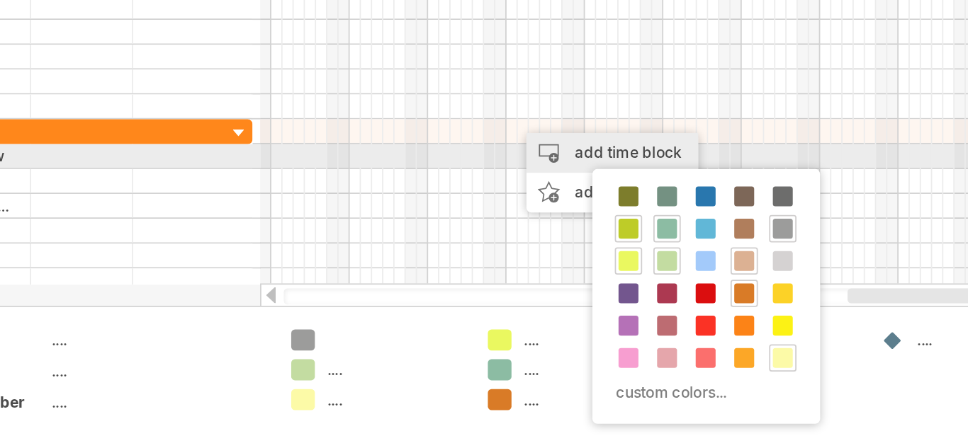
click at [560, 398] on span at bounding box center [563, 396] width 11 height 11
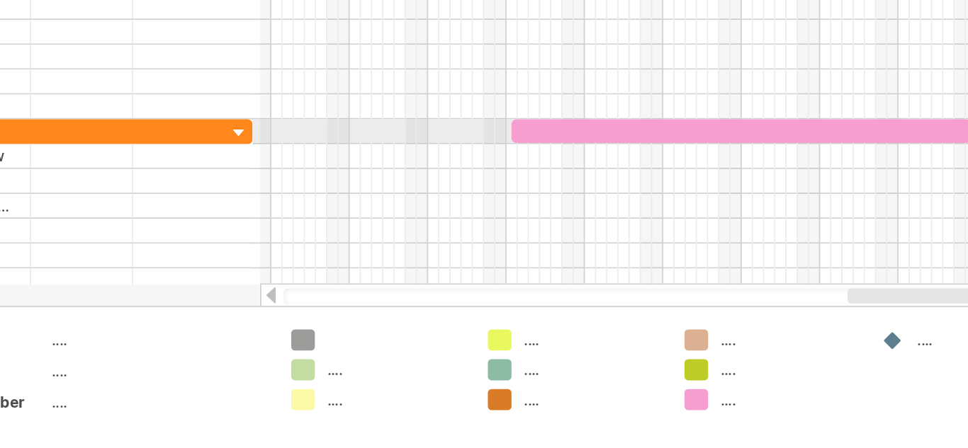
drag, startPoint x: 502, startPoint y: 271, endPoint x: 757, endPoint y: 269, distance: 254.4
click at [757, 269] on span at bounding box center [759, 267] width 6 height 13
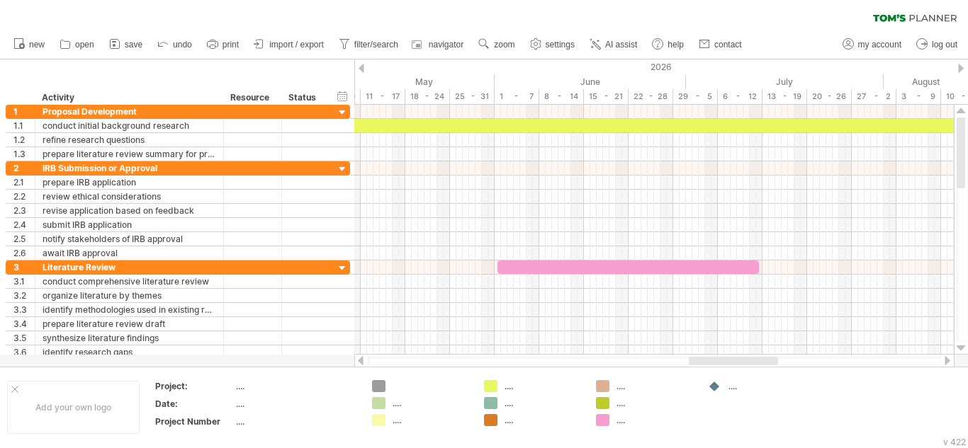
click at [359, 359] on div at bounding box center [360, 360] width 11 height 9
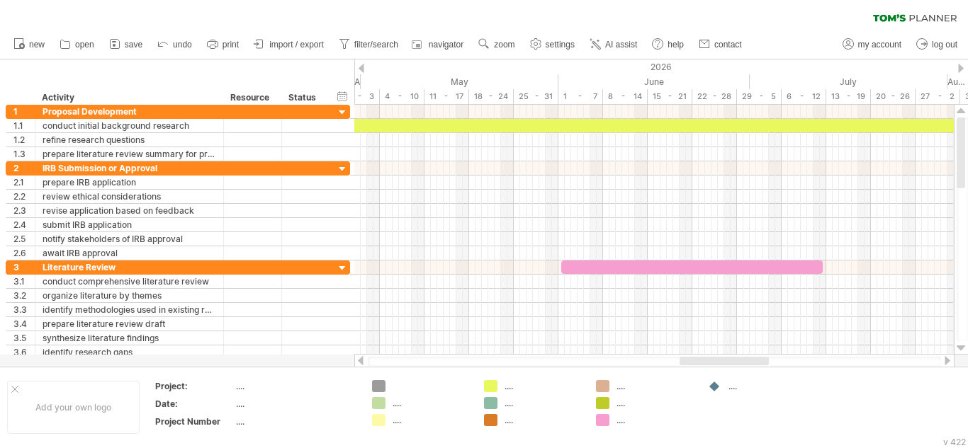
click at [359, 359] on div at bounding box center [360, 360] width 11 height 9
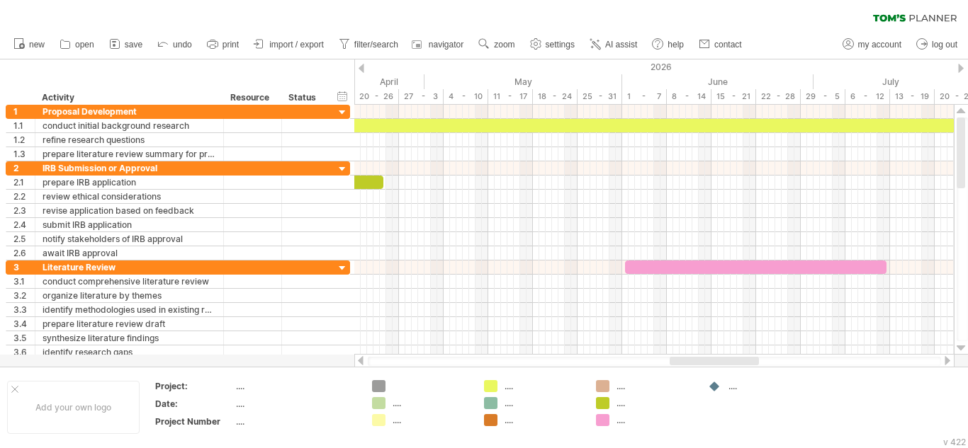
click at [359, 359] on div at bounding box center [360, 360] width 11 height 9
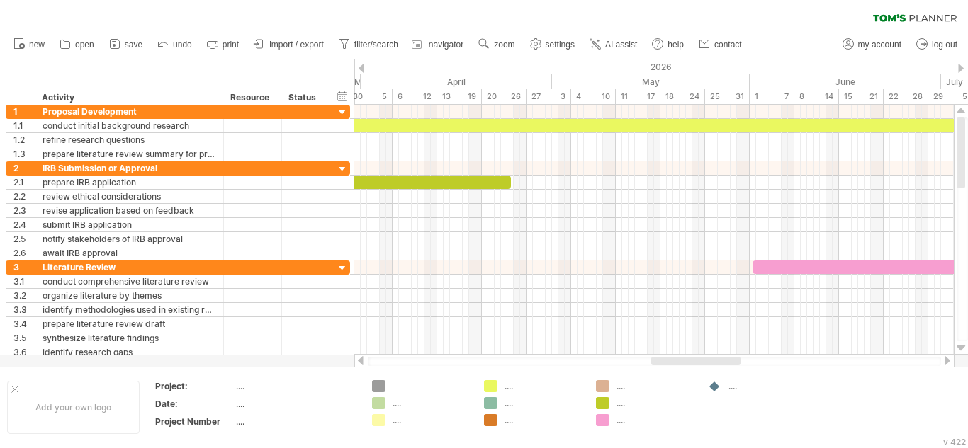
click at [359, 359] on div at bounding box center [360, 360] width 11 height 9
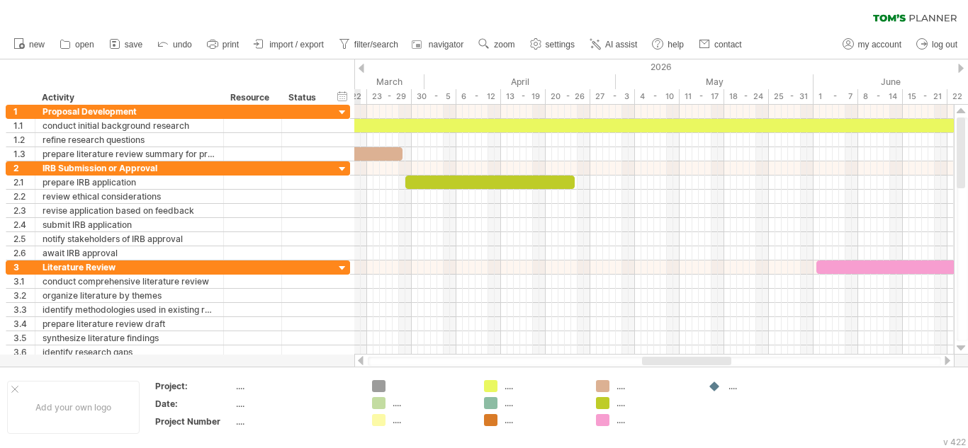
click at [359, 359] on div at bounding box center [360, 360] width 11 height 9
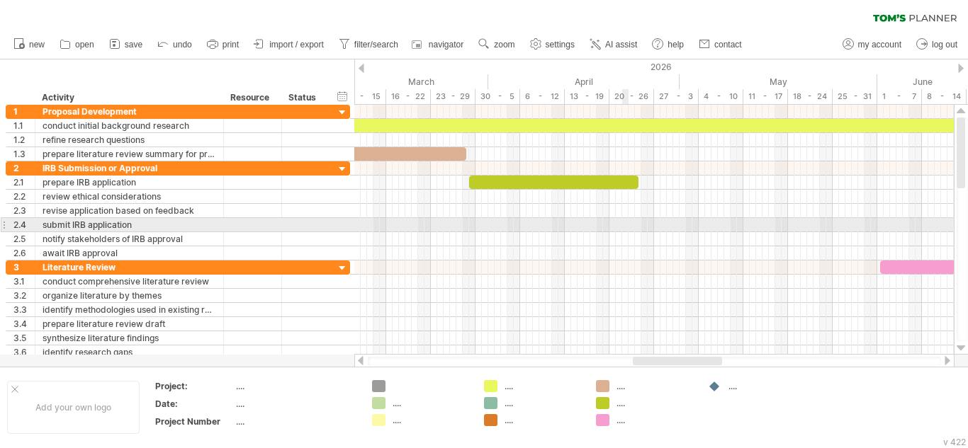
click at [626, 227] on div at bounding box center [653, 225] width 599 height 14
click at [627, 220] on div at bounding box center [653, 225] width 599 height 14
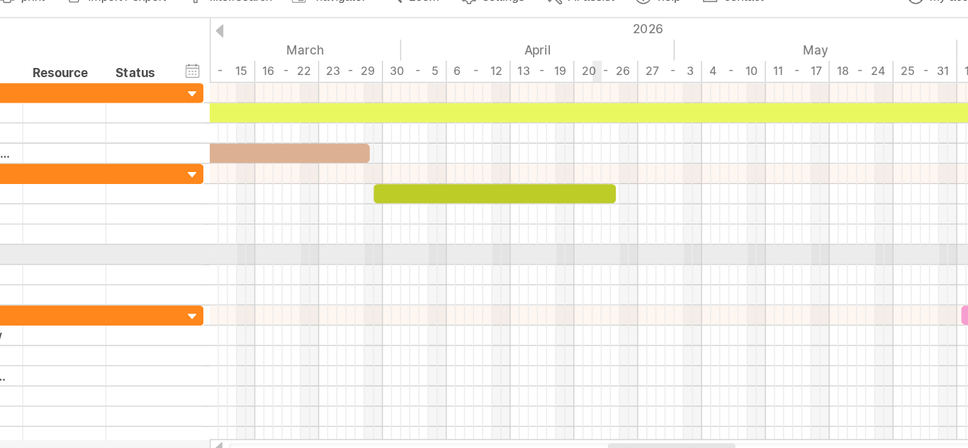
click at [614, 224] on div at bounding box center [653, 225] width 599 height 14
click at [616, 228] on div at bounding box center [653, 225] width 599 height 14
click at [669, 242] on div "add time block" at bounding box center [670, 244] width 98 height 23
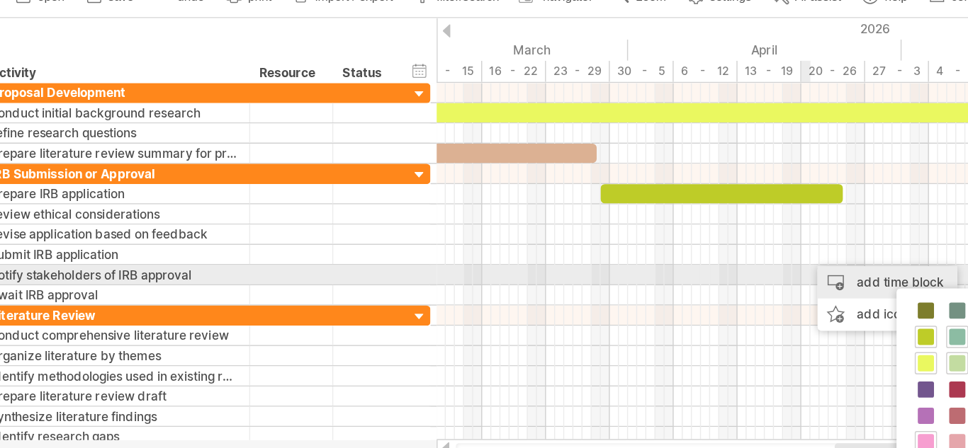
click at [636, 222] on div at bounding box center [653, 225] width 599 height 14
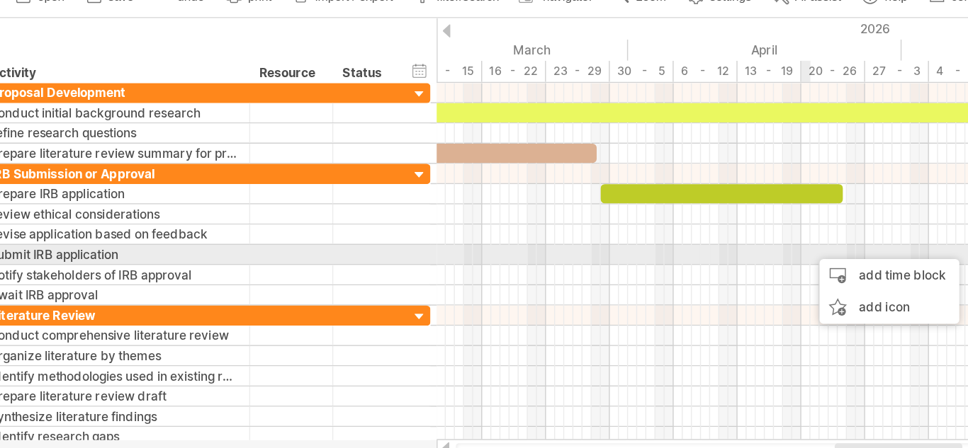
click at [680, 237] on div "add time block" at bounding box center [671, 239] width 98 height 23
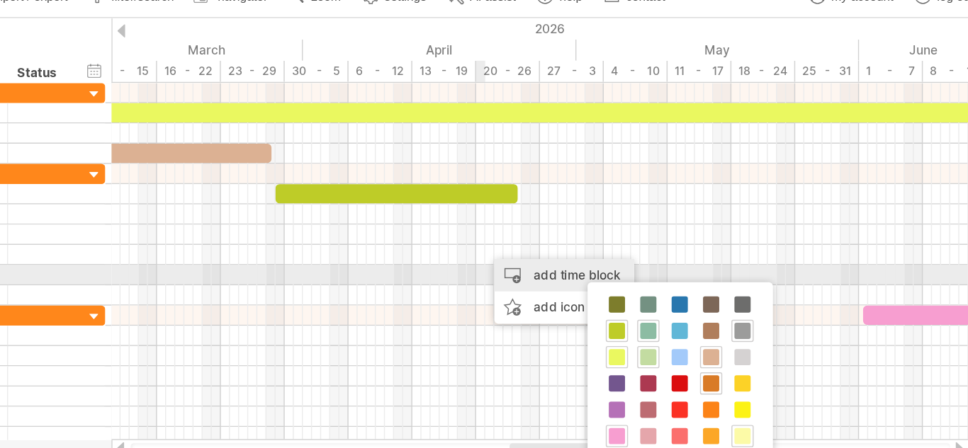
click at [751, 302] on span at bounding box center [751, 296] width 11 height 11
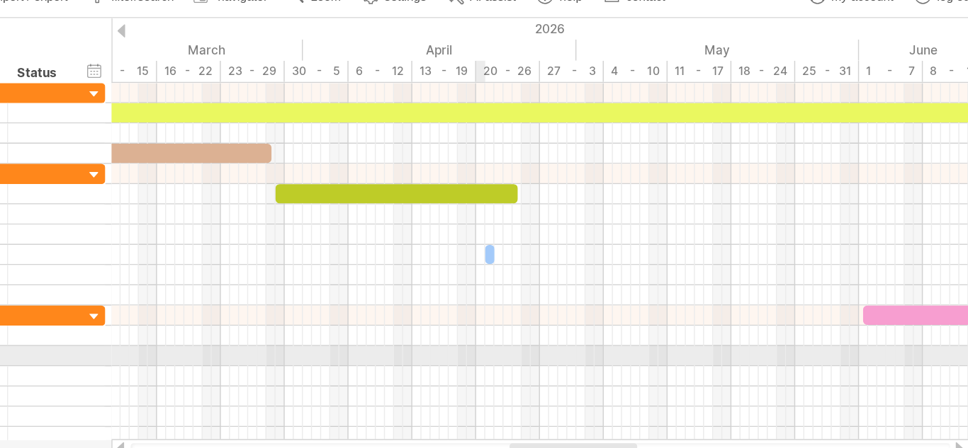
click at [614, 222] on span at bounding box center [616, 224] width 6 height 13
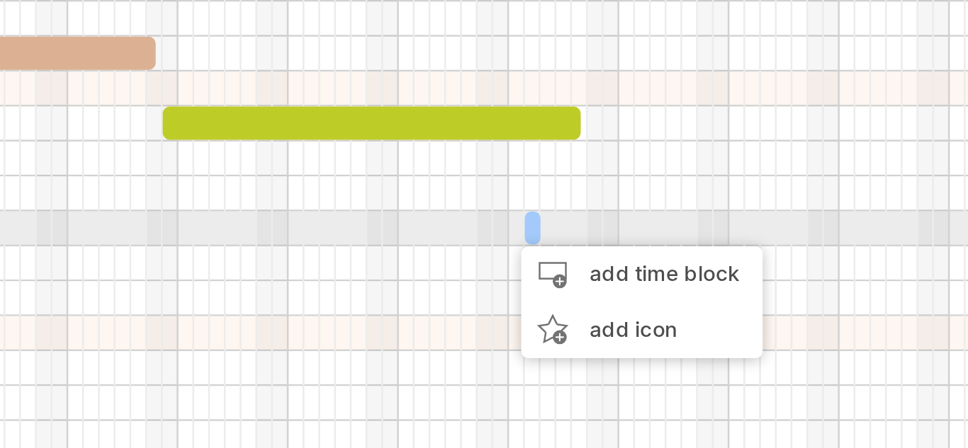
click at [653, 239] on div "add time block" at bounding box center [663, 243] width 98 height 23
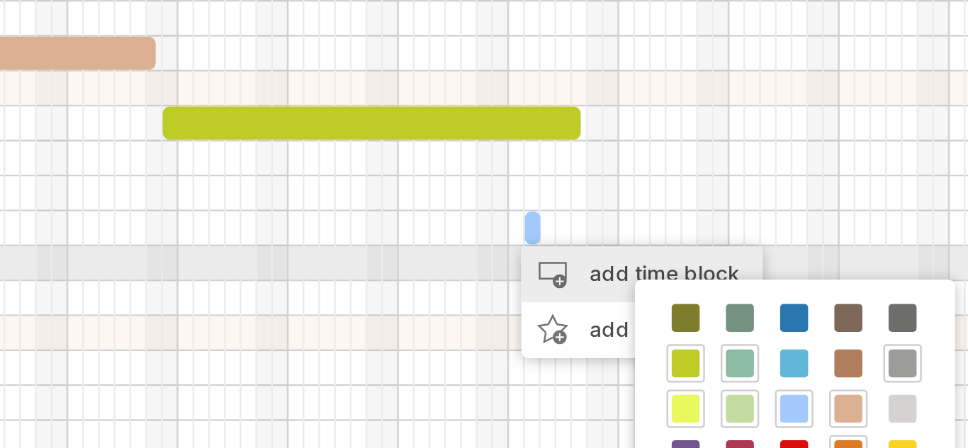
click at [603, 219] on div at bounding box center [653, 225] width 599 height 14
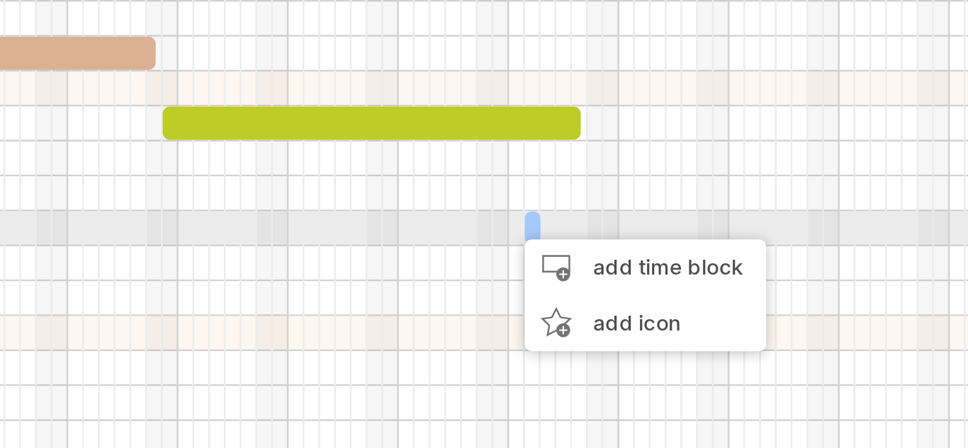
click at [658, 239] on div "add time block" at bounding box center [665, 241] width 98 height 23
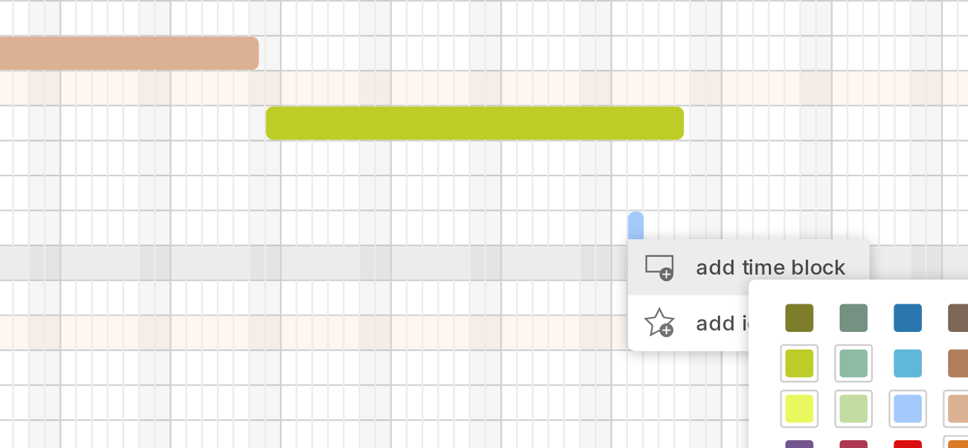
click at [618, 223] on span at bounding box center [616, 224] width 6 height 13
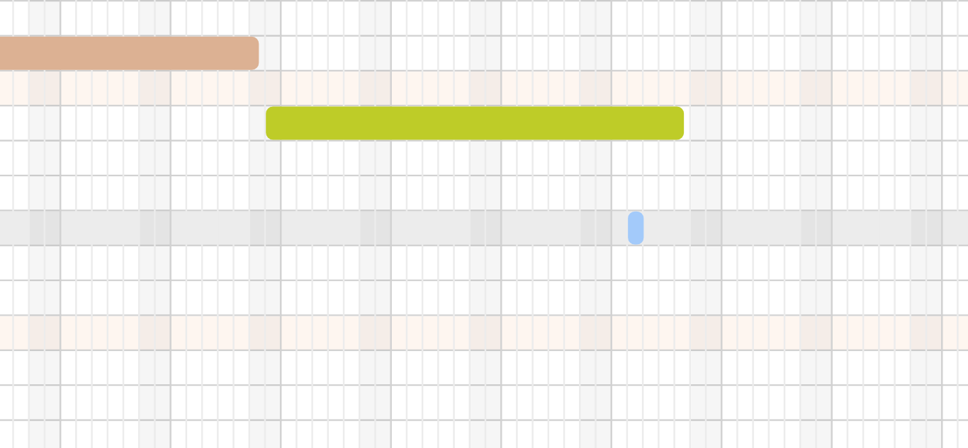
click at [619, 227] on span at bounding box center [622, 224] width 6 height 13
click at [610, 227] on div at bounding box center [653, 225] width 599 height 14
click at [620, 224] on span at bounding box center [622, 224] width 6 height 13
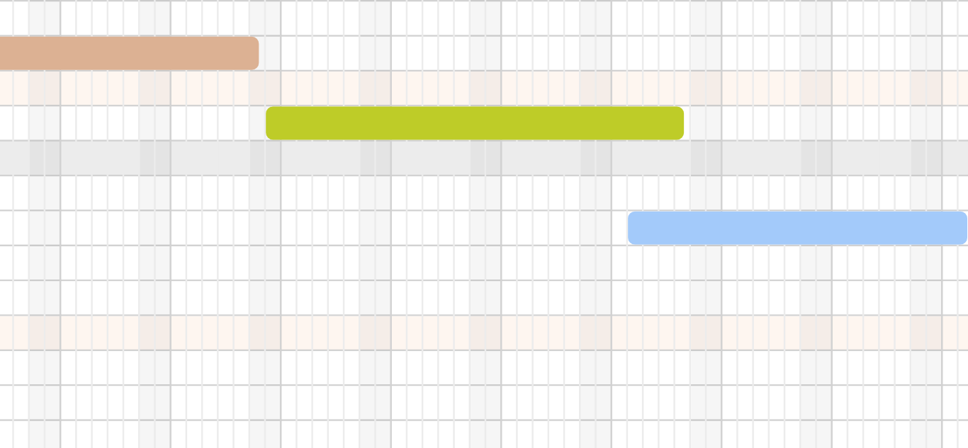
drag, startPoint x: 623, startPoint y: 225, endPoint x: 752, endPoint y: 201, distance: 131.8
click at [752, 201] on div "example time blocks: ***** [DATE] - 21.5 days [DATE] - 1.0 days" at bounding box center [653, 230] width 599 height 250
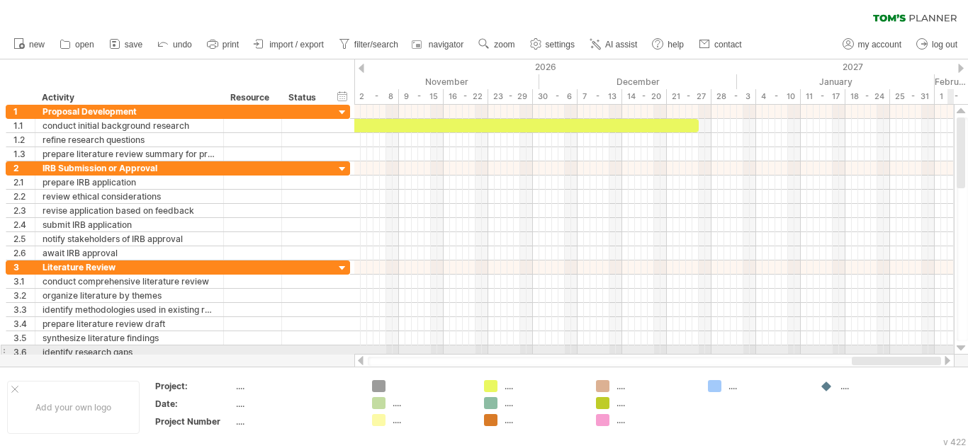
drag, startPoint x: 674, startPoint y: 362, endPoint x: 952, endPoint y: 349, distance: 278.0
click at [952, 349] on div "Trying to reach [DOMAIN_NAME] Connected again... 0% clear filter new 1" at bounding box center [484, 224] width 968 height 448
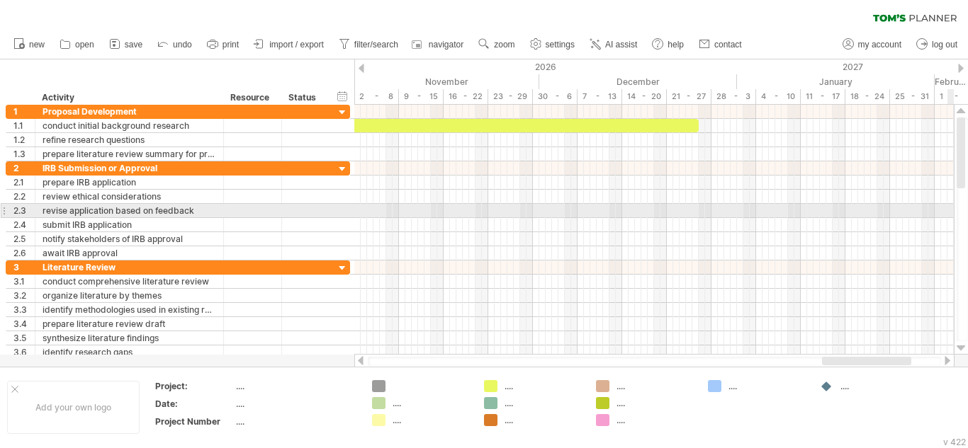
drag, startPoint x: 966, startPoint y: 172, endPoint x: 967, endPoint y: 194, distance: 22.0
click at [967, 194] on div at bounding box center [962, 230] width 11 height 224
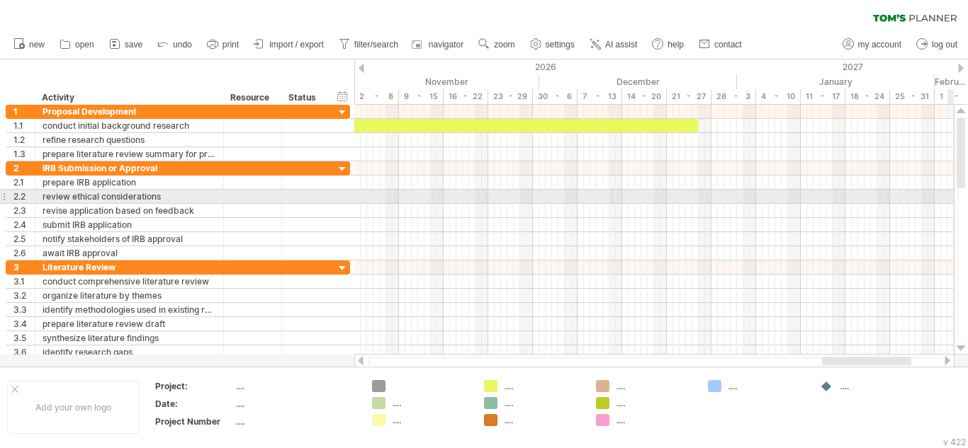
click at [965, 192] on div at bounding box center [962, 230] width 11 height 224
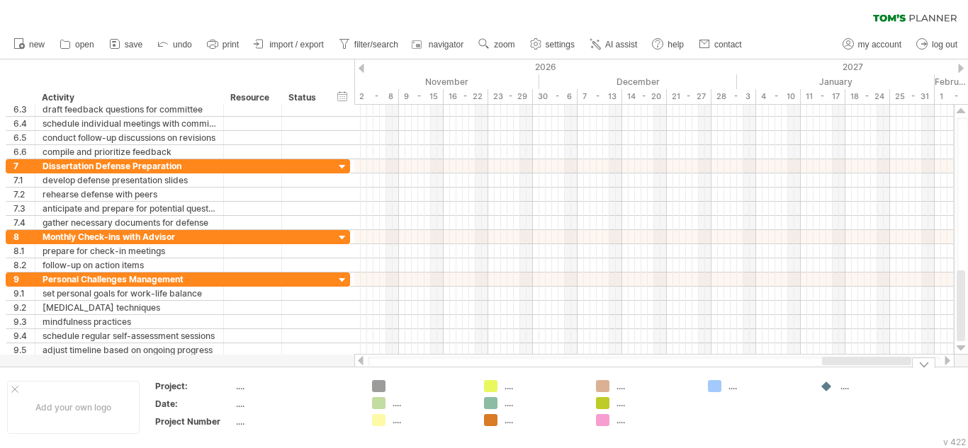
drag, startPoint x: 964, startPoint y: 171, endPoint x: 925, endPoint y: 398, distance: 230.7
click at [925, 398] on div "Trying to reach [DOMAIN_NAME] Connected again... 0% clear filter new 1" at bounding box center [484, 224] width 968 height 448
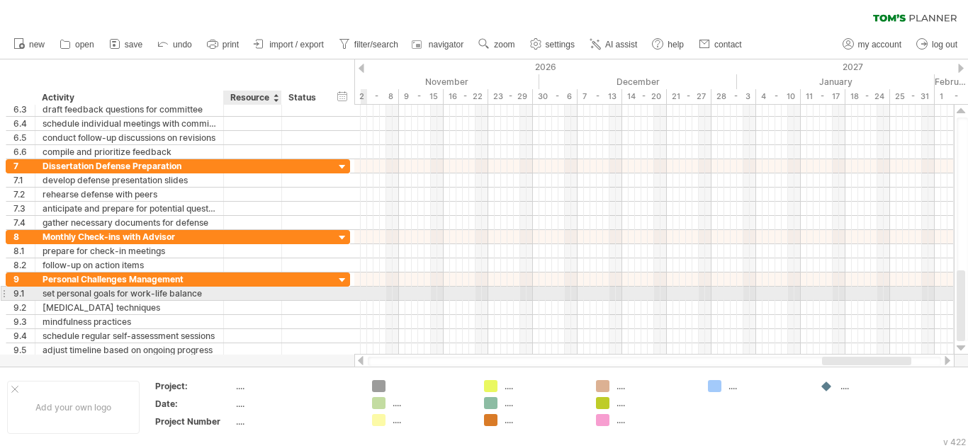
click at [286, 297] on div at bounding box center [305, 293] width 46 height 13
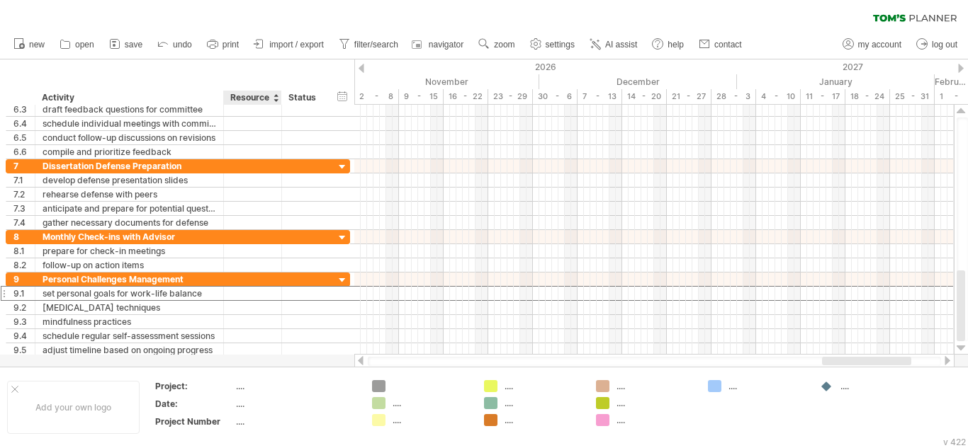
click at [271, 102] on div "Resource" at bounding box center [251, 98] width 43 height 14
click at [275, 103] on div at bounding box center [276, 98] width 6 height 14
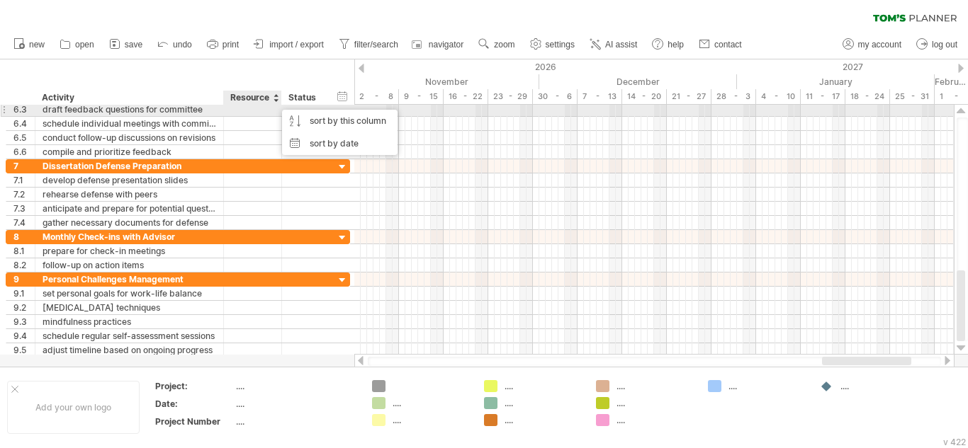
click at [306, 105] on div at bounding box center [304, 109] width 31 height 13
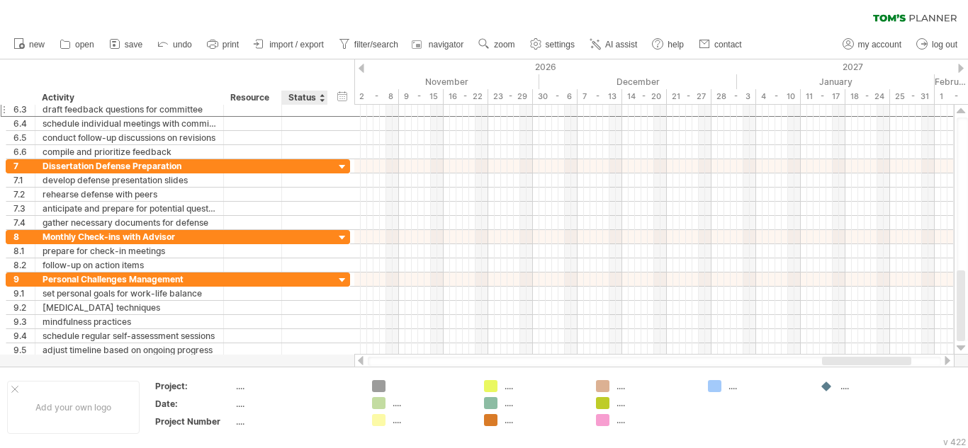
click at [306, 101] on div "Status" at bounding box center [303, 98] width 31 height 14
click at [55, 96] on div "Activity" at bounding box center [129, 98] width 174 height 14
click at [55, 96] on input "********" at bounding box center [129, 98] width 174 height 14
click at [645, 82] on div "December" at bounding box center [638, 81] width 198 height 15
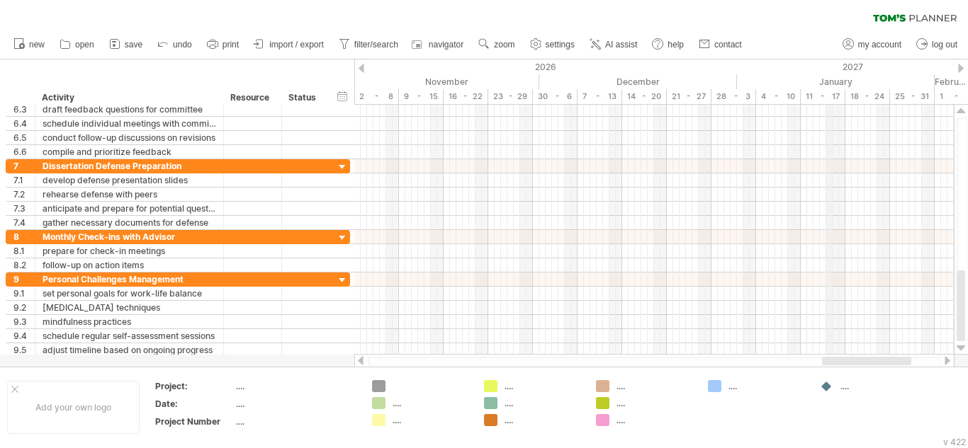
click at [829, 85] on div "January" at bounding box center [836, 81] width 198 height 15
click at [959, 69] on div at bounding box center [961, 68] width 6 height 9
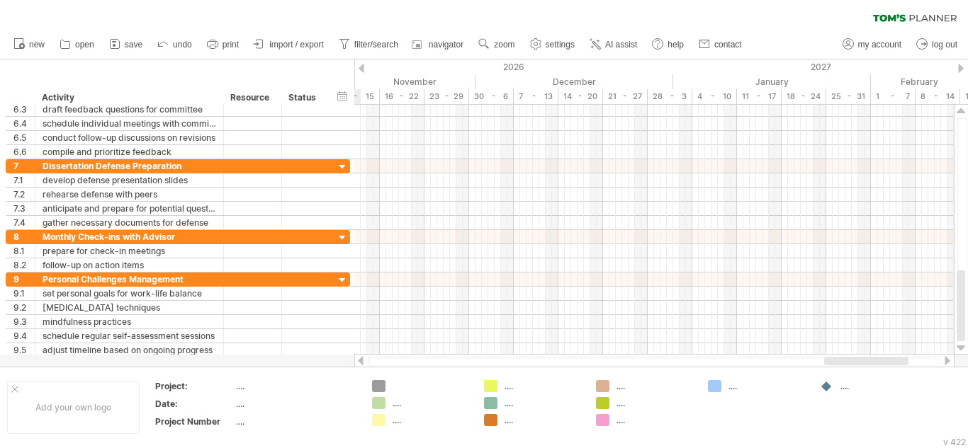
click at [959, 69] on div at bounding box center [961, 68] width 6 height 9
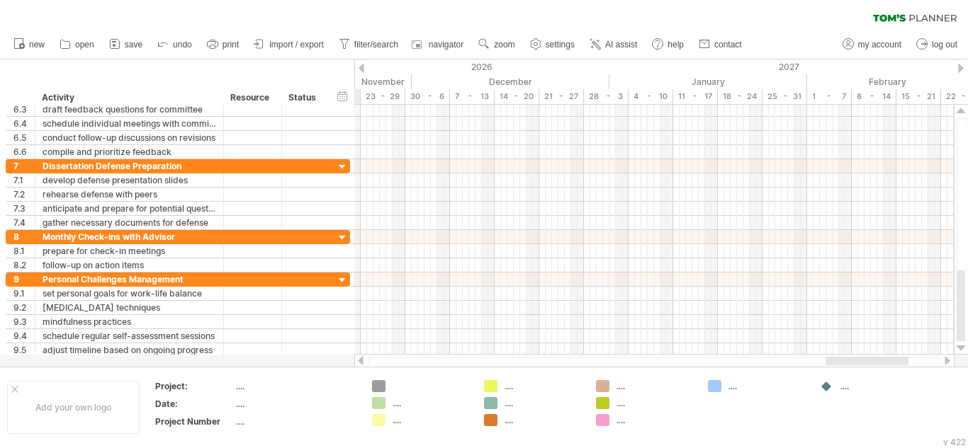
click at [959, 69] on div at bounding box center [961, 68] width 6 height 9
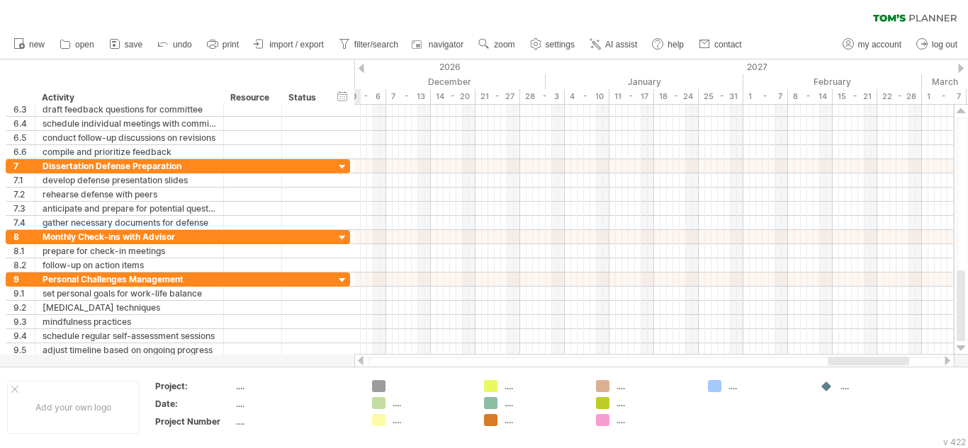
click at [959, 69] on div at bounding box center [961, 68] width 6 height 9
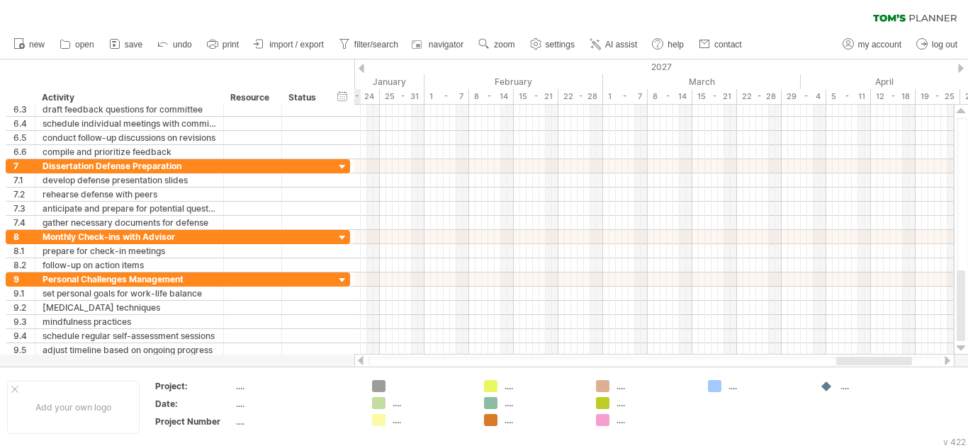
click at [959, 69] on div at bounding box center [961, 68] width 6 height 9
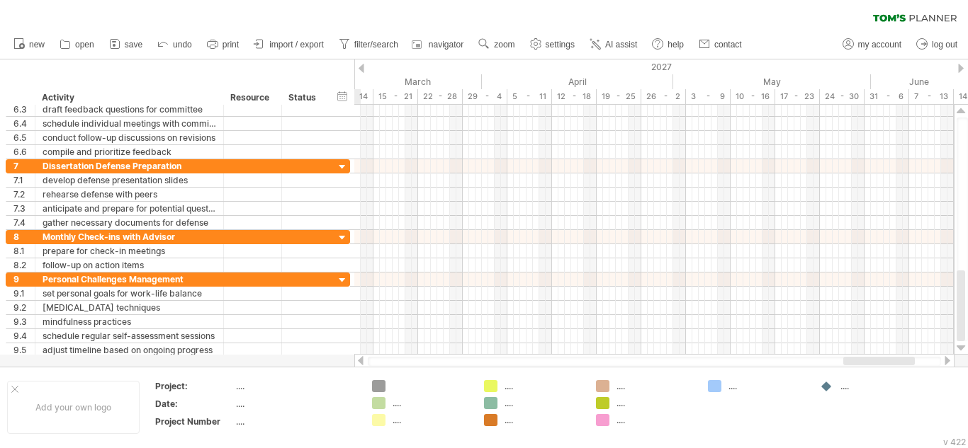
click at [959, 69] on div at bounding box center [961, 68] width 6 height 9
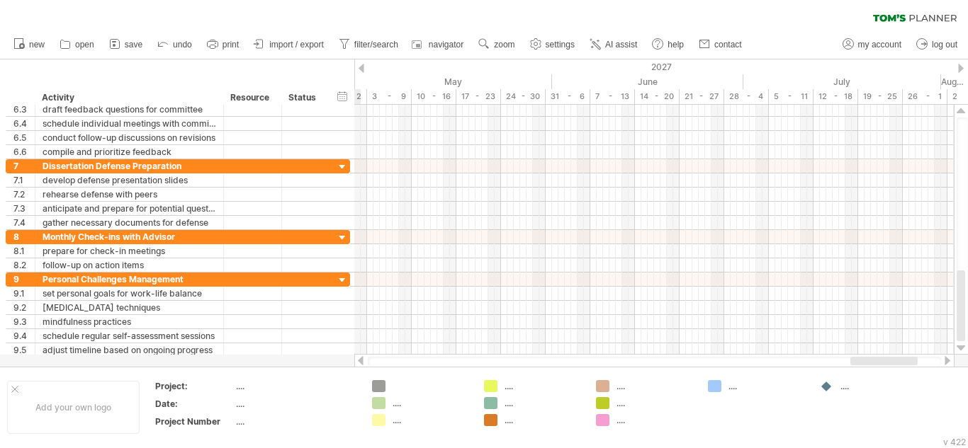
click at [959, 69] on div at bounding box center [961, 68] width 6 height 9
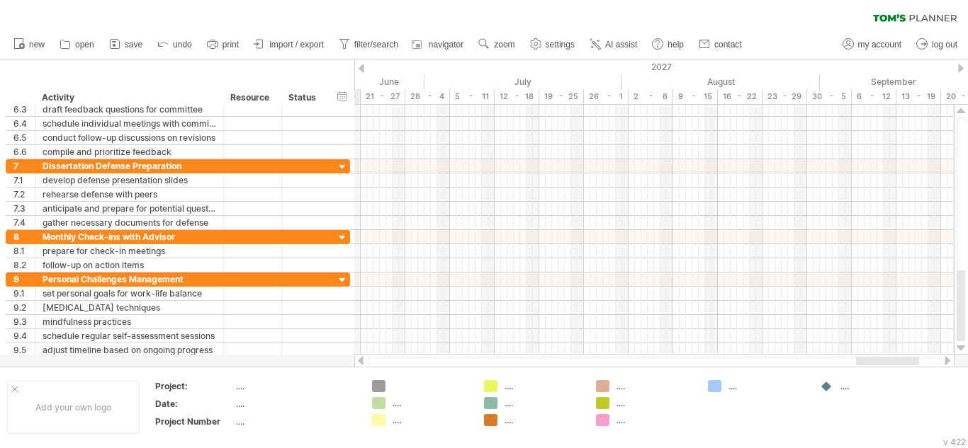
click at [959, 69] on div at bounding box center [961, 68] width 6 height 9
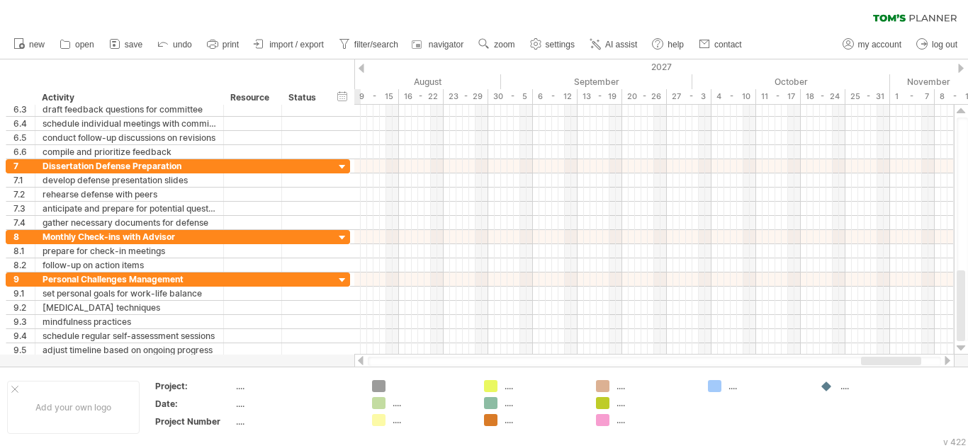
click at [959, 69] on div at bounding box center [961, 68] width 6 height 9
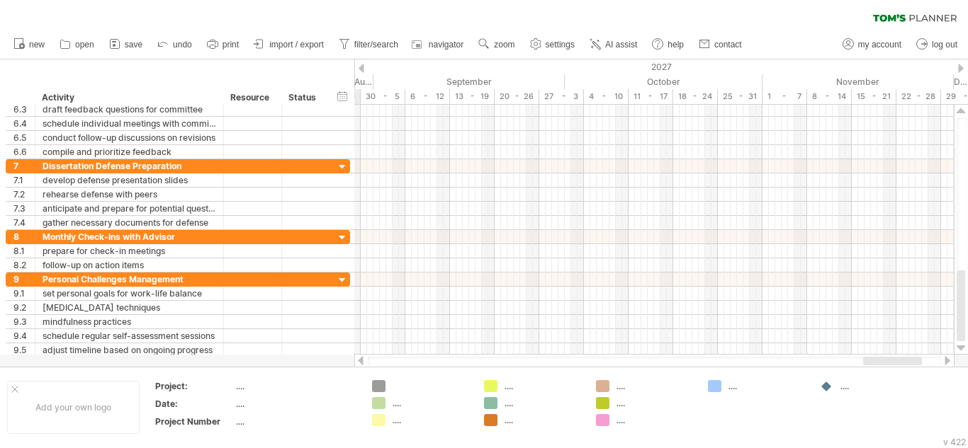
click at [959, 69] on div at bounding box center [961, 68] width 6 height 9
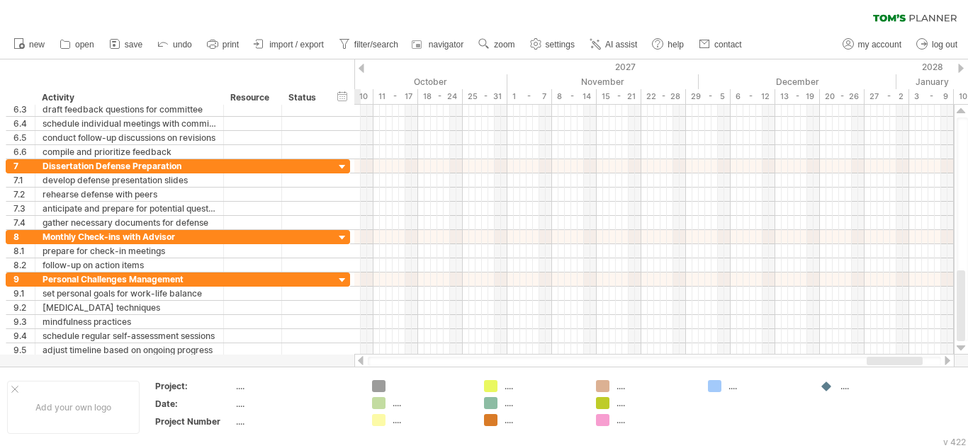
click at [959, 69] on div at bounding box center [961, 68] width 6 height 9
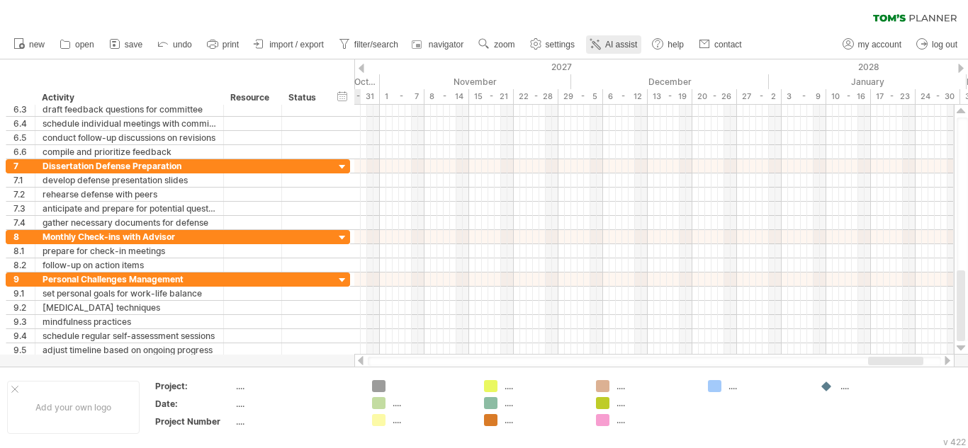
click at [613, 45] on span "AI assist" at bounding box center [621, 45] width 32 height 10
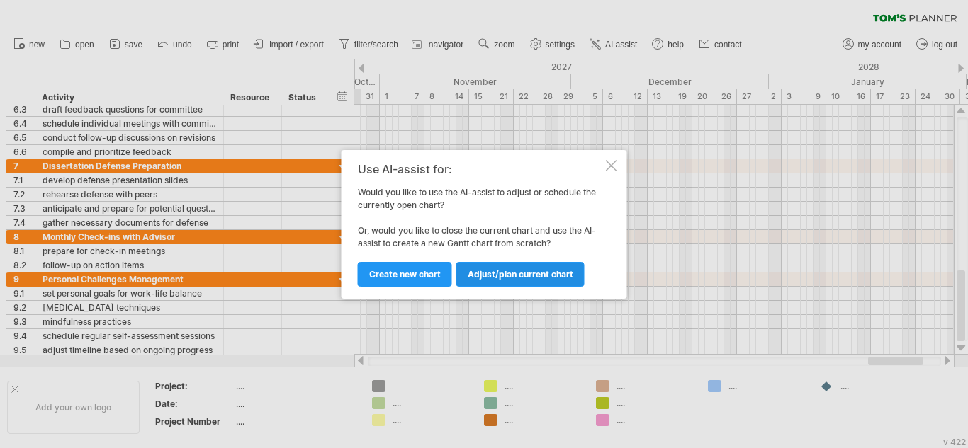
click at [517, 283] on link "Adjust/plan current chart" at bounding box center [520, 274] width 128 height 25
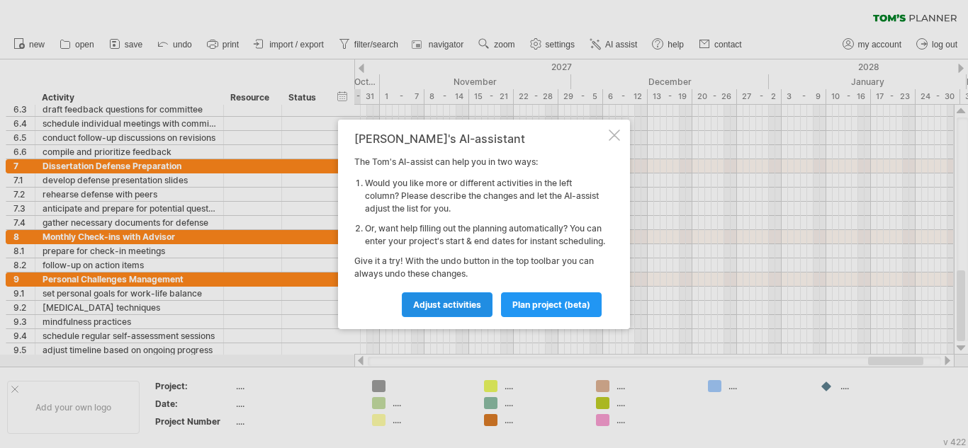
click at [464, 310] on span "Adjust activities" at bounding box center [447, 305] width 68 height 11
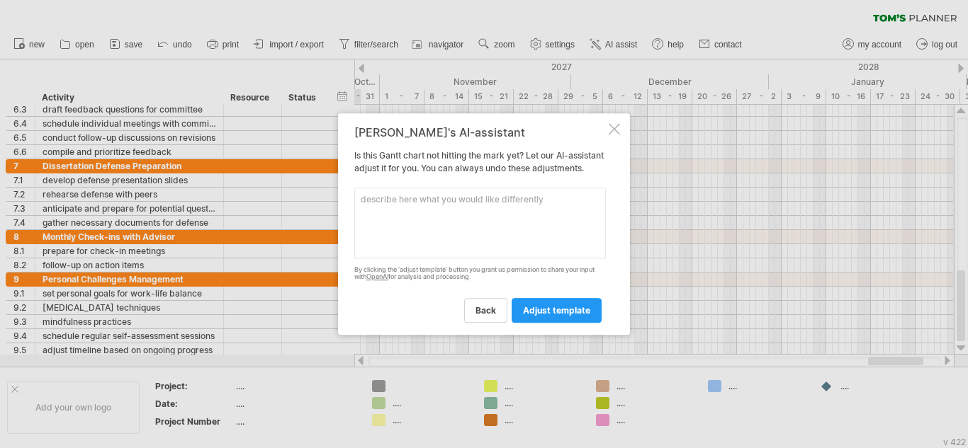
click at [422, 194] on textarea at bounding box center [480, 223] width 252 height 71
click at [413, 208] on textarea "add content on the" at bounding box center [480, 223] width 252 height 71
click at [449, 207] on textarea "add content and colours on the" at bounding box center [480, 223] width 252 height 71
click at [451, 212] on textarea "add content and colours on the" at bounding box center [480, 223] width 252 height 71
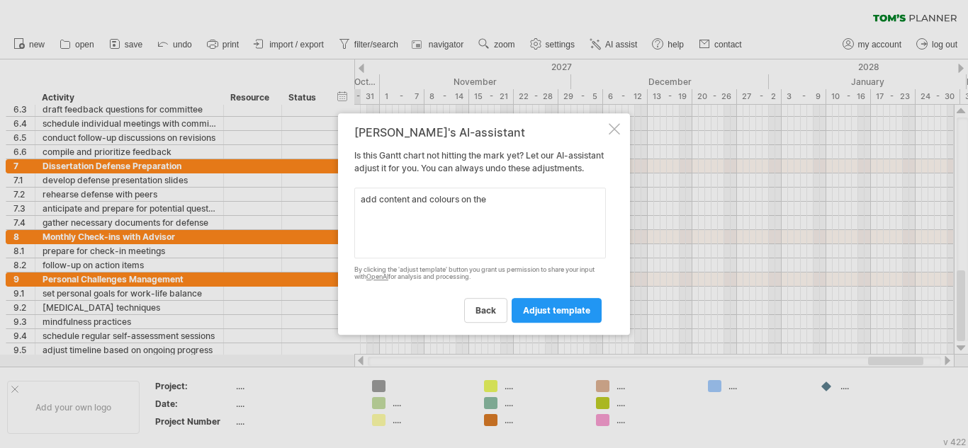
click at [451, 212] on textarea "add content and colours on the" at bounding box center [480, 223] width 252 height 71
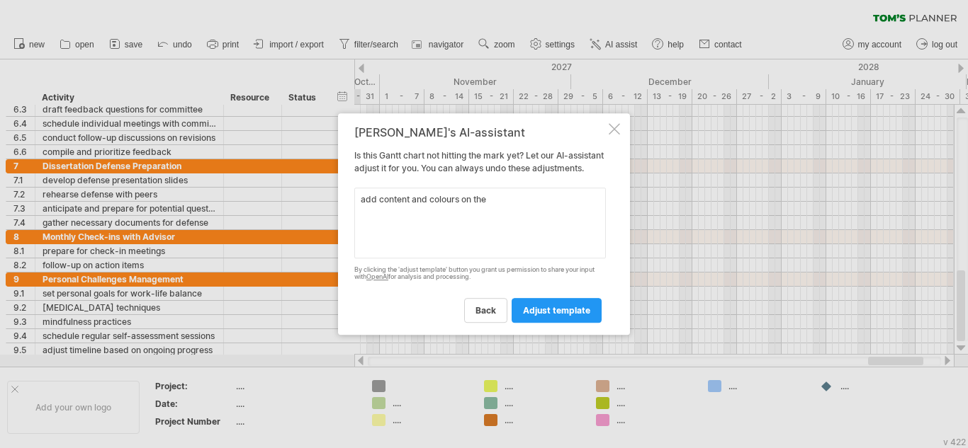
click at [456, 210] on textarea "add content and colours on the" at bounding box center [480, 223] width 252 height 71
click at [456, 205] on textarea "add content and colours s on the" at bounding box center [480, 223] width 252 height 71
click at [480, 208] on textarea "add content and colours s s on the" at bounding box center [480, 223] width 252 height 71
click at [541, 203] on textarea "add content and colours on the" at bounding box center [480, 223] width 252 height 71
click at [453, 207] on textarea "add content and colours on the col" at bounding box center [480, 223] width 252 height 71
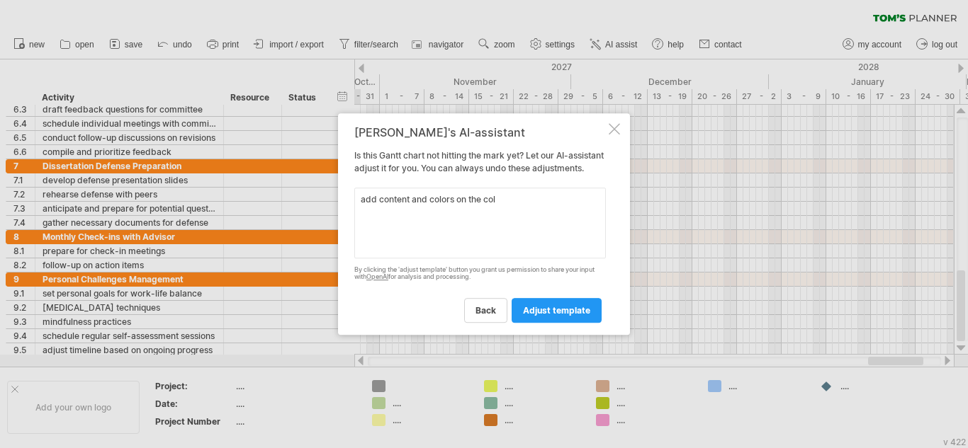
click at [504, 206] on textarea "add content and colors on the col" at bounding box center [480, 223] width 252 height 71
type textarea "add content and colors on the colums, lebels, icons,milestons"
click at [558, 316] on span "adjust template" at bounding box center [556, 310] width 67 height 11
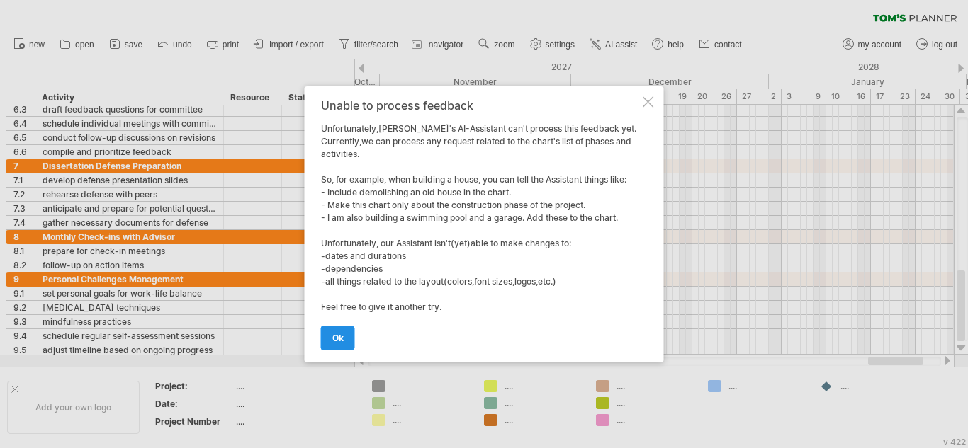
click at [330, 334] on link "ok" at bounding box center [338, 338] width 34 height 25
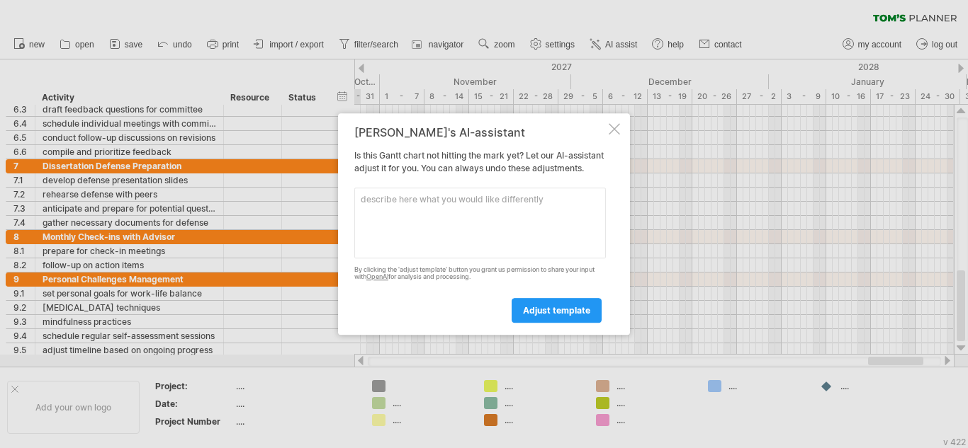
click at [399, 213] on textarea at bounding box center [480, 223] width 252 height 71
type textarea "add more colors"
click at [541, 308] on link "adjust template" at bounding box center [557, 310] width 90 height 25
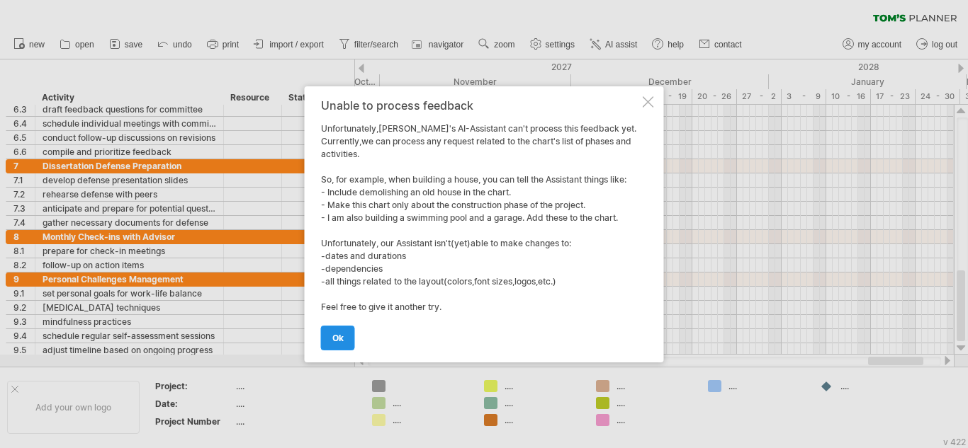
click at [334, 328] on link "ok" at bounding box center [338, 338] width 34 height 25
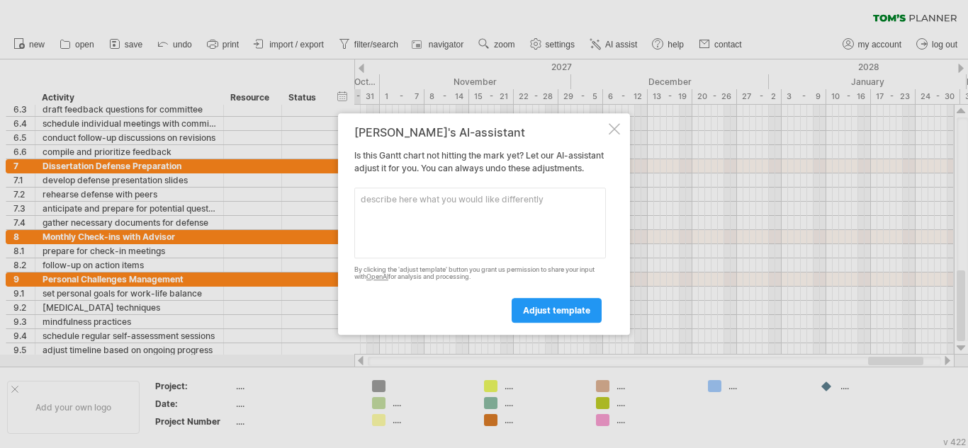
click at [616, 123] on div at bounding box center [614, 128] width 11 height 11
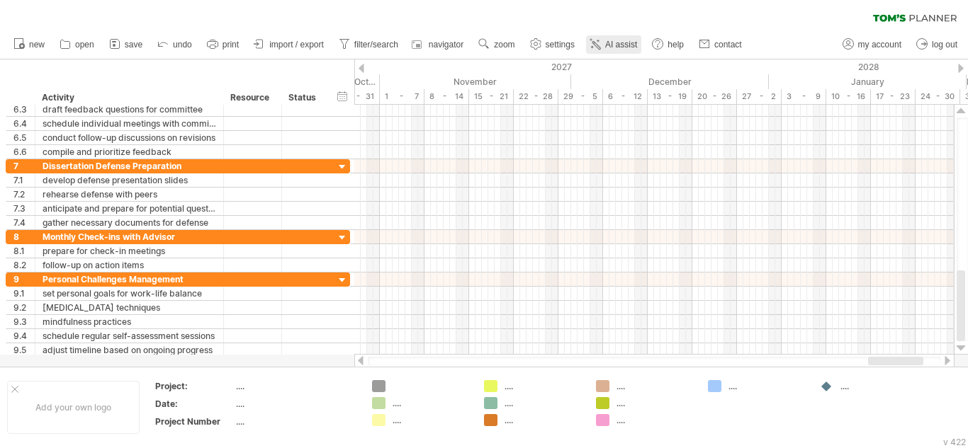
click at [631, 44] on span "AI assist" at bounding box center [621, 45] width 32 height 10
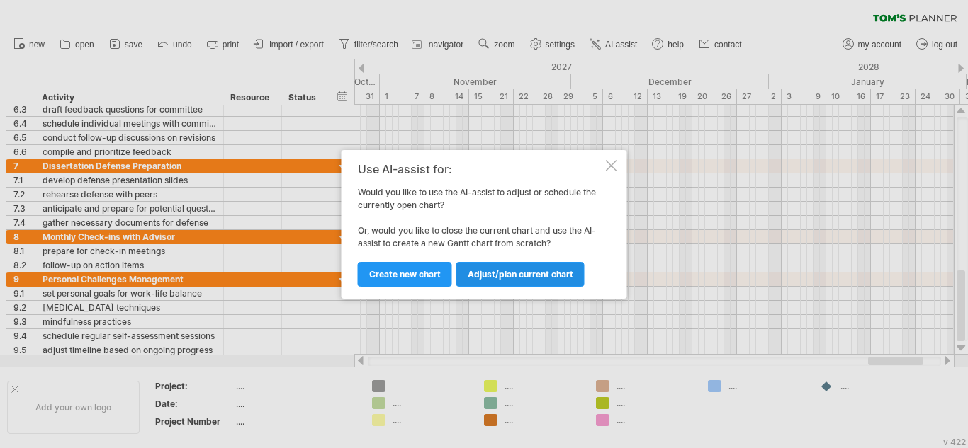
click at [514, 276] on span "Adjust/plan current chart" at bounding box center [521, 274] width 106 height 11
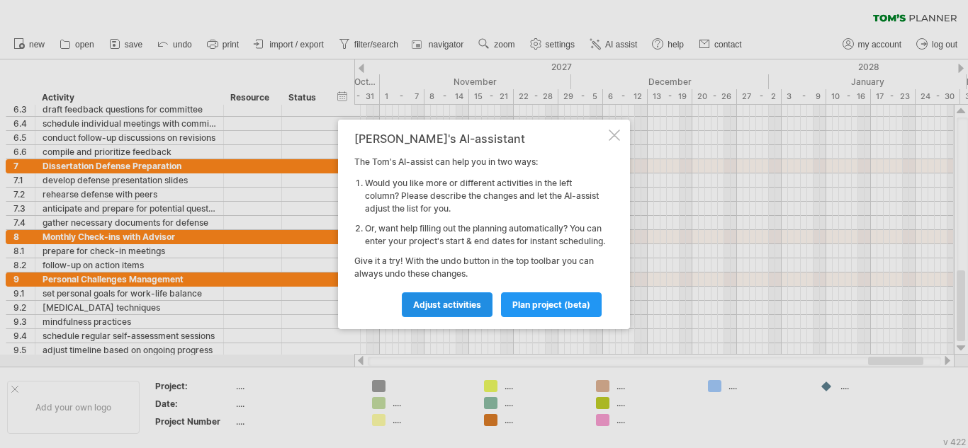
click at [466, 310] on span "Adjust activities" at bounding box center [447, 305] width 68 height 11
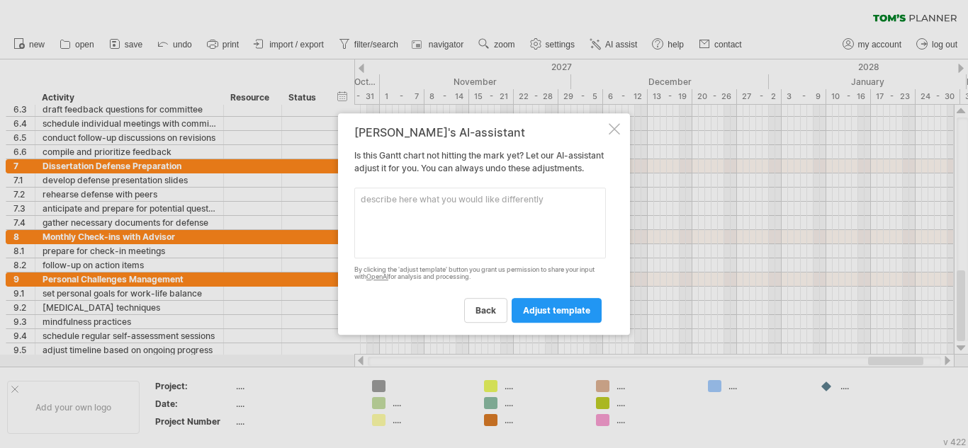
click at [392, 221] on textarea at bounding box center [480, 223] width 252 height 71
paste textarea "Outline the timeline for my dissertation, beginning with proposal development, …"
type textarea "Outline the timeline for my dissertation, beginning with proposal development, …"
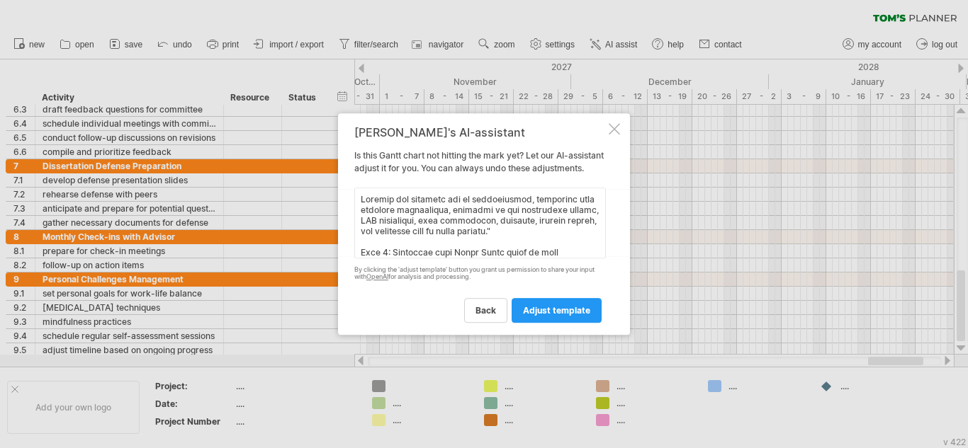
scroll to position [436, 0]
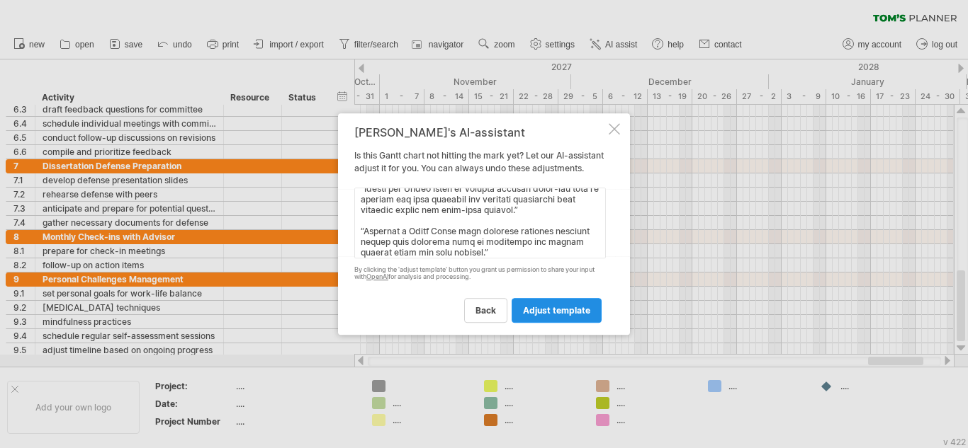
click at [536, 308] on link "adjust template" at bounding box center [557, 310] width 90 height 25
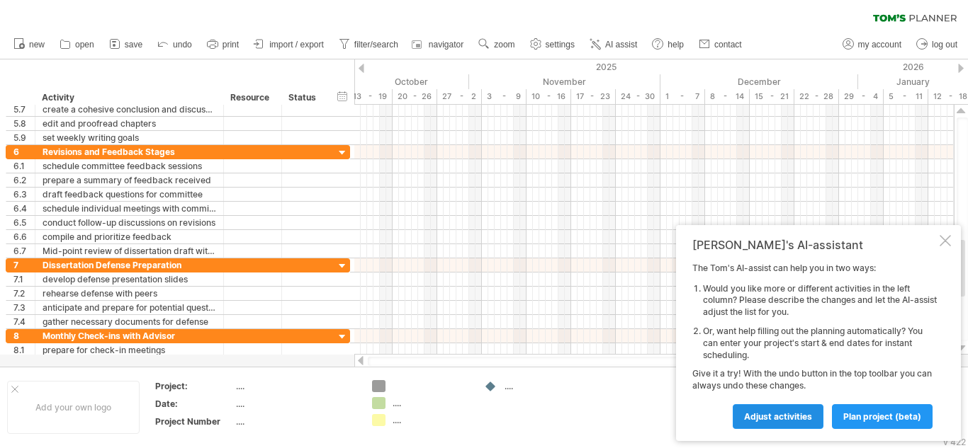
click at [806, 415] on span "Adjust activities" at bounding box center [778, 417] width 68 height 11
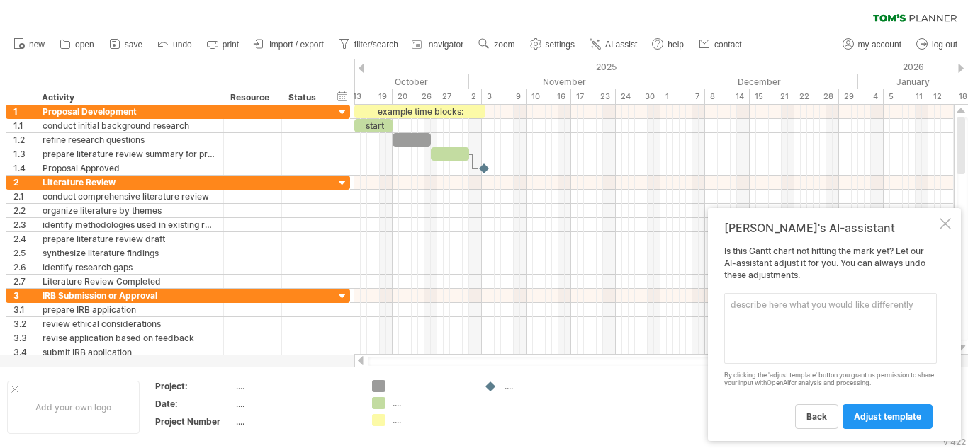
drag, startPoint x: 963, startPoint y: 266, endPoint x: 611, endPoint y: -16, distance: 451.1
click at [611, 0] on html "progress(100%) Trying to reach [DOMAIN_NAME] Connected again... 0% clear filter…" at bounding box center [484, 225] width 968 height 451
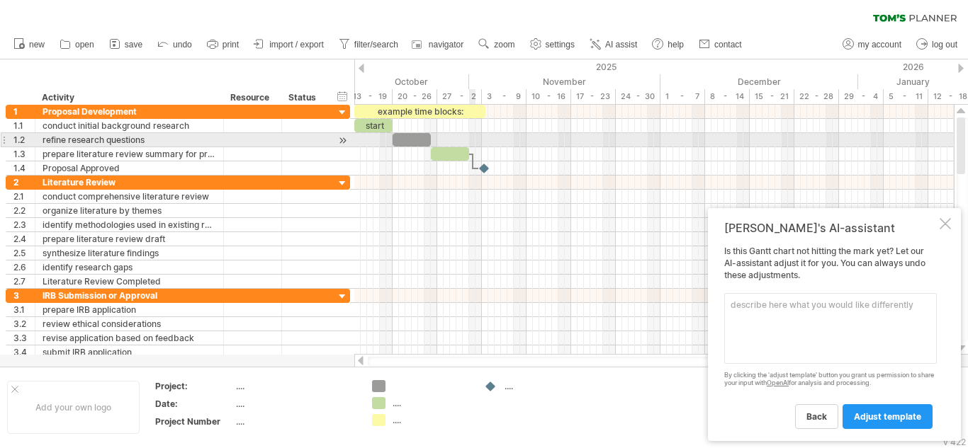
click at [472, 136] on div at bounding box center [653, 140] width 599 height 14
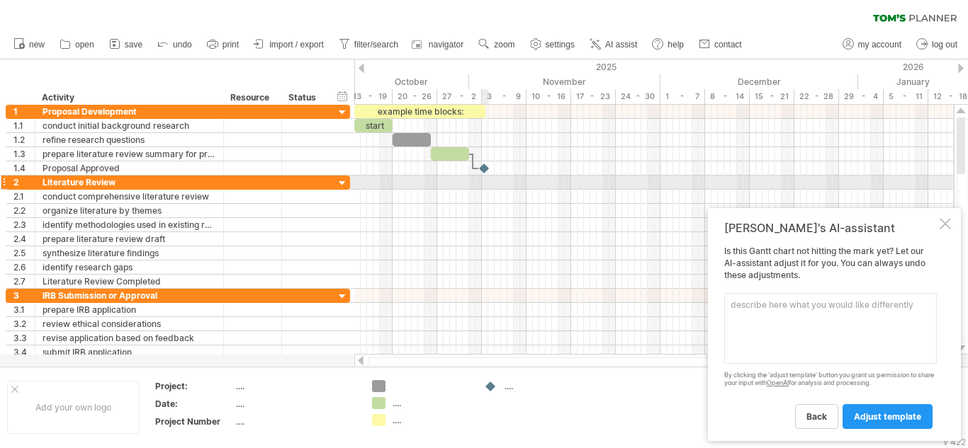
click at [483, 176] on div at bounding box center [653, 183] width 599 height 14
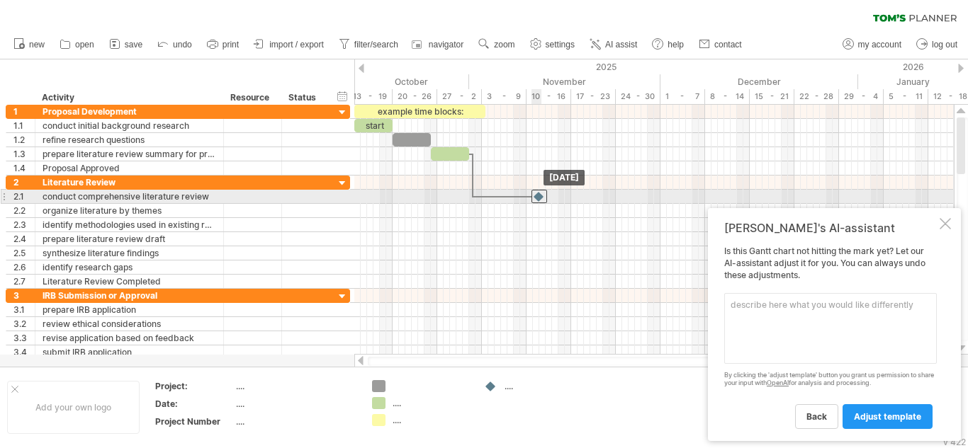
drag, startPoint x: 482, startPoint y: 169, endPoint x: 537, endPoint y: 203, distance: 64.5
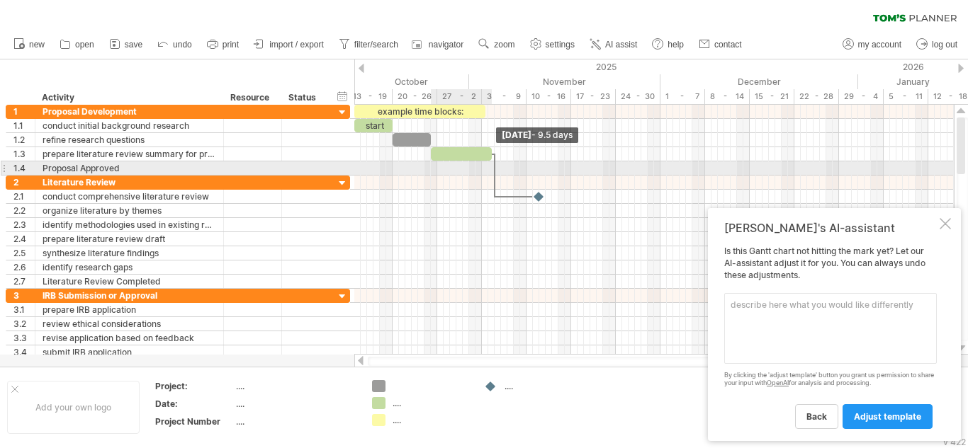
drag, startPoint x: 468, startPoint y: 154, endPoint x: 490, endPoint y: 168, distance: 26.4
click at [490, 168] on div "example time blocks: start [DATE] - 9.5 days [DATE] - 1.0 days" at bounding box center [653, 230] width 599 height 250
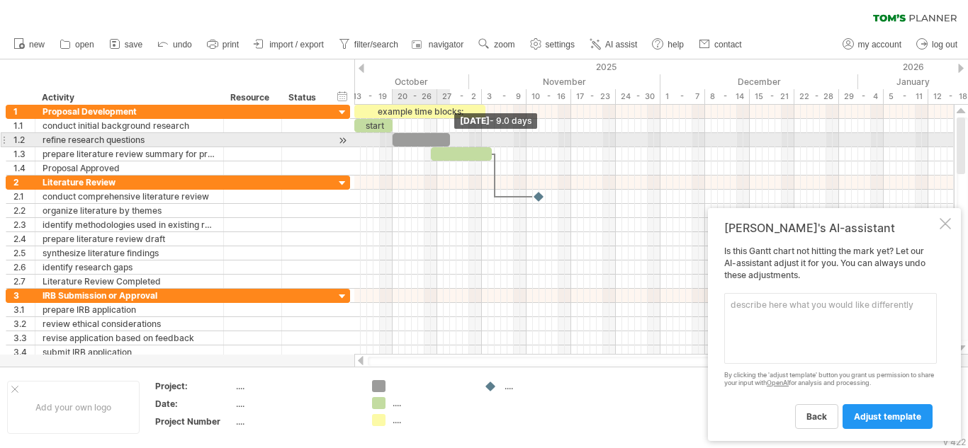
drag, startPoint x: 427, startPoint y: 136, endPoint x: 446, endPoint y: 136, distance: 19.1
click at [447, 136] on span at bounding box center [450, 139] width 6 height 13
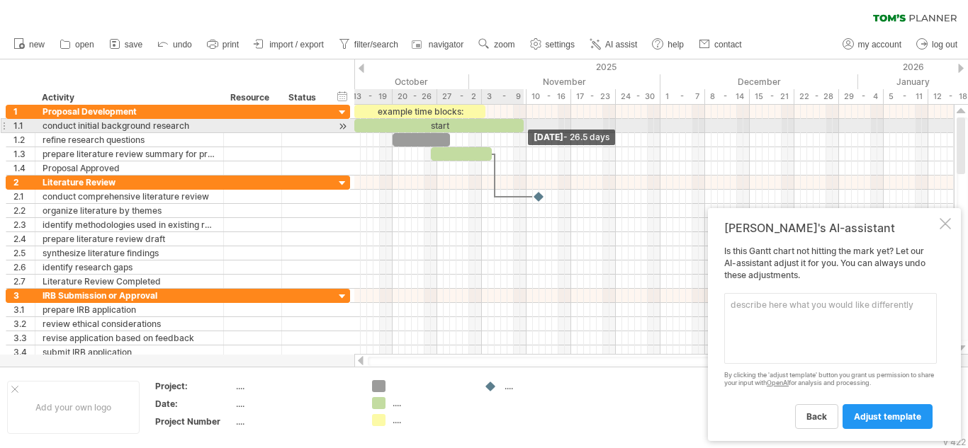
drag, startPoint x: 390, startPoint y: 123, endPoint x: 521, endPoint y: 122, distance: 131.8
click at [521, 122] on span at bounding box center [524, 125] width 6 height 13
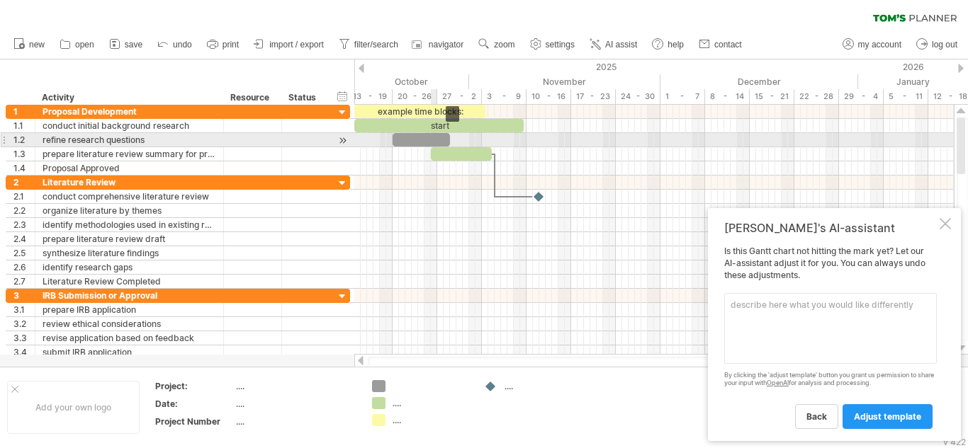
click at [435, 140] on div at bounding box center [421, 139] width 57 height 13
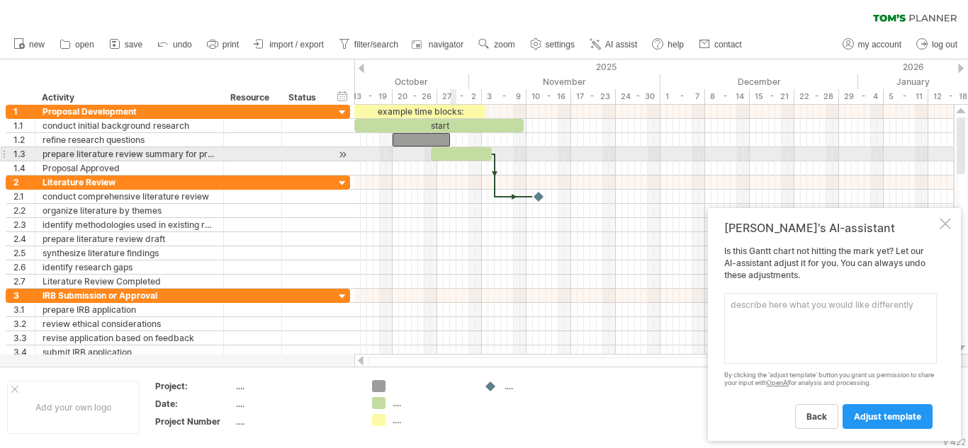
click at [451, 154] on div at bounding box center [461, 153] width 61 height 13
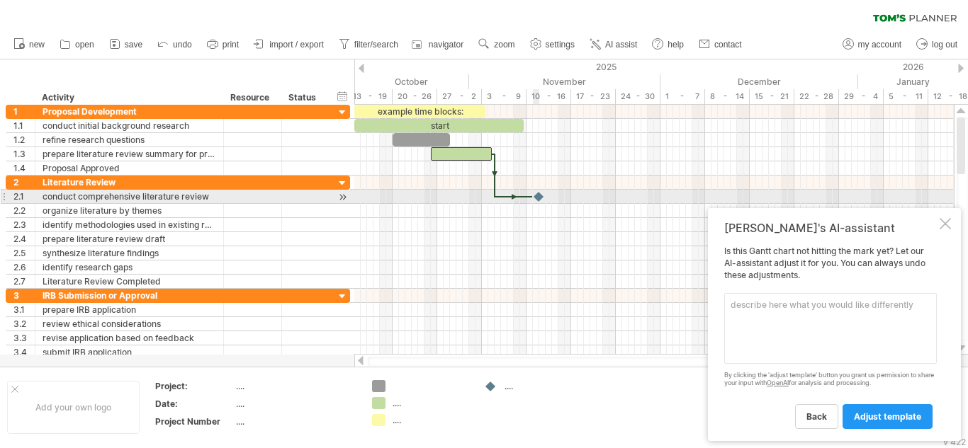
click at [538, 197] on div at bounding box center [539, 196] width 14 height 13
click at [543, 197] on div at bounding box center [546, 196] width 16 height 13
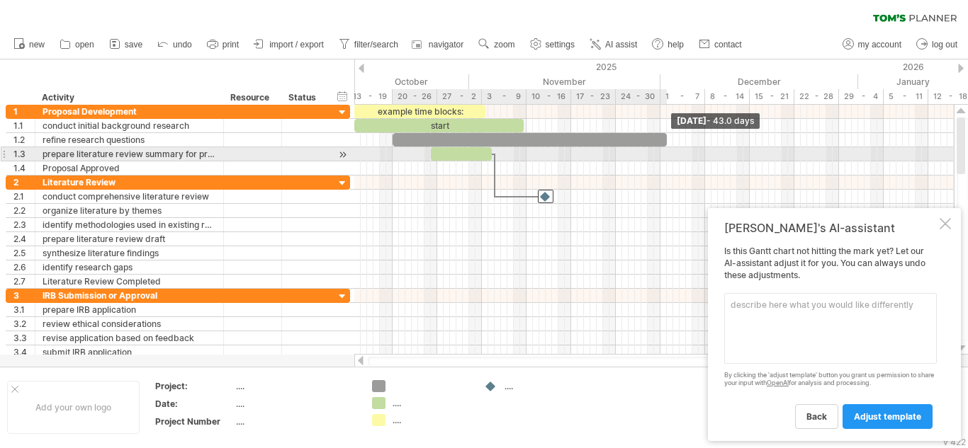
drag, startPoint x: 449, startPoint y: 137, endPoint x: 667, endPoint y: 152, distance: 218.0
click at [667, 152] on div "example time blocks: start [DATE] - 43.0 days [DATE]" at bounding box center [653, 230] width 599 height 250
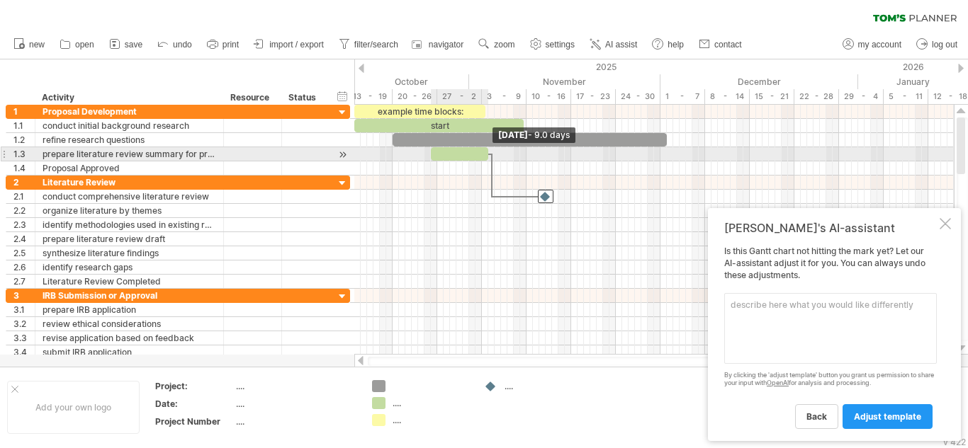
click at [486, 158] on span at bounding box center [488, 153] width 6 height 13
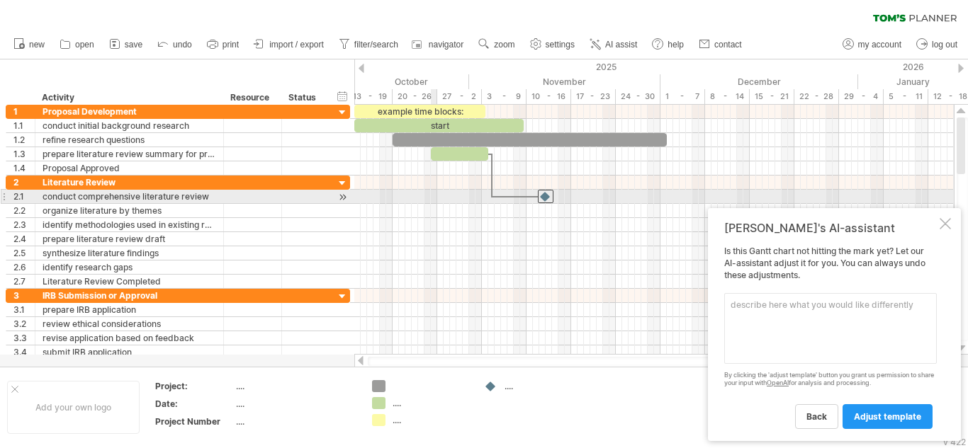
click at [435, 190] on div at bounding box center [653, 197] width 599 height 14
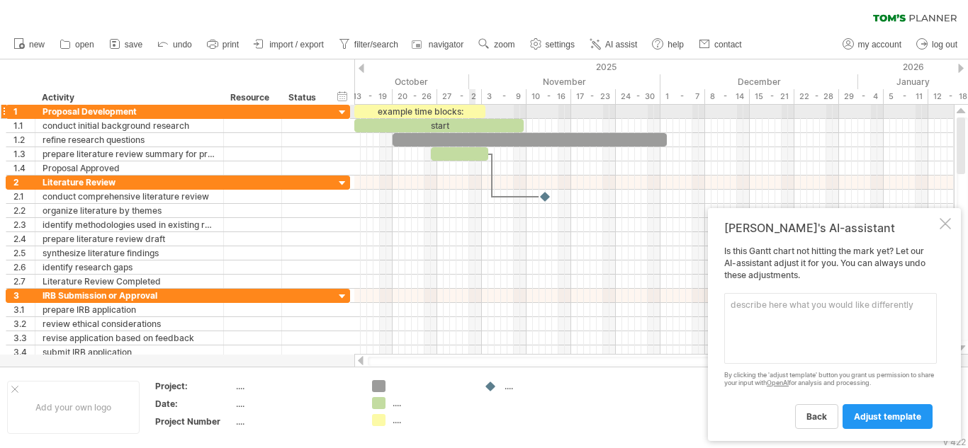
click at [469, 115] on div "example time blocks:" at bounding box center [419, 111] width 131 height 13
drag, startPoint x: 357, startPoint y: 112, endPoint x: 934, endPoint y: 108, distance: 576.8
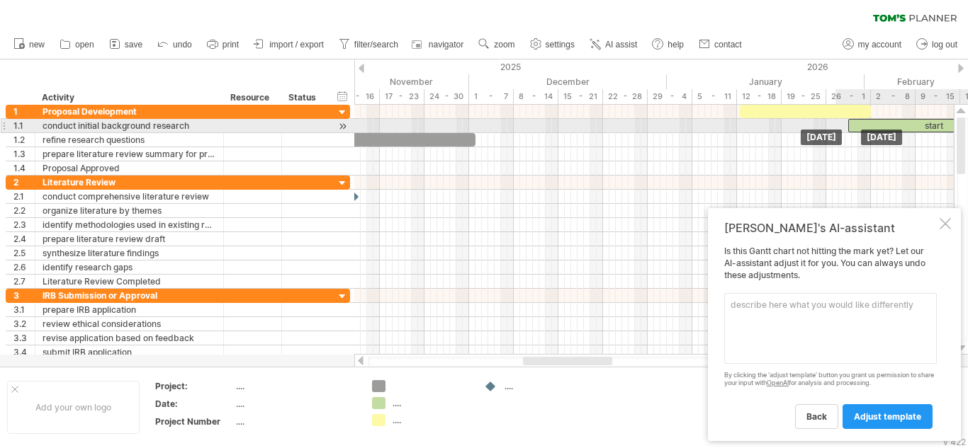
drag, startPoint x: 470, startPoint y: 128, endPoint x: 954, endPoint y: 124, distance: 484.6
click at [954, 124] on div "Trying to reach [DOMAIN_NAME] Connected again... 0% clear filter new 1" at bounding box center [484, 224] width 968 height 448
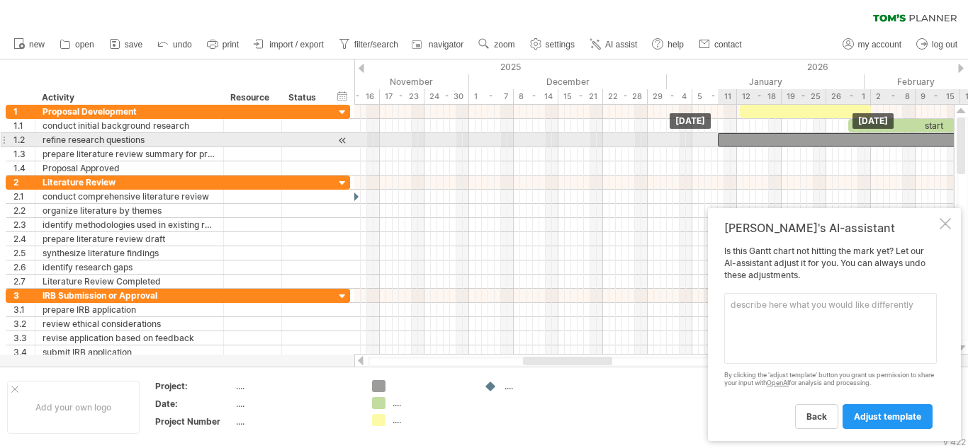
drag, startPoint x: 396, startPoint y: 135, endPoint x: 914, endPoint y: 139, distance: 517.9
click at [914, 139] on div at bounding box center [855, 139] width 274 height 13
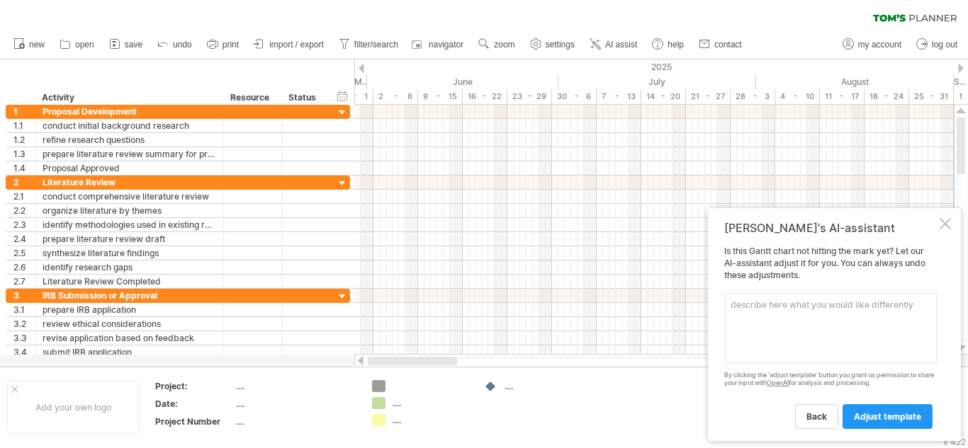
drag, startPoint x: 567, startPoint y: 361, endPoint x: 391, endPoint y: 358, distance: 175.7
click at [391, 358] on div at bounding box center [412, 361] width 89 height 9
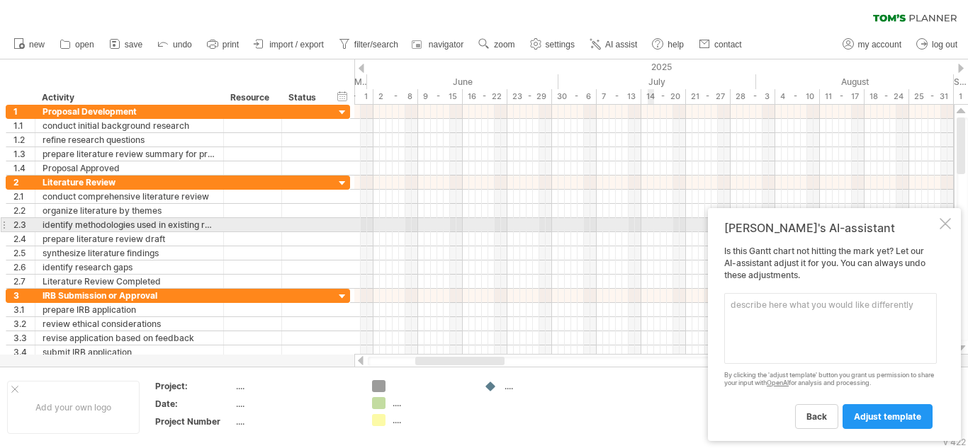
click at [944, 224] on div at bounding box center [944, 223] width 11 height 11
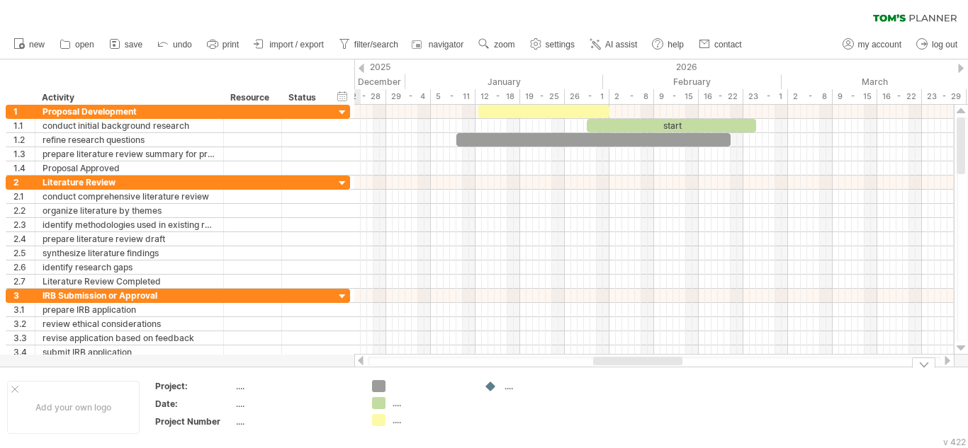
drag, startPoint x: 469, startPoint y: 362, endPoint x: 647, endPoint y: 388, distance: 179.7
click at [647, 388] on div "Trying to reach [DOMAIN_NAME] Connected again... 0% clear filter new 1" at bounding box center [484, 224] width 968 height 448
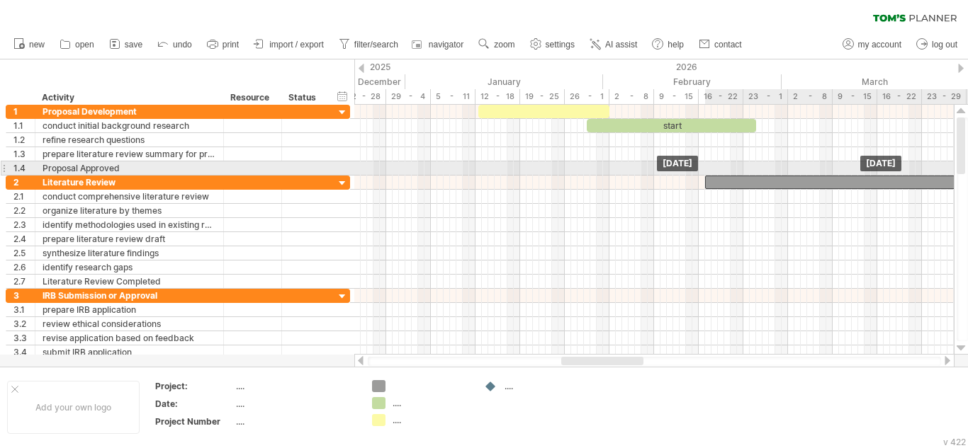
drag, startPoint x: 576, startPoint y: 139, endPoint x: 826, endPoint y: 175, distance: 252.7
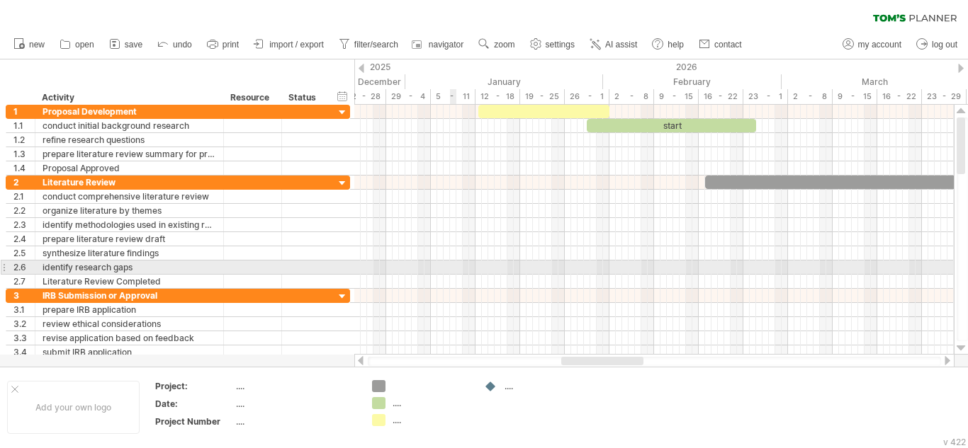
click at [450, 263] on div at bounding box center [653, 268] width 599 height 14
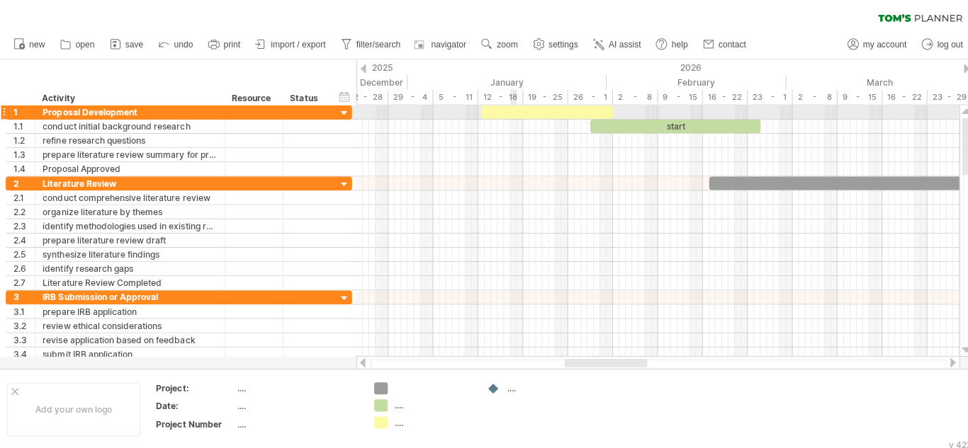
click at [510, 111] on div at bounding box center [543, 111] width 131 height 13
click at [575, 114] on div "**********" at bounding box center [543, 111] width 131 height 13
click at [580, 113] on div "**********" at bounding box center [543, 111] width 131 height 13
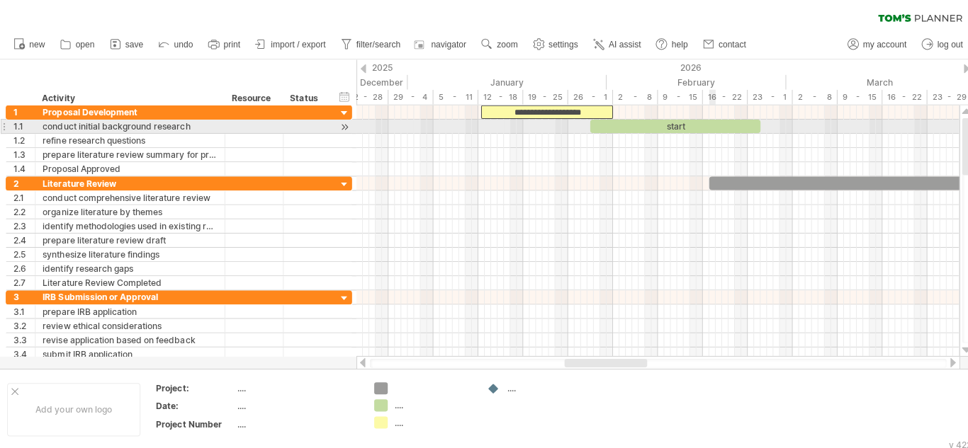
click at [706, 125] on div "start" at bounding box center [671, 125] width 169 height 13
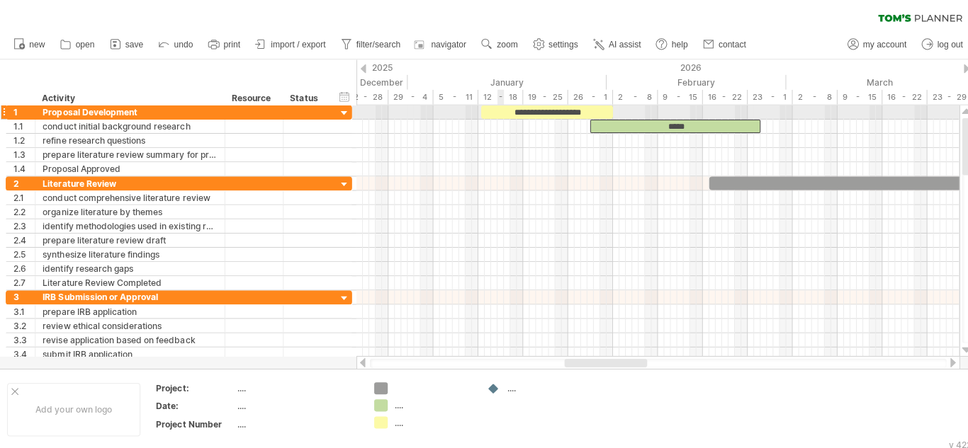
click at [496, 114] on div "**********" at bounding box center [543, 111] width 131 height 13
drag, startPoint x: 504, startPoint y: 111, endPoint x: 550, endPoint y: 112, distance: 46.1
click at [550, 112] on div "**********" at bounding box center [543, 111] width 131 height 13
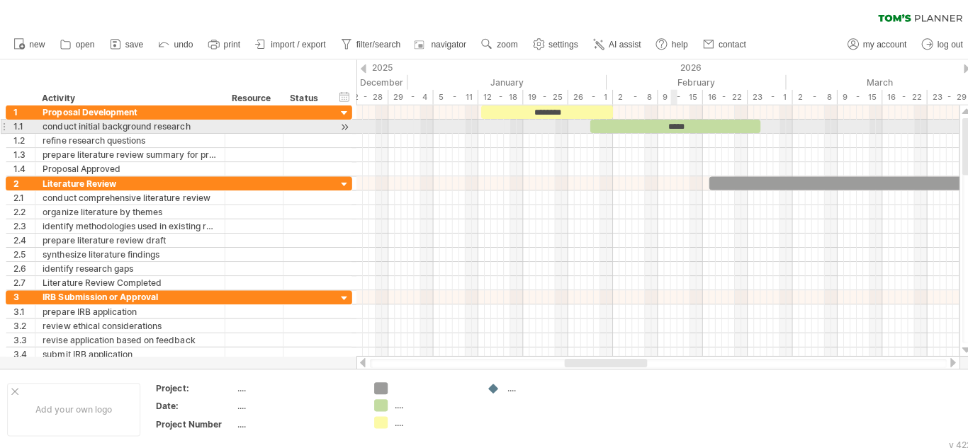
click at [668, 125] on div "*****" at bounding box center [671, 125] width 169 height 13
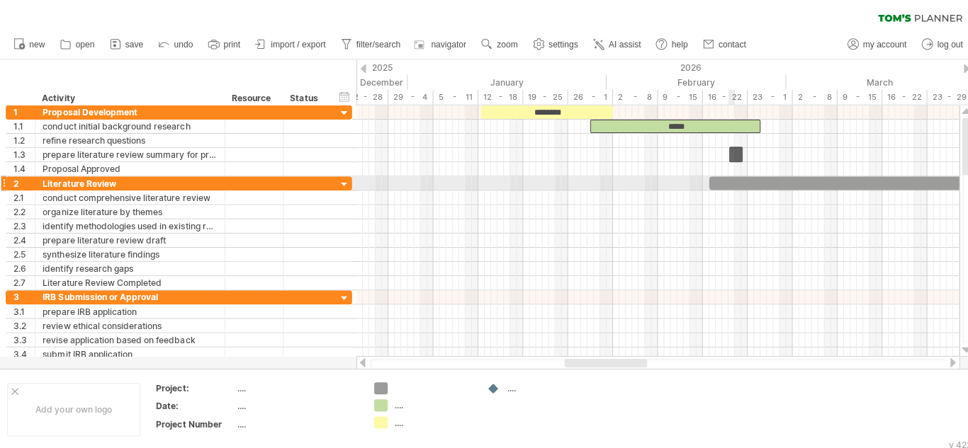
click at [727, 179] on div at bounding box center [842, 182] width 274 height 13
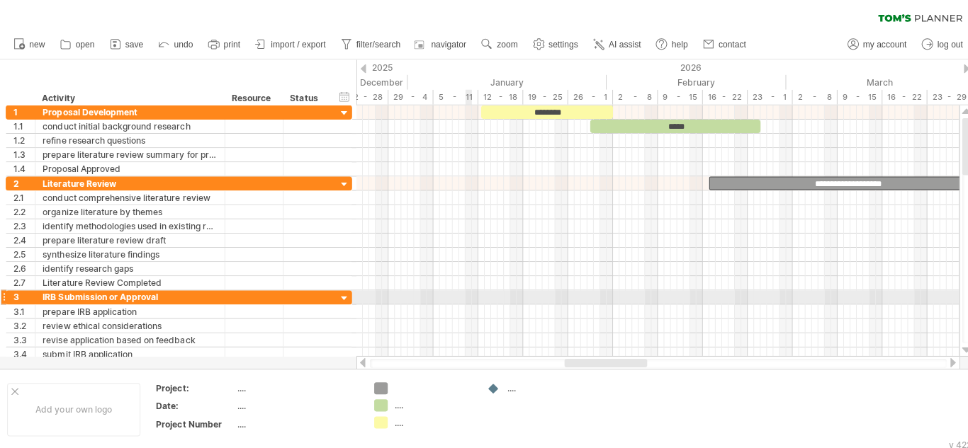
scroll to position [0, 0]
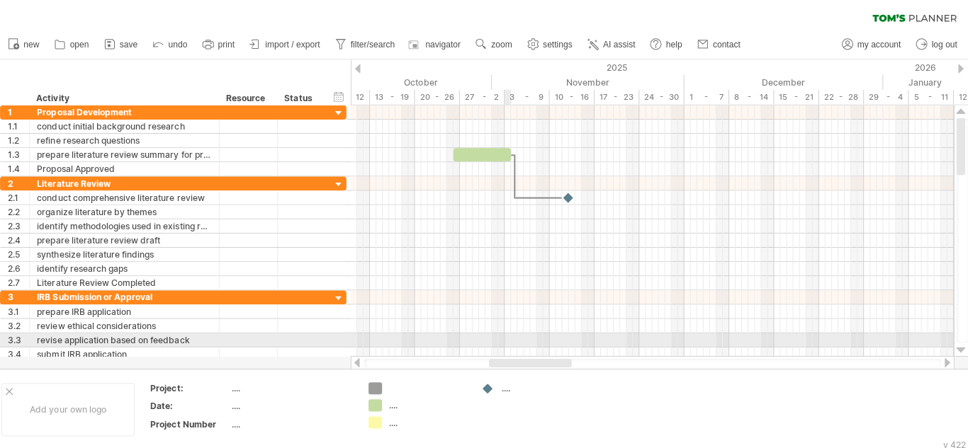
drag, startPoint x: 578, startPoint y: 359, endPoint x: 508, endPoint y: 341, distance: 72.3
click at [508, 341] on div "Trying to reach [DOMAIN_NAME] Connected again... 0% clear filter new 1" at bounding box center [484, 224] width 968 height 448
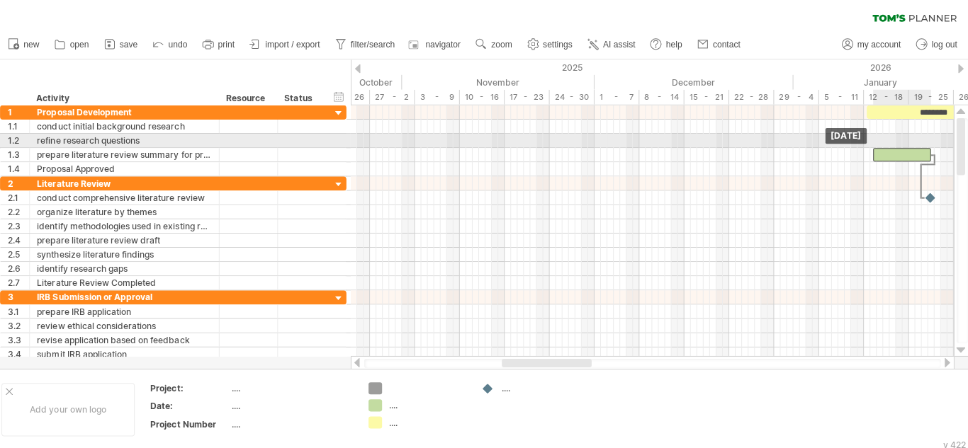
drag, startPoint x: 497, startPoint y: 147, endPoint x: 908, endPoint y: 144, distance: 411.0
click at [908, 144] on div "**********" at bounding box center [653, 230] width 599 height 250
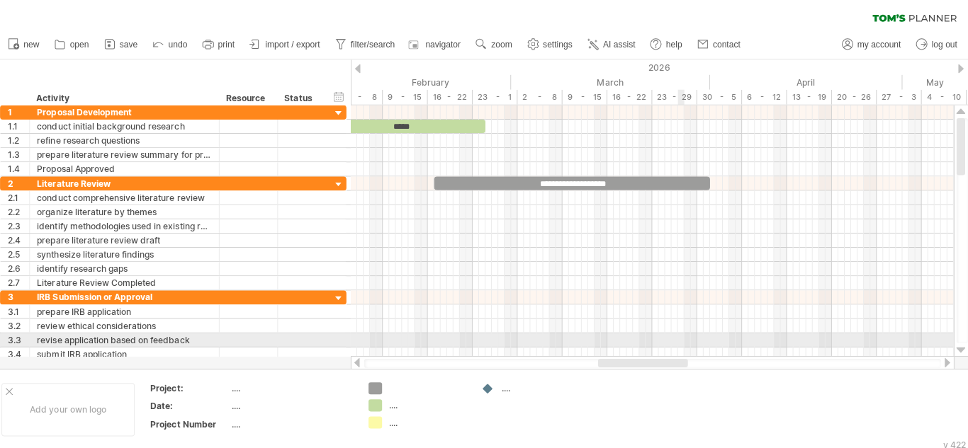
drag, startPoint x: 585, startPoint y: 357, endPoint x: 671, endPoint y: 344, distance: 87.5
click at [671, 344] on div "Trying to reach [DOMAIN_NAME] Connected again... 0% clear filter new 1" at bounding box center [484, 224] width 968 height 448
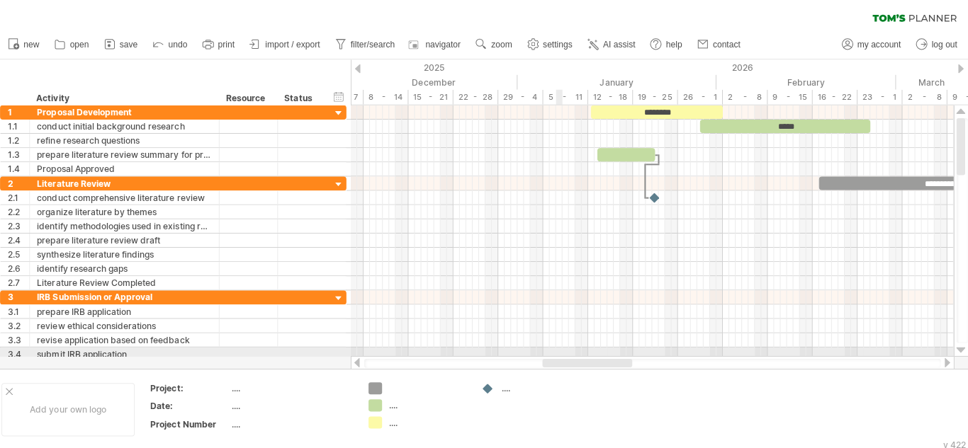
drag, startPoint x: 606, startPoint y: 360, endPoint x: 560, endPoint y: 347, distance: 47.8
click at [560, 347] on div "Trying to reach [DOMAIN_NAME] Connected again... 0% clear filter new 1" at bounding box center [484, 224] width 968 height 448
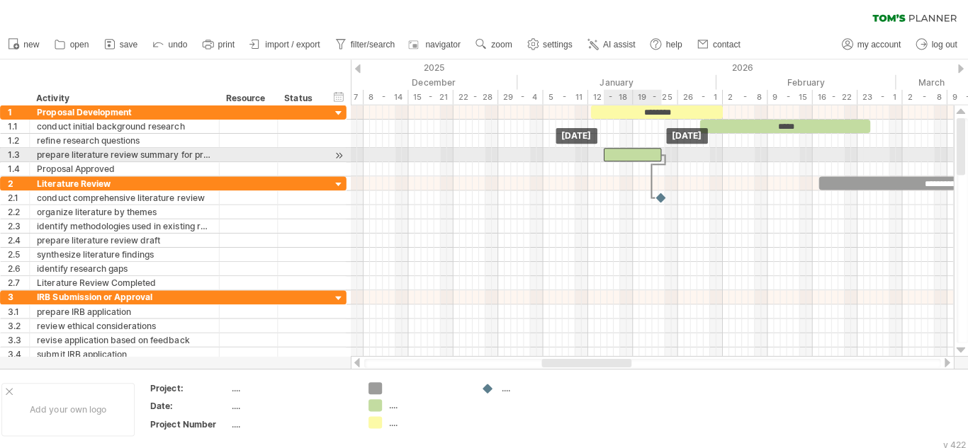
click at [626, 154] on div at bounding box center [634, 153] width 57 height 13
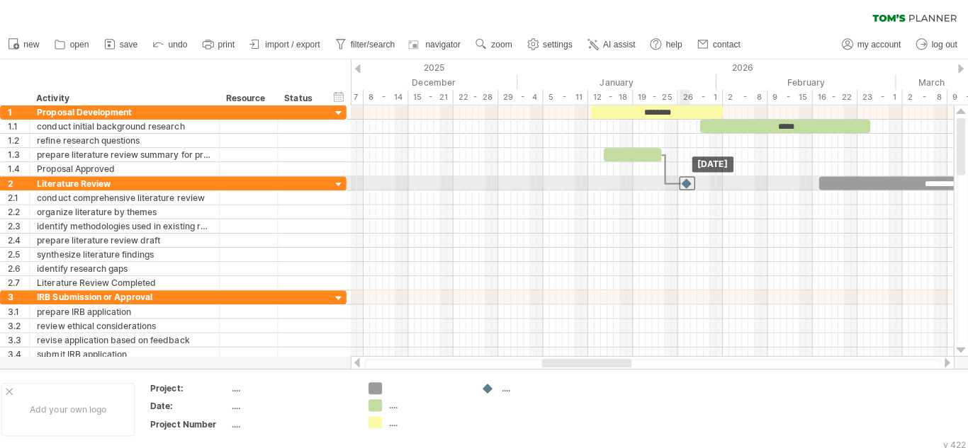
drag, startPoint x: 661, startPoint y: 199, endPoint x: 687, endPoint y: 186, distance: 28.5
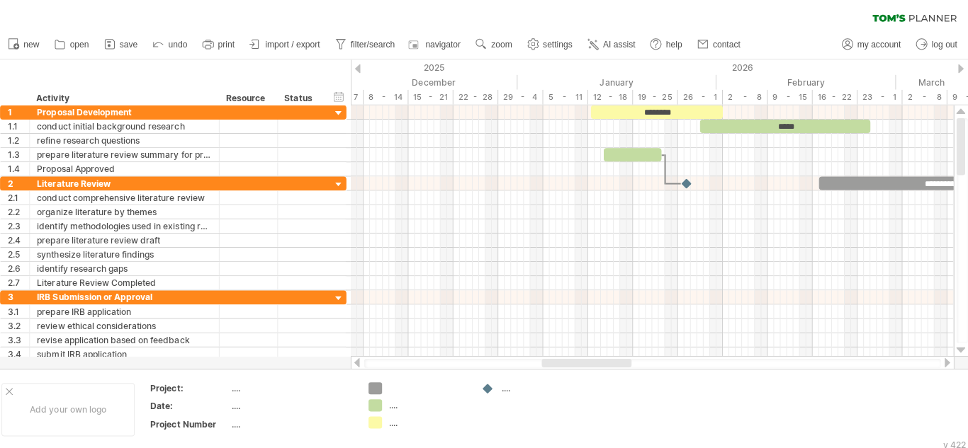
click at [362, 69] on div at bounding box center [362, 68] width 6 height 9
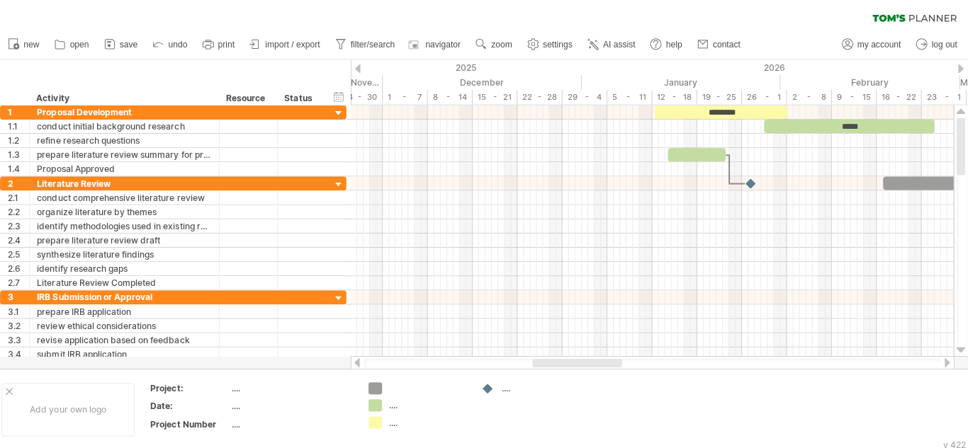
click at [362, 69] on div at bounding box center [362, 68] width 6 height 9
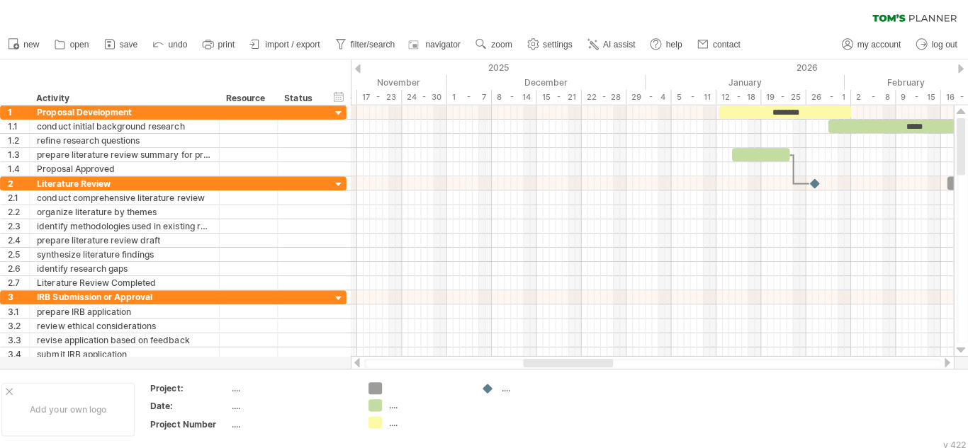
click at [959, 67] on div at bounding box center [961, 68] width 6 height 9
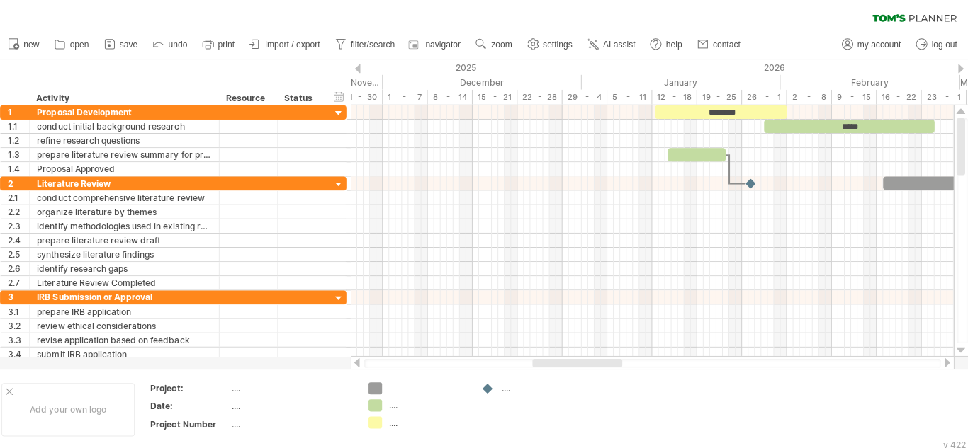
click at [959, 67] on div at bounding box center [961, 68] width 6 height 9
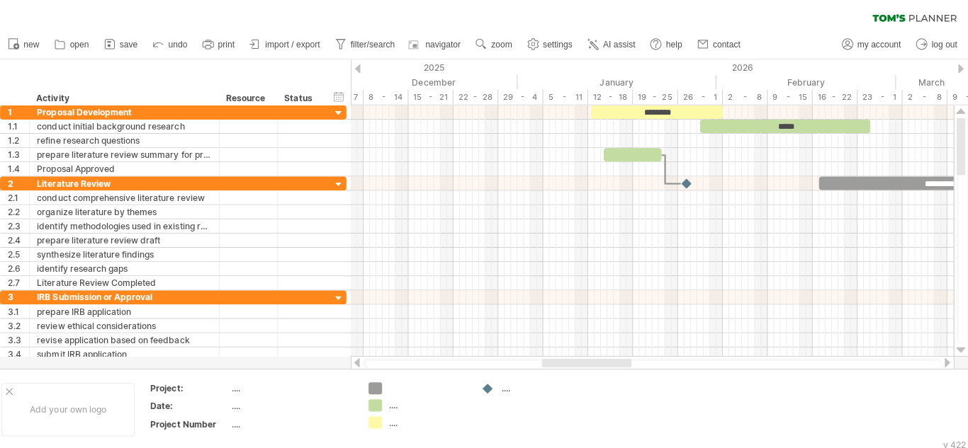
click at [959, 67] on div at bounding box center [961, 68] width 6 height 9
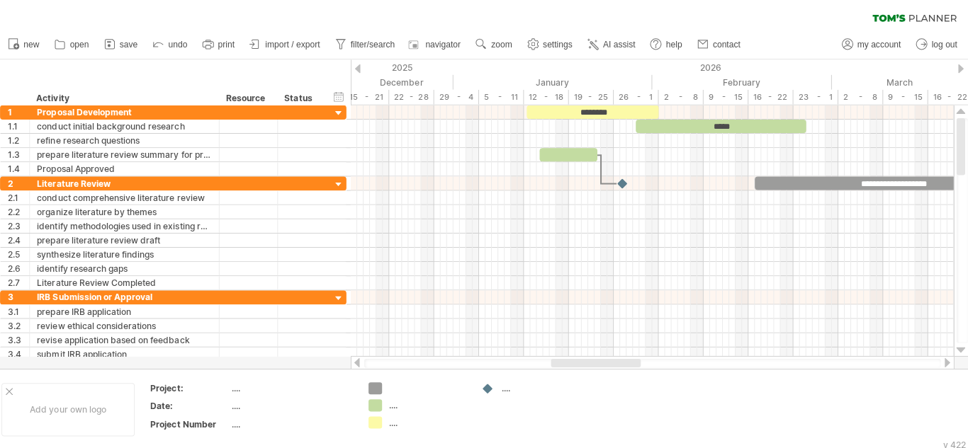
click at [959, 67] on div at bounding box center [961, 68] width 6 height 9
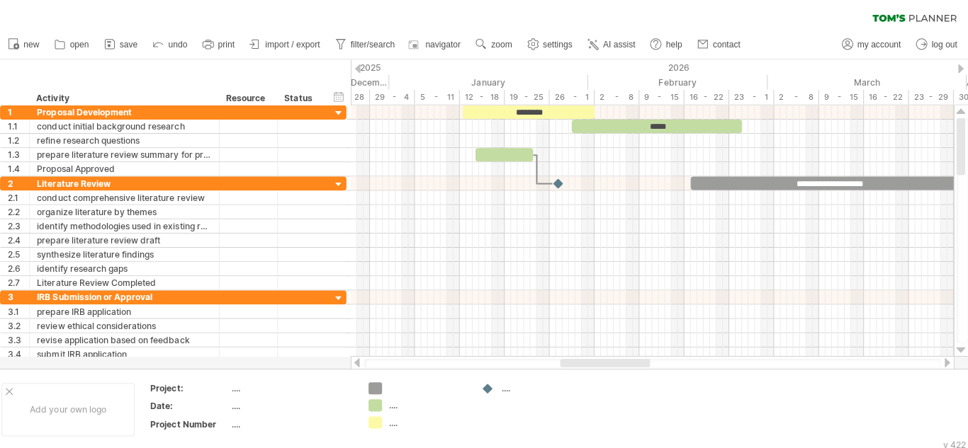
click at [959, 67] on div at bounding box center [961, 68] width 6 height 9
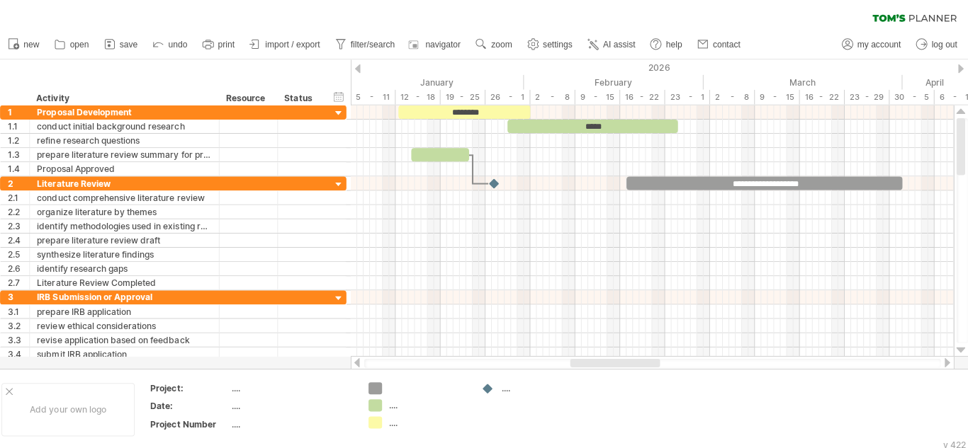
click at [959, 67] on div at bounding box center [961, 68] width 6 height 9
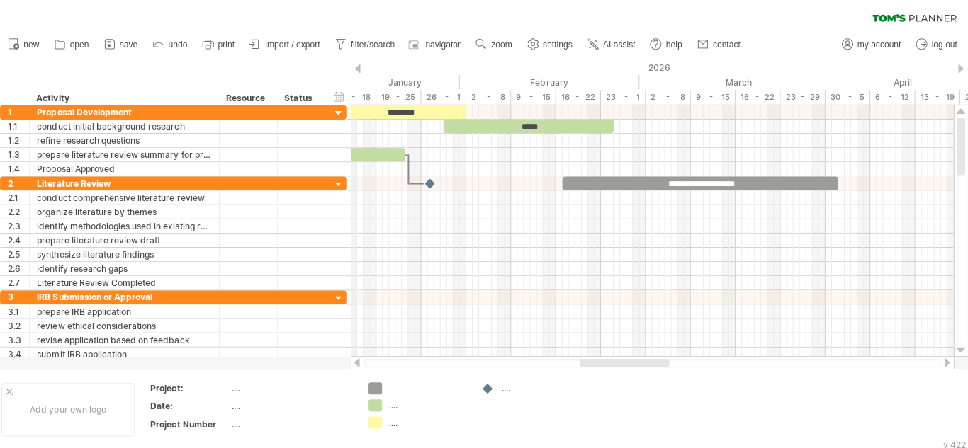
click at [360, 74] on div "January" at bounding box center [364, 81] width 198 height 15
click at [361, 70] on div at bounding box center [362, 68] width 6 height 9
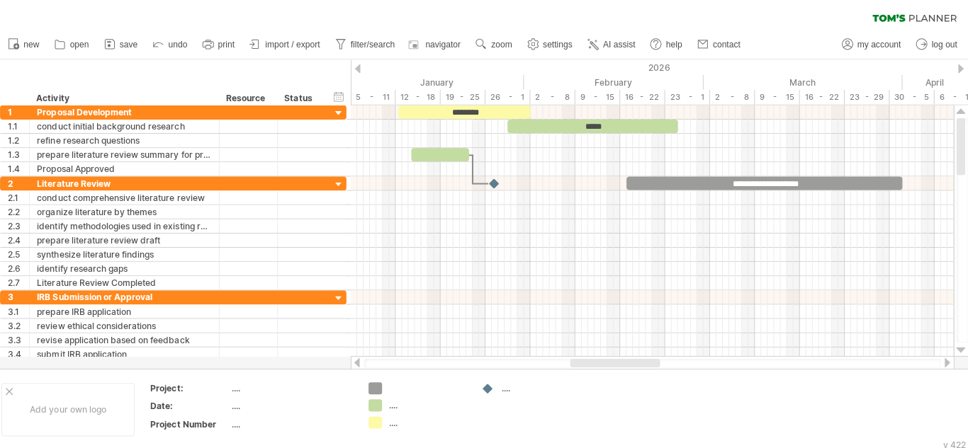
click at [942, 364] on div at bounding box center [947, 360] width 11 height 9
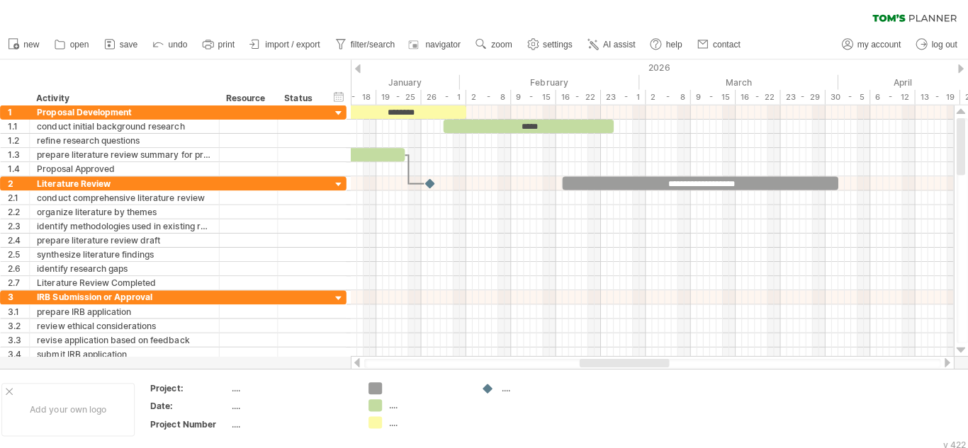
click at [942, 364] on div at bounding box center [947, 360] width 11 height 9
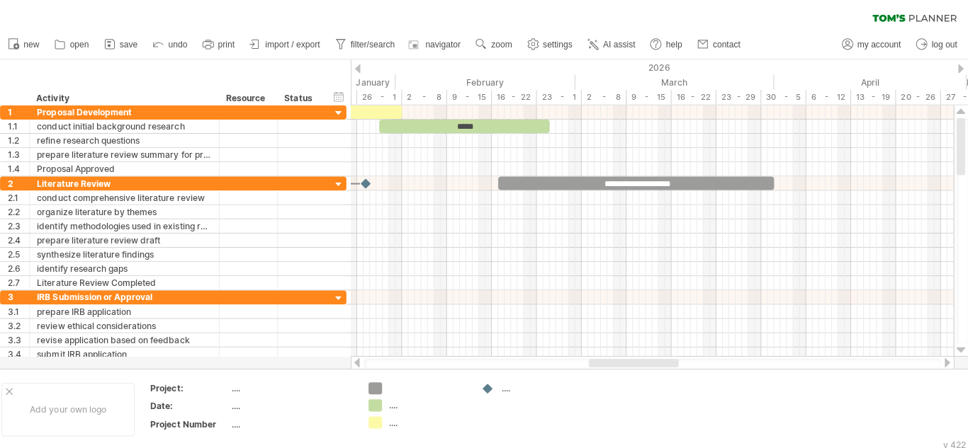
click at [942, 364] on div at bounding box center [947, 360] width 11 height 9
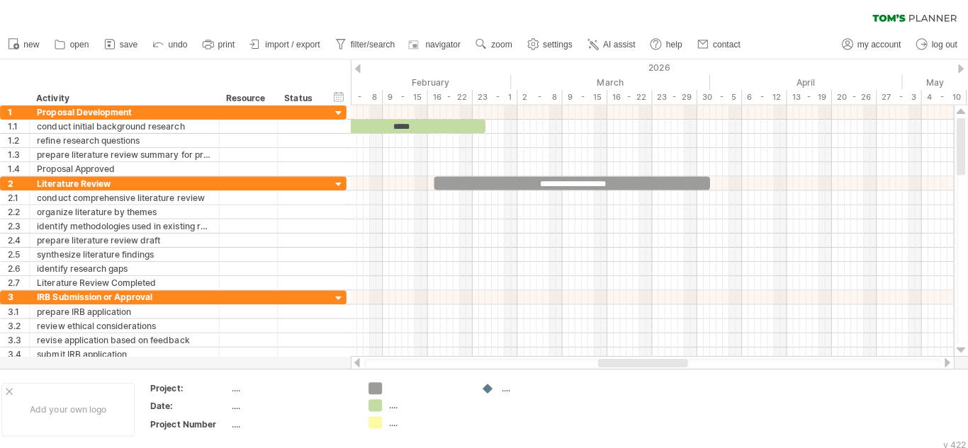
click at [942, 364] on div at bounding box center [947, 360] width 11 height 9
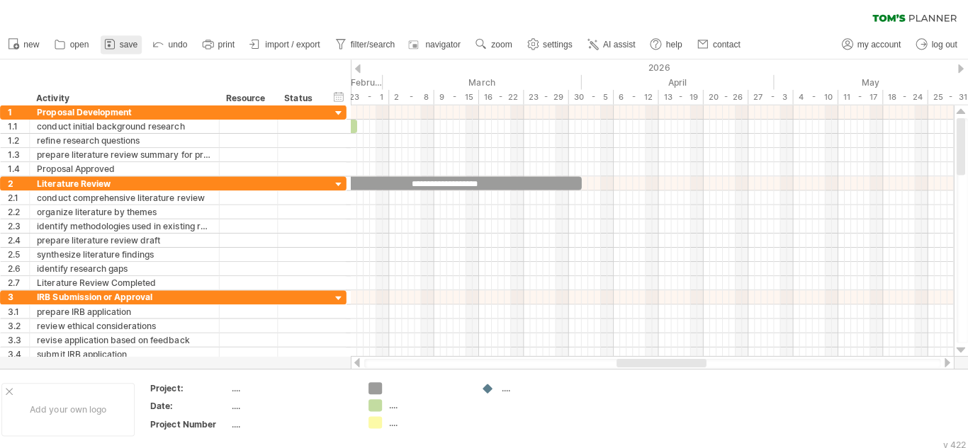
click at [137, 50] on link "save" at bounding box center [126, 44] width 41 height 18
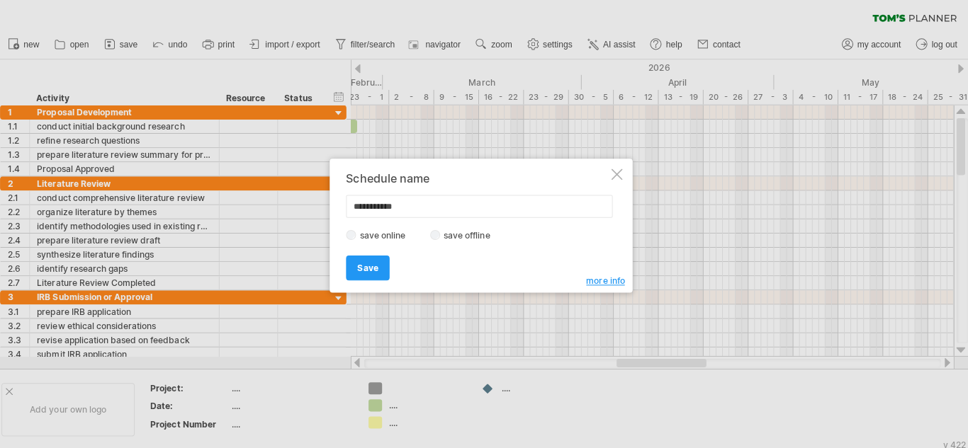
click at [614, 175] on div at bounding box center [619, 173] width 11 height 11
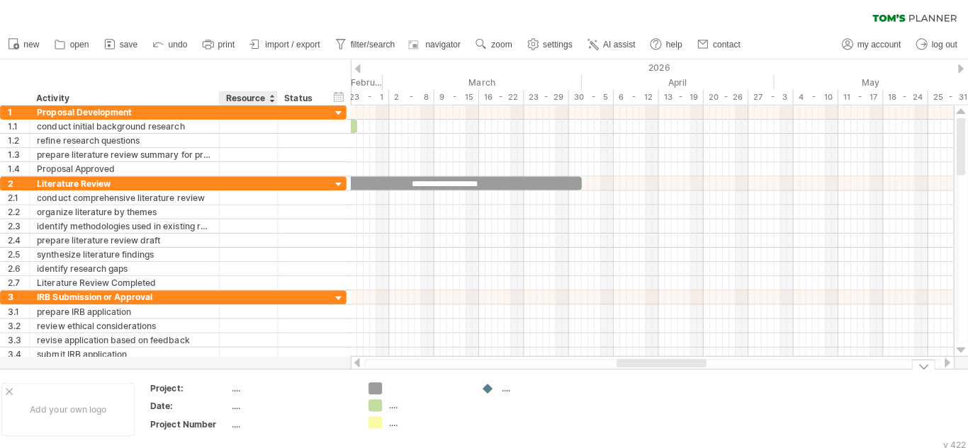
click at [238, 382] on div "...." at bounding box center [295, 386] width 119 height 12
type input "**********"
click at [244, 410] on div "...." at bounding box center [295, 404] width 119 height 12
type input "****"
click at [250, 425] on div "...." at bounding box center [295, 422] width 119 height 12
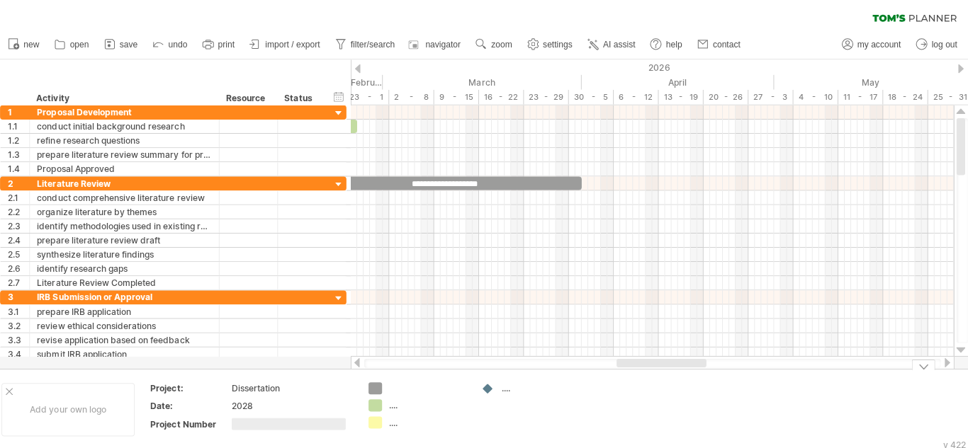
click at [397, 407] on div "...." at bounding box center [431, 403] width 77 height 12
click at [398, 424] on div "...." at bounding box center [431, 420] width 77 height 12
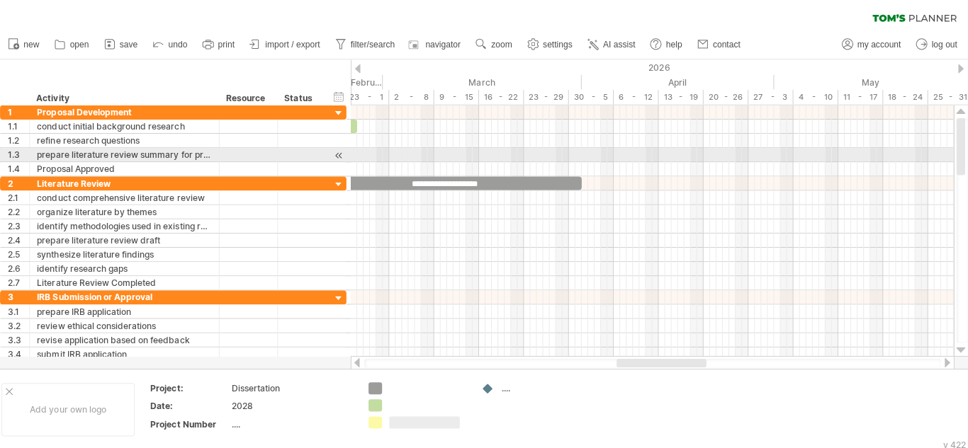
click at [966, 161] on div at bounding box center [962, 230] width 11 height 224
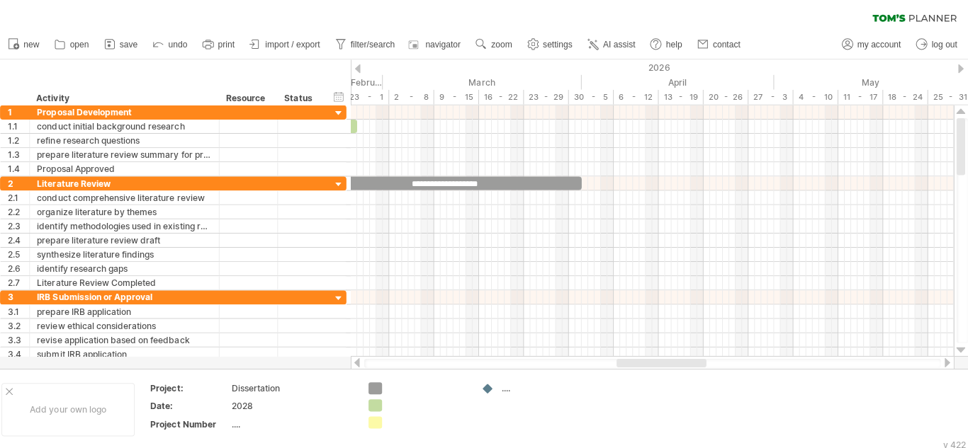
click at [359, 66] on div at bounding box center [362, 68] width 6 height 9
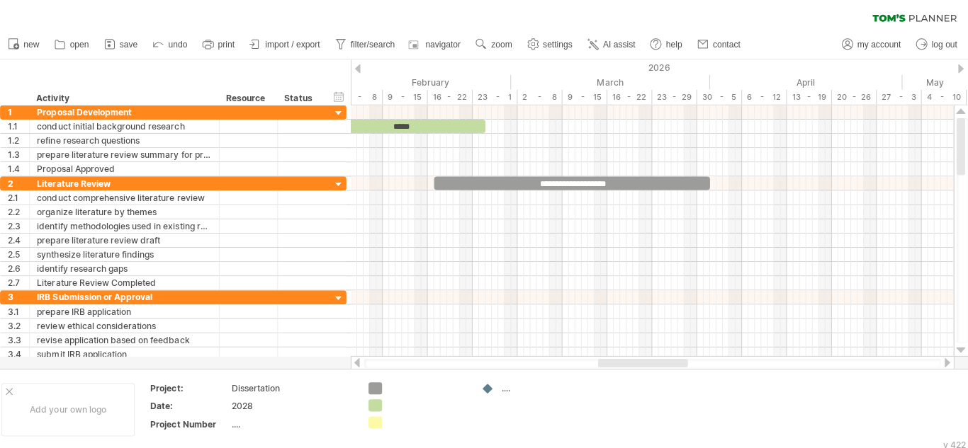
click at [359, 66] on div at bounding box center [362, 68] width 6 height 9
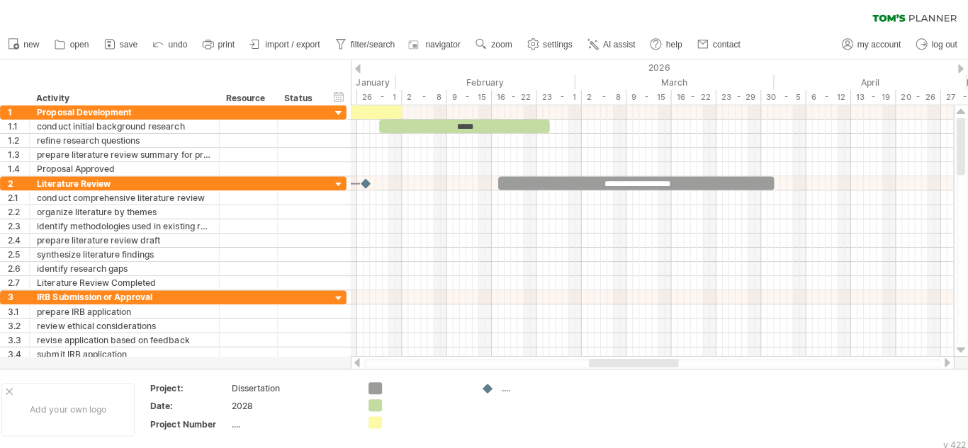
click at [359, 66] on div at bounding box center [362, 68] width 6 height 9
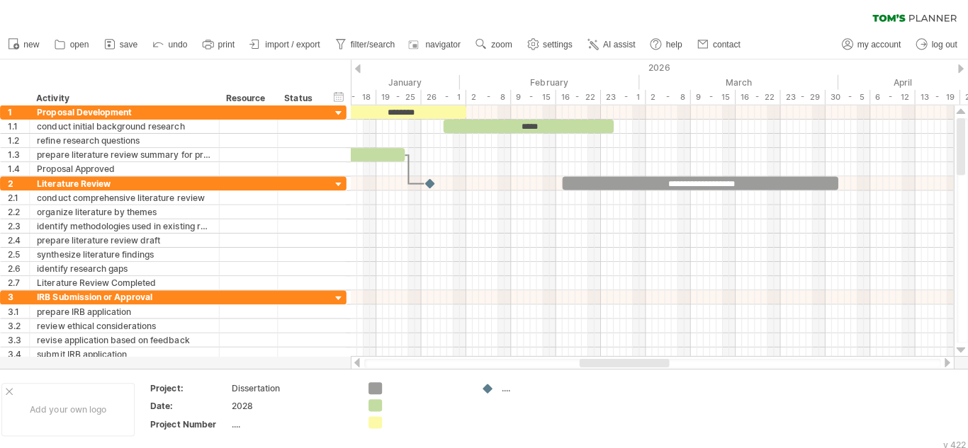
click at [359, 66] on div at bounding box center [362, 68] width 6 height 9
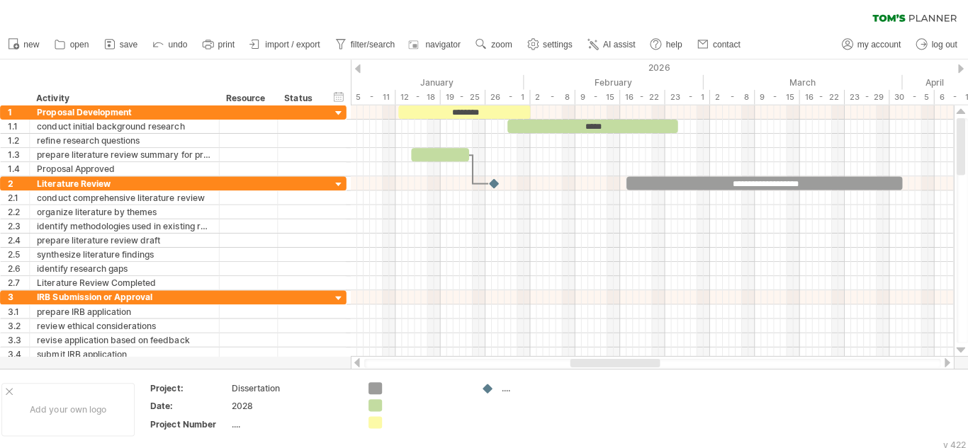
click at [962, 70] on div at bounding box center [961, 68] width 6 height 9
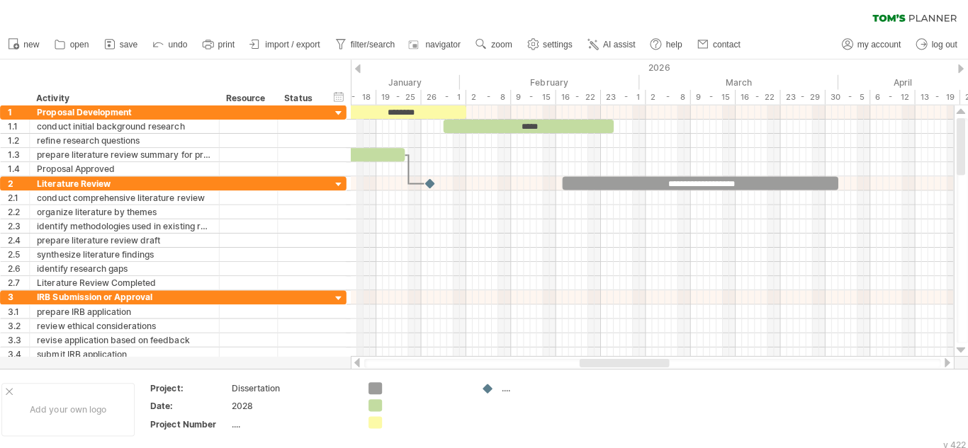
click at [363, 68] on div at bounding box center [362, 68] width 6 height 9
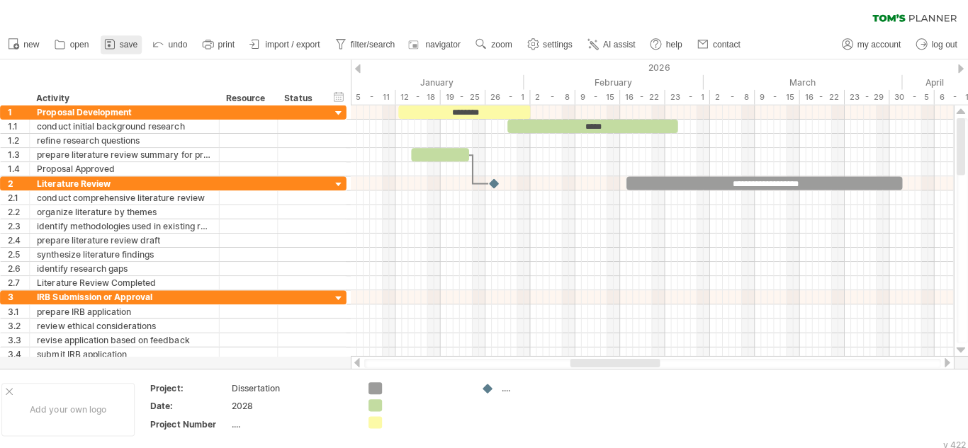
click at [134, 47] on span "save" at bounding box center [134, 45] width 18 height 10
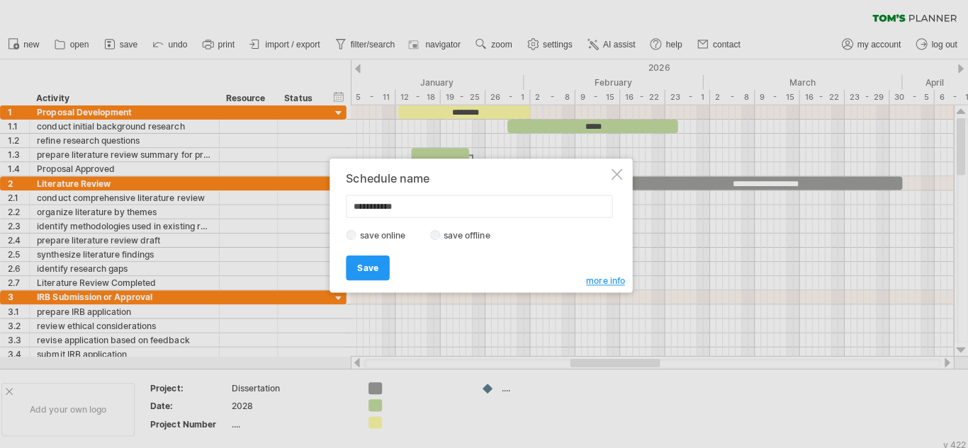
click at [359, 203] on input "**********" at bounding box center [482, 205] width 265 height 23
click at [358, 212] on input "**********" at bounding box center [482, 205] width 265 height 23
type input "**********"
click at [373, 264] on span "Save" at bounding box center [371, 266] width 21 height 11
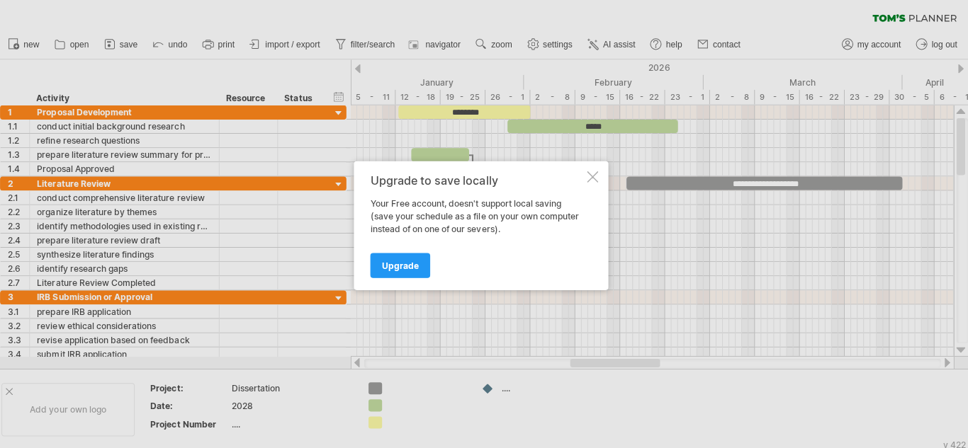
click at [601, 174] on div "Upgrade to save locally Your Free account, doesn't support local saving (save y…" at bounding box center [484, 224] width 253 height 128
click at [599, 175] on div at bounding box center [594, 175] width 11 height 11
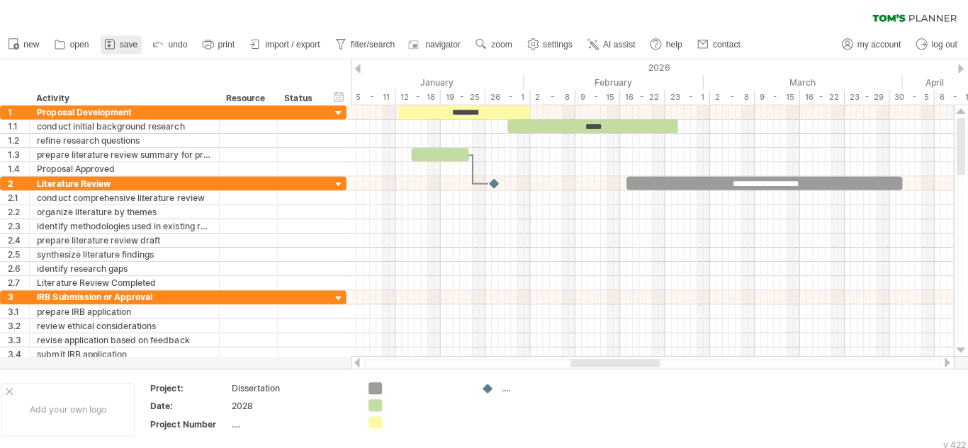
click at [123, 43] on link "save" at bounding box center [126, 44] width 41 height 18
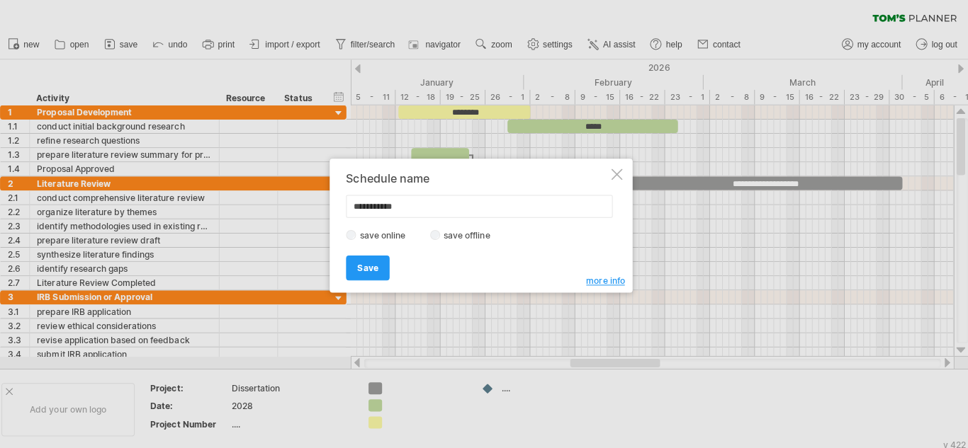
click at [354, 203] on input "**********" at bounding box center [482, 205] width 265 height 23
type input "**********"
click at [380, 262] on span "Save" at bounding box center [371, 266] width 21 height 11
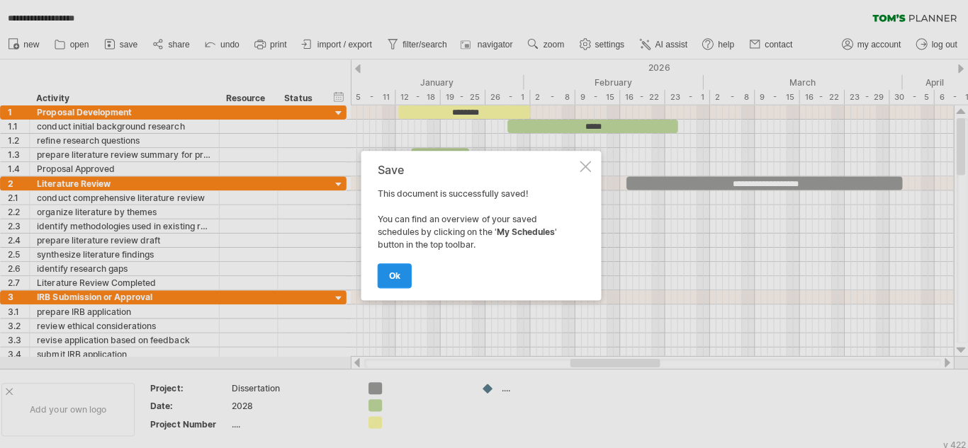
click at [401, 270] on span "ok" at bounding box center [398, 274] width 11 height 11
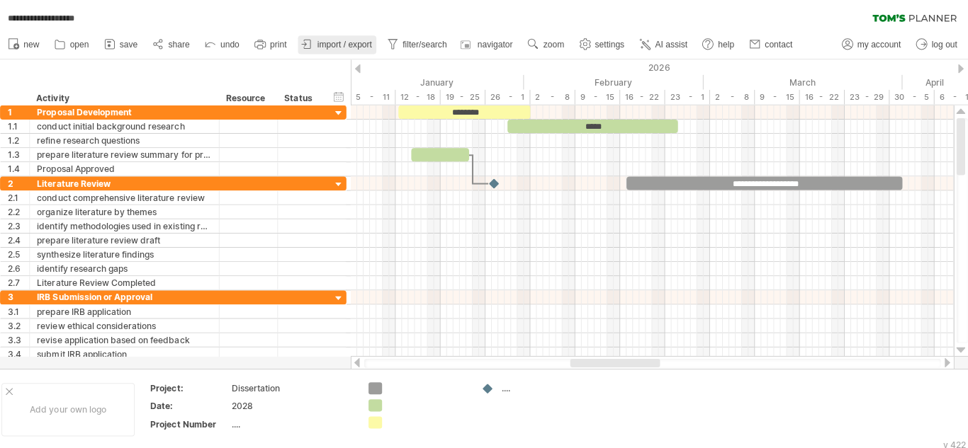
click at [349, 50] on link "import / export" at bounding box center [341, 44] width 78 height 18
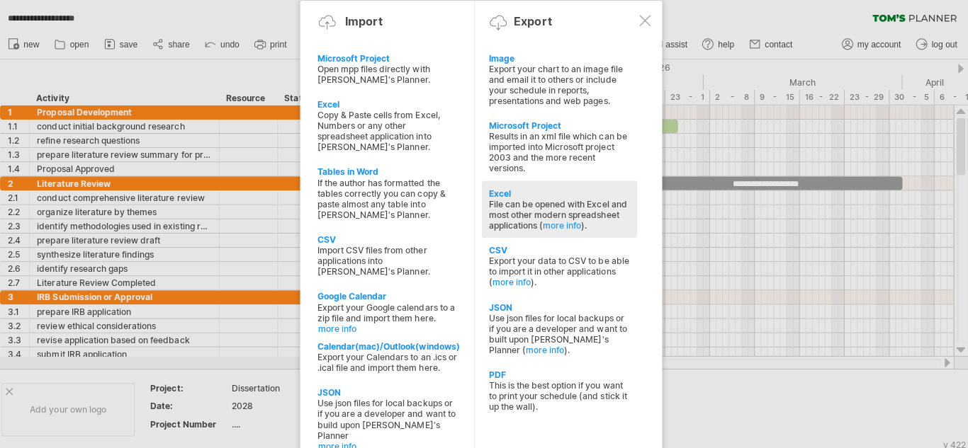
click at [525, 198] on div "File can be opened with Excel and most other modern spreadsheet applications ( …" at bounding box center [562, 214] width 140 height 32
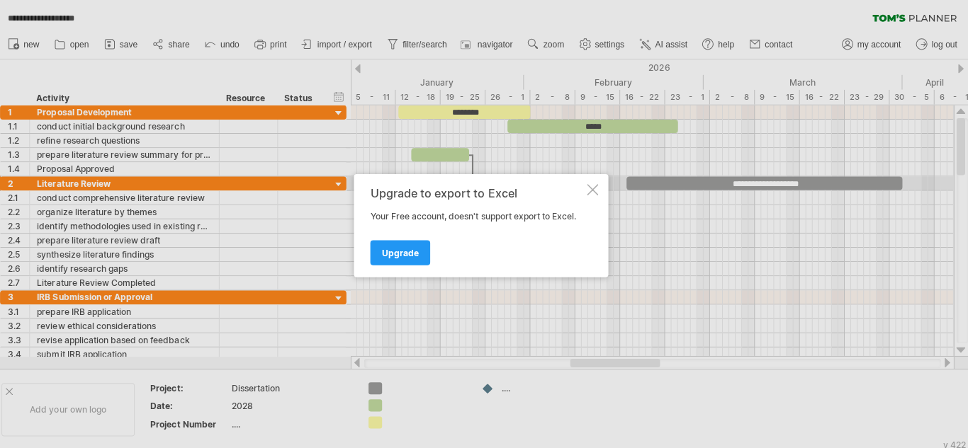
click at [595, 184] on div at bounding box center [594, 188] width 11 height 11
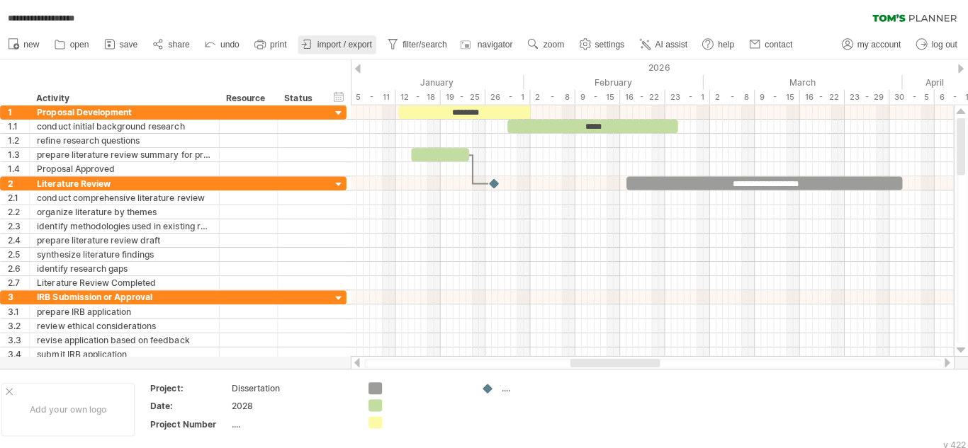
click at [367, 47] on span "import / export" at bounding box center [348, 45] width 55 height 10
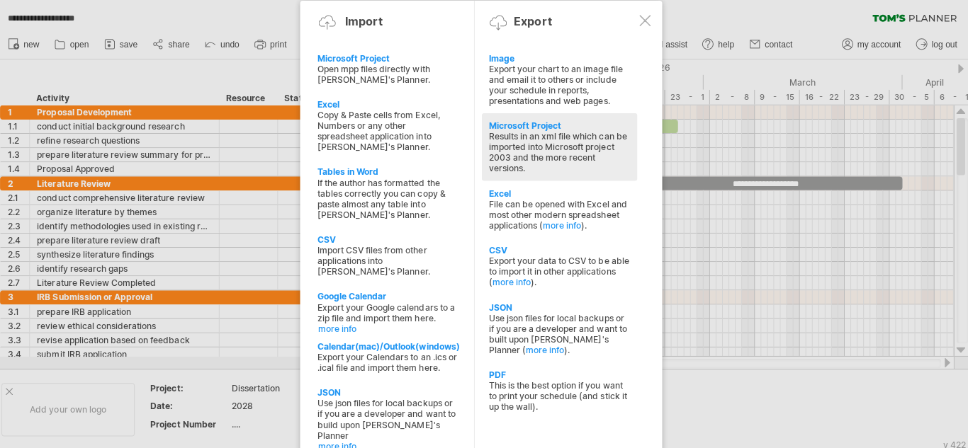
click at [545, 150] on div "Results in an xml file which can be imported into Microsoft project 2003 and th…" at bounding box center [562, 151] width 140 height 43
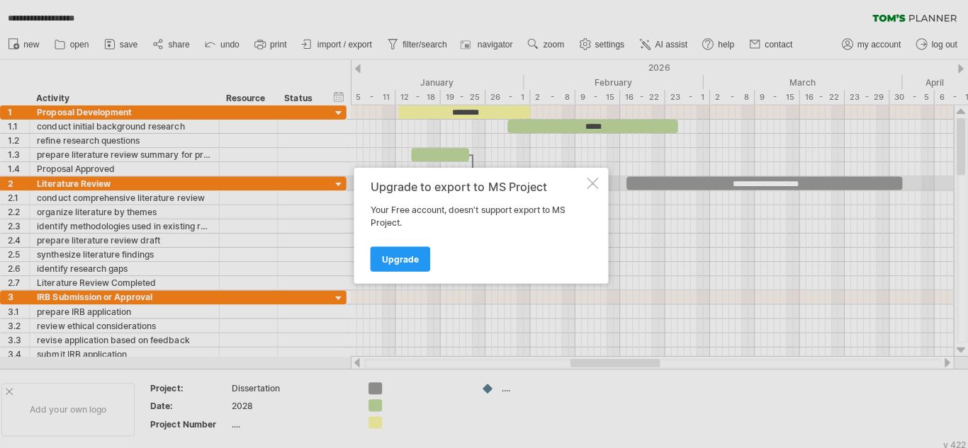
click at [592, 181] on div at bounding box center [594, 181] width 11 height 11
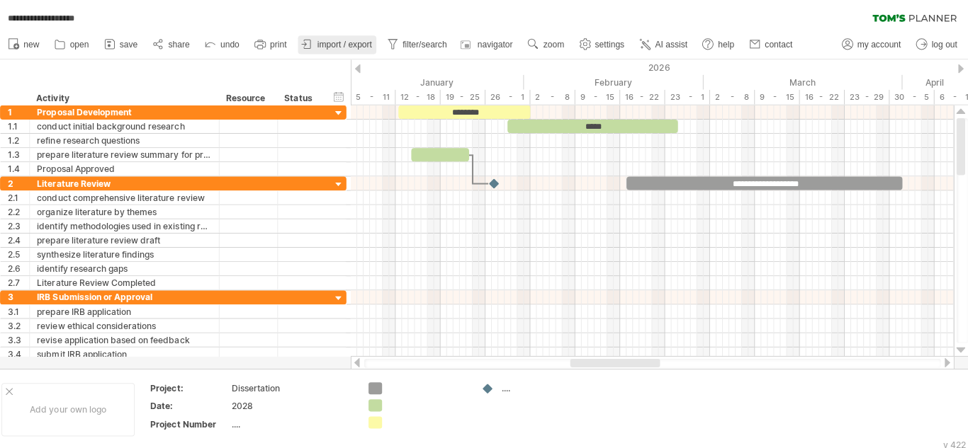
click at [354, 40] on span "import / export" at bounding box center [348, 45] width 55 height 10
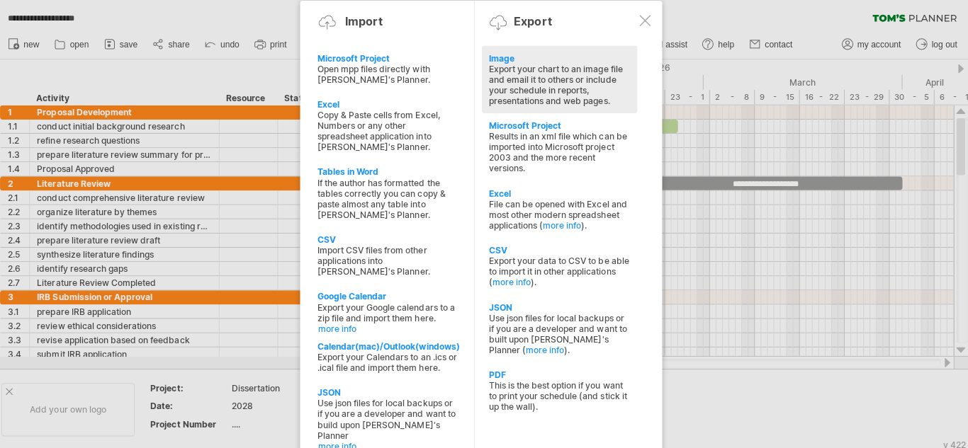
click at [542, 79] on div "Export your chart to an image file and email it to others or include your sched…" at bounding box center [562, 84] width 140 height 43
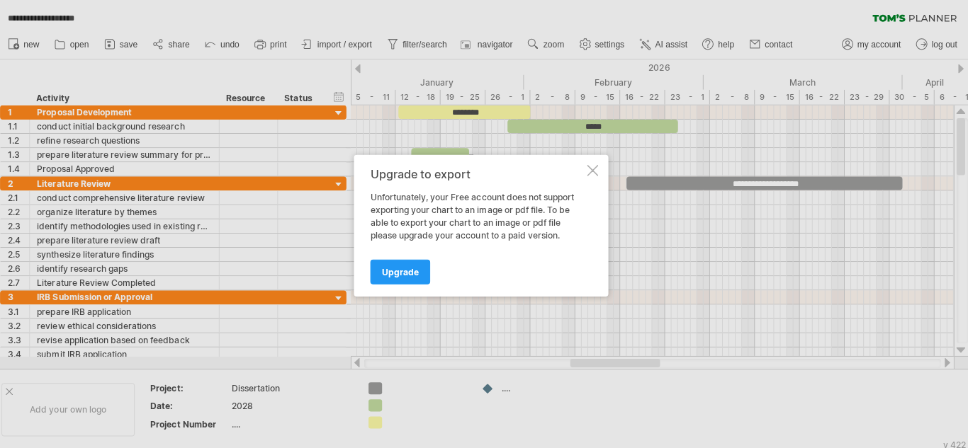
click at [594, 169] on div at bounding box center [594, 169] width 11 height 11
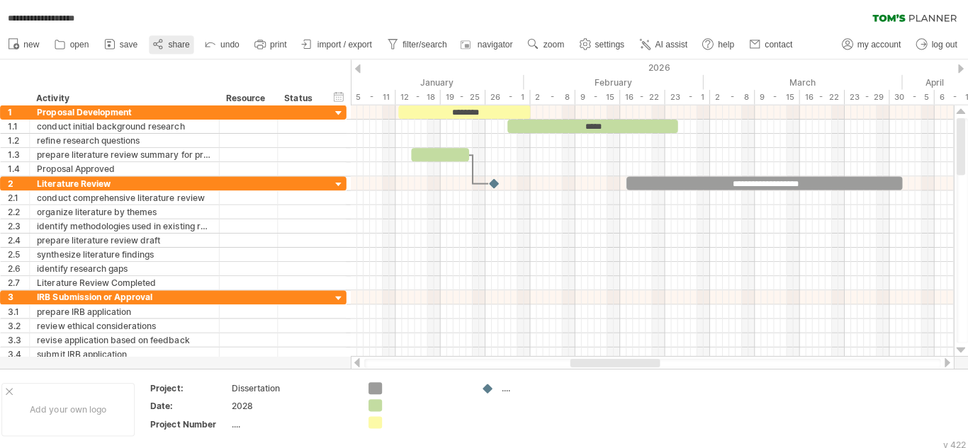
click at [181, 42] on span "share" at bounding box center [183, 45] width 21 height 10
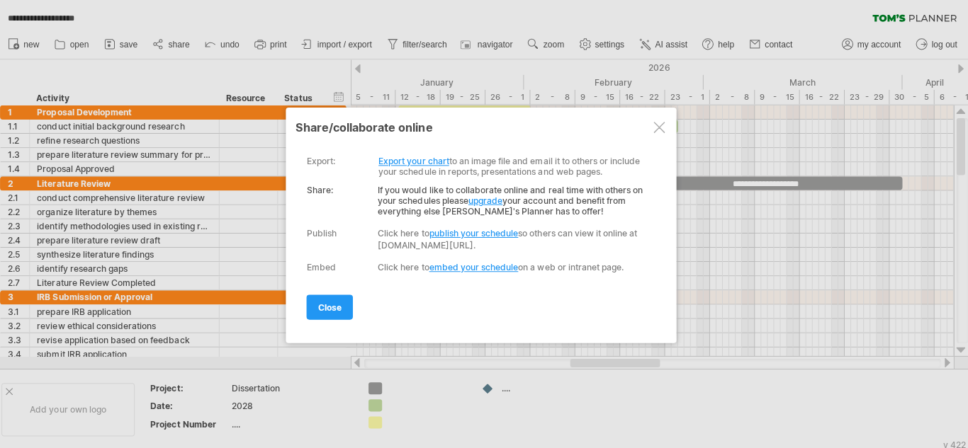
click at [510, 231] on link "publish your schedule" at bounding box center [476, 232] width 89 height 11
select select "*"
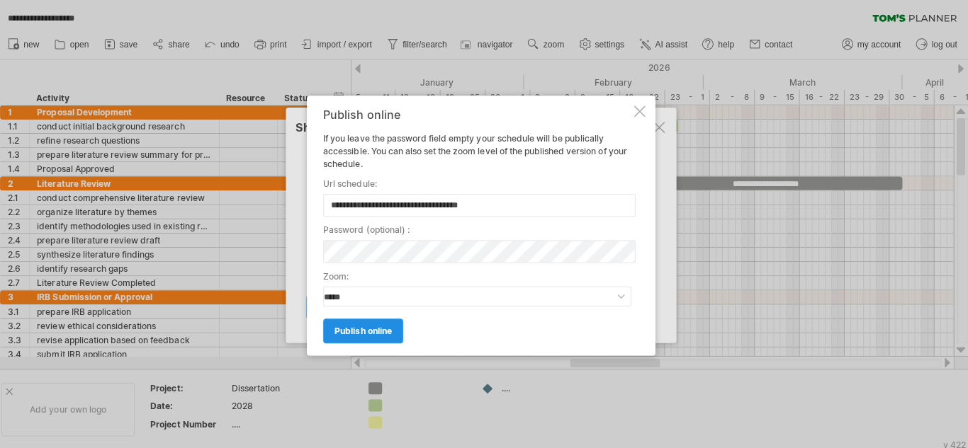
click at [367, 329] on span "publish online" at bounding box center [367, 329] width 57 height 11
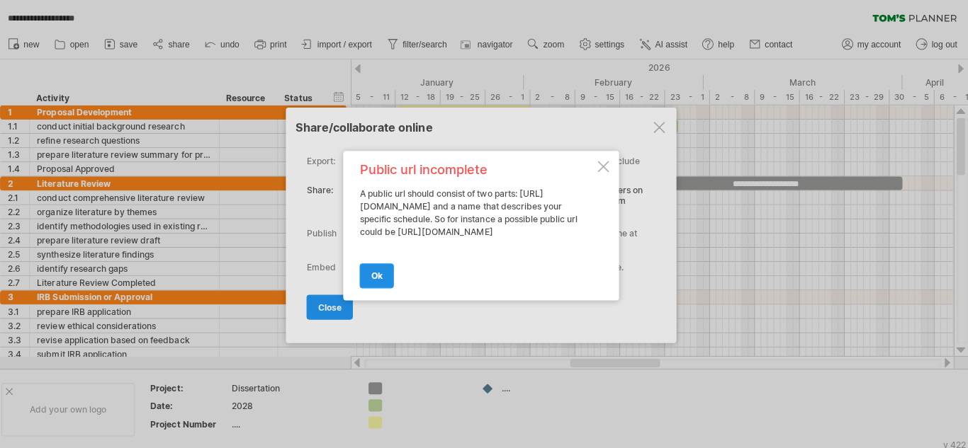
click at [388, 278] on link "ok" at bounding box center [380, 274] width 34 height 25
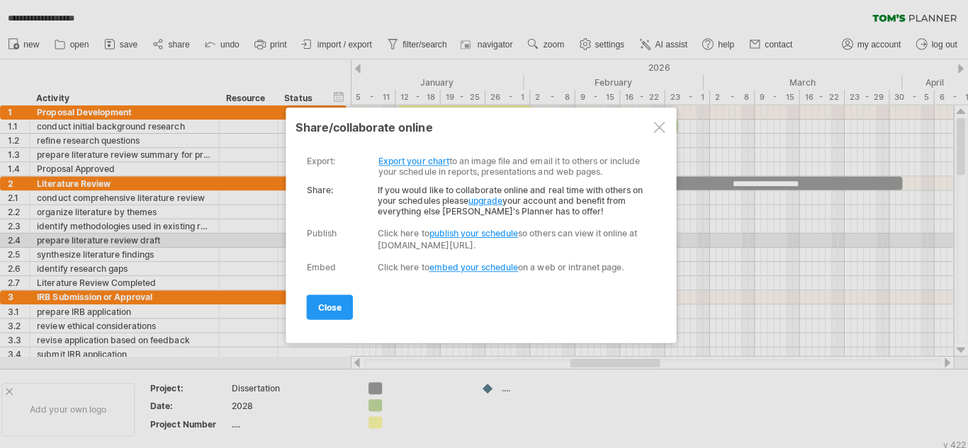
click at [471, 233] on link "publish your schedule" at bounding box center [476, 232] width 89 height 11
select select "*"
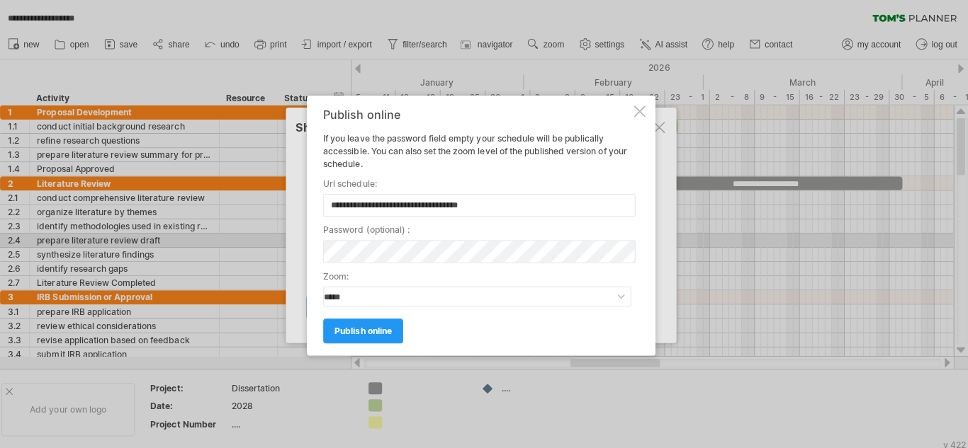
click at [471, 233] on label "password ( optional ) :" at bounding box center [480, 228] width 306 height 13
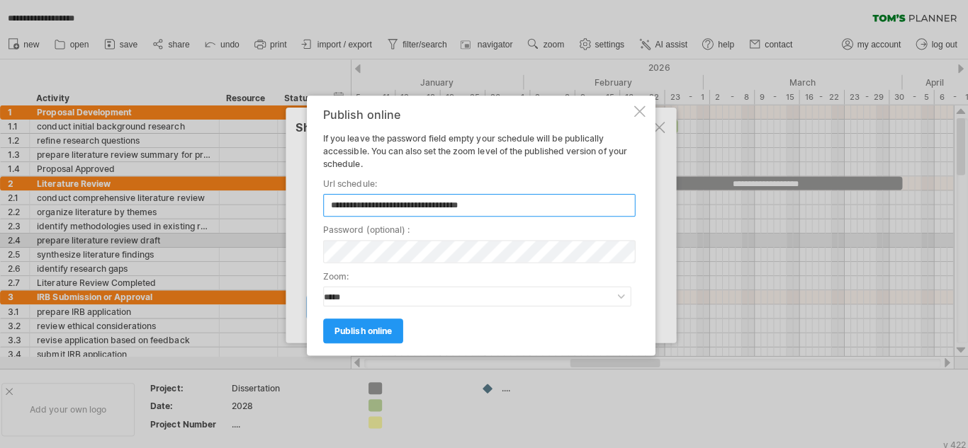
click at [504, 198] on input "**********" at bounding box center [482, 204] width 310 height 23
type input "**********"
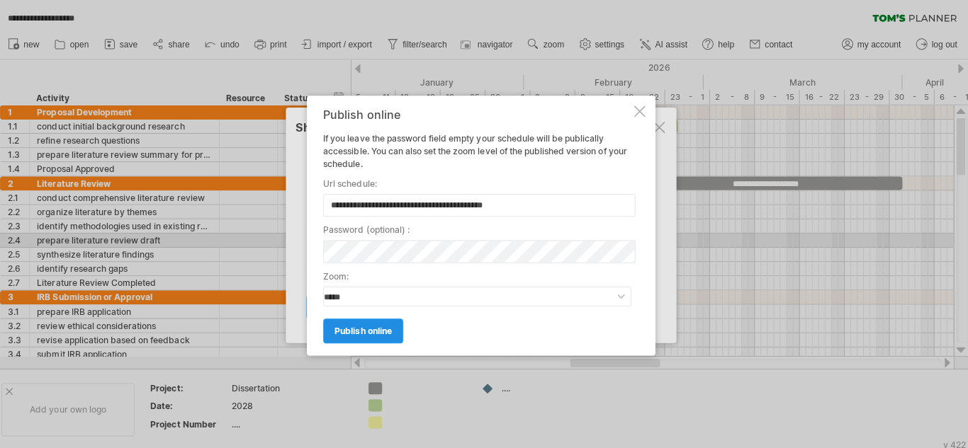
click at [394, 329] on span "publish online" at bounding box center [367, 329] width 57 height 11
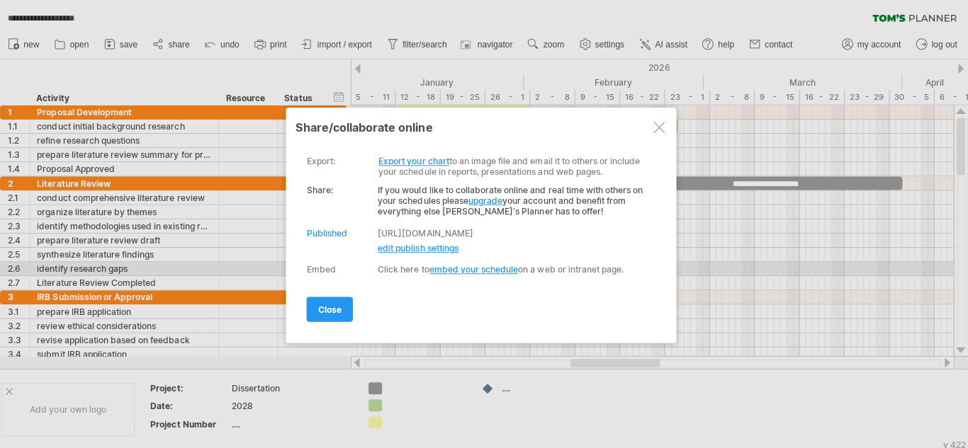
click at [460, 268] on link "embed your schedule" at bounding box center [476, 268] width 89 height 11
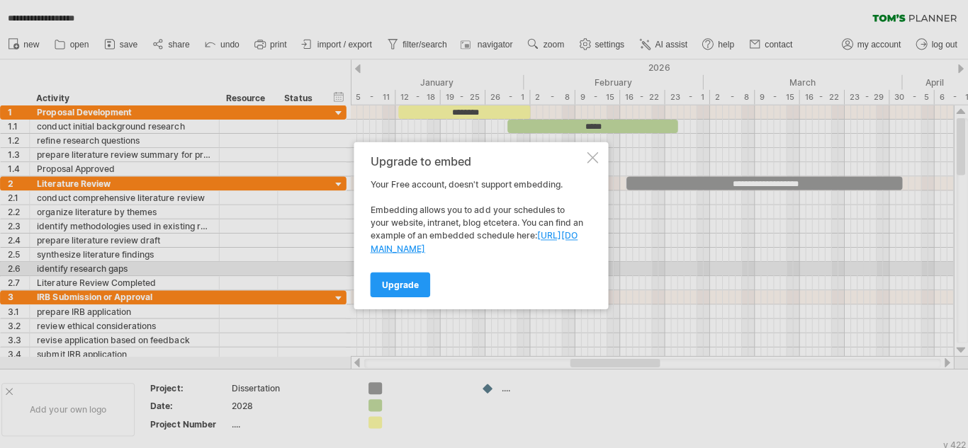
click at [592, 155] on div at bounding box center [594, 156] width 11 height 11
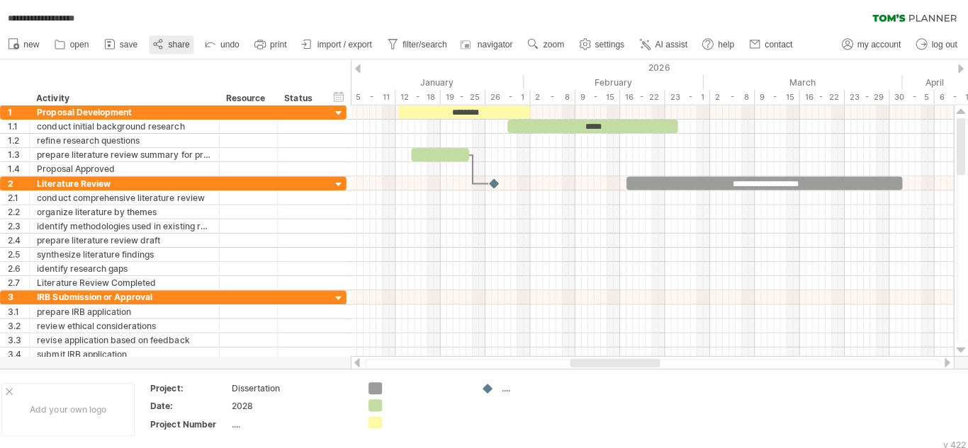
click at [185, 40] on span "share" at bounding box center [183, 45] width 21 height 10
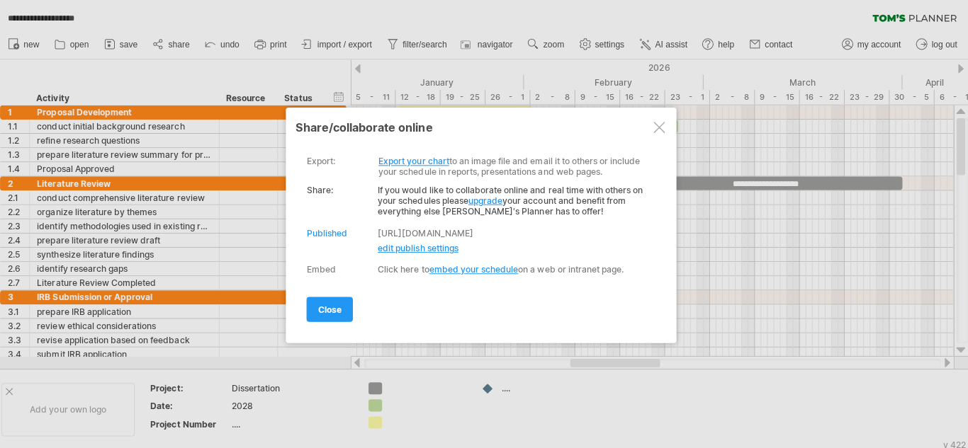
click at [406, 157] on link "Export your chart" at bounding box center [417, 160] width 70 height 11
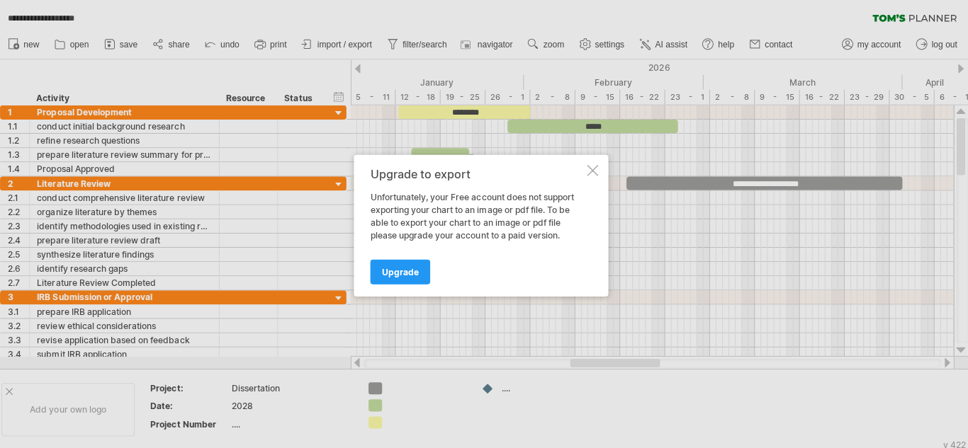
click at [590, 178] on div "Upgrade to export Unfortunately, your Free account does not support exporting y…" at bounding box center [484, 224] width 253 height 141
click at [592, 172] on div at bounding box center [594, 169] width 11 height 11
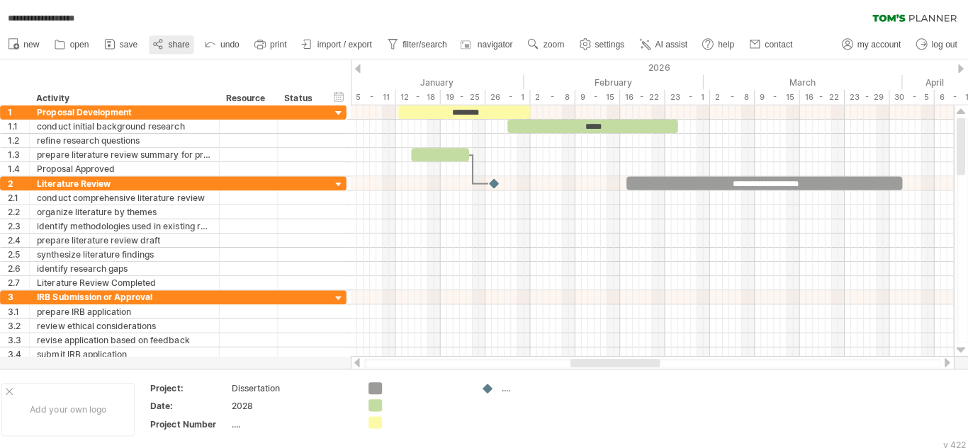
click at [187, 43] on span "share" at bounding box center [183, 45] width 21 height 10
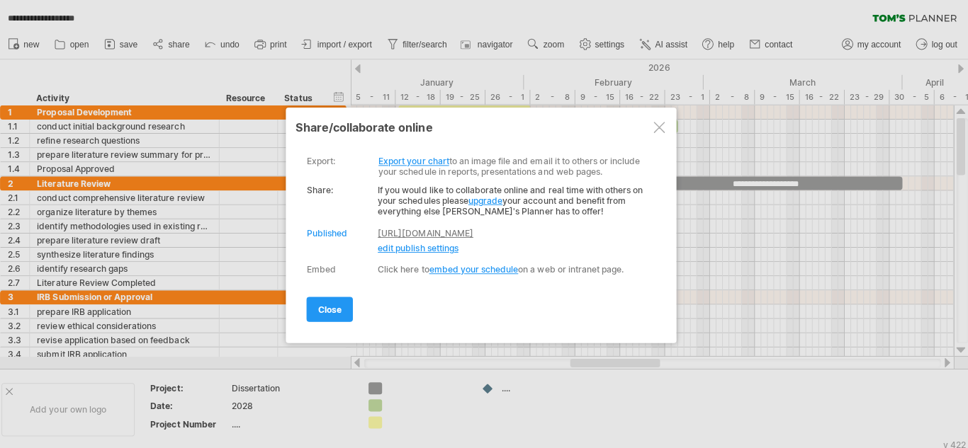
click at [422, 230] on link "[URL][DOMAIN_NAME]" at bounding box center [428, 232] width 95 height 11
click at [463, 230] on link "[URL][DOMAIN_NAME]" at bounding box center [428, 232] width 95 height 11
click at [658, 130] on div at bounding box center [660, 126] width 11 height 11
